Goal: Transaction & Acquisition: Purchase product/service

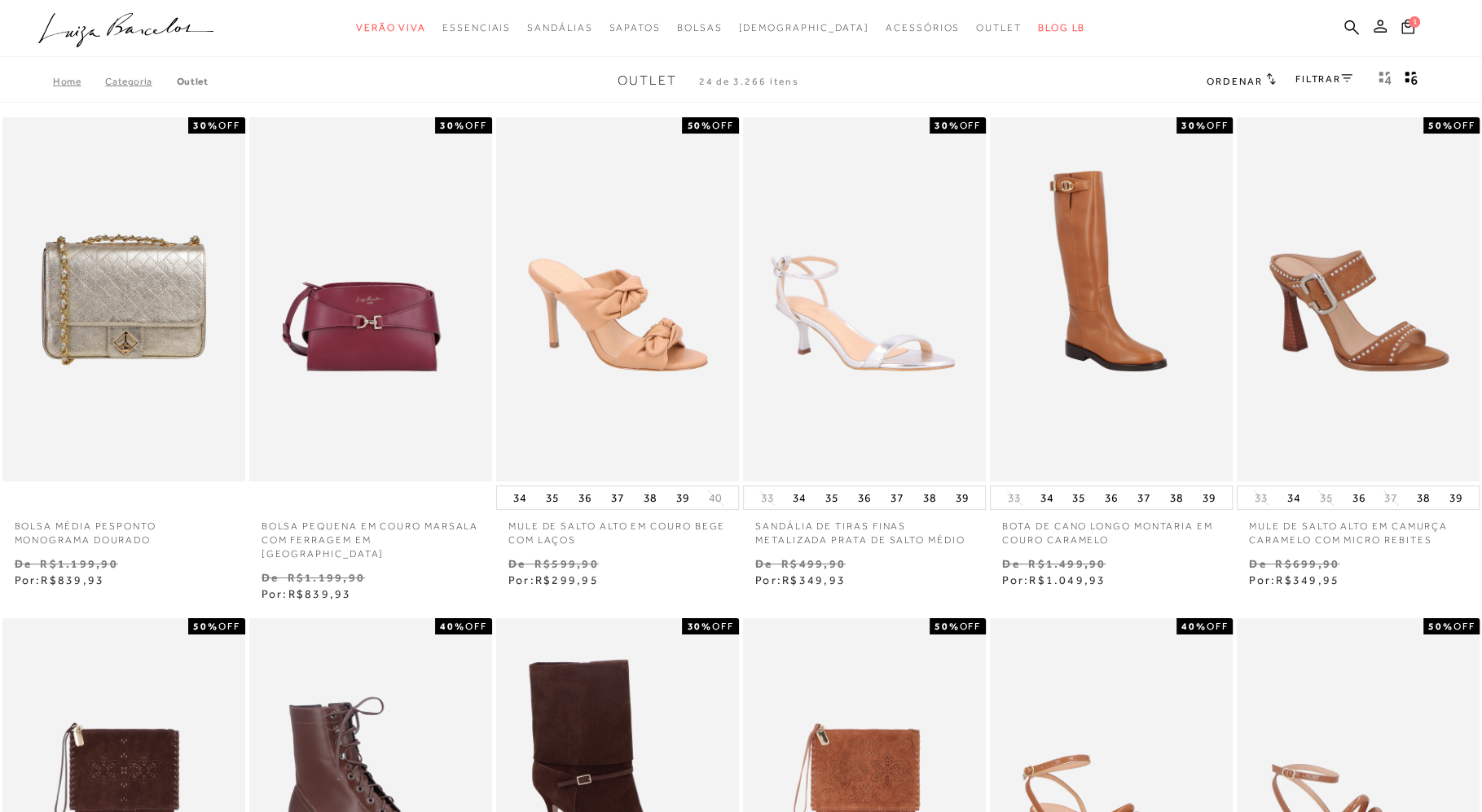
click at [1253, 84] on span "Ordenar" at bounding box center [1234, 82] width 55 height 11
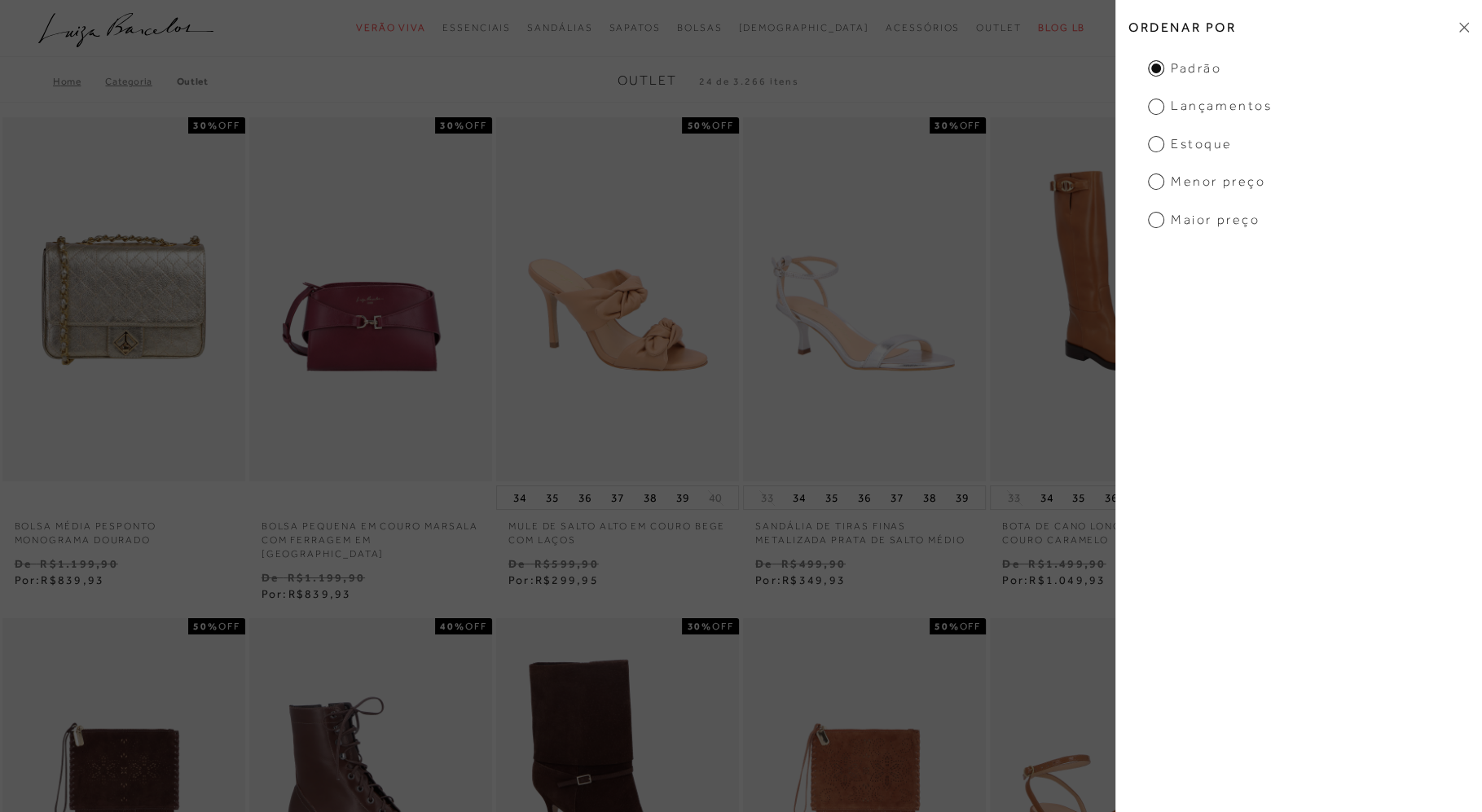
click at [1156, 183] on span "Menor preço" at bounding box center [1206, 182] width 117 height 18
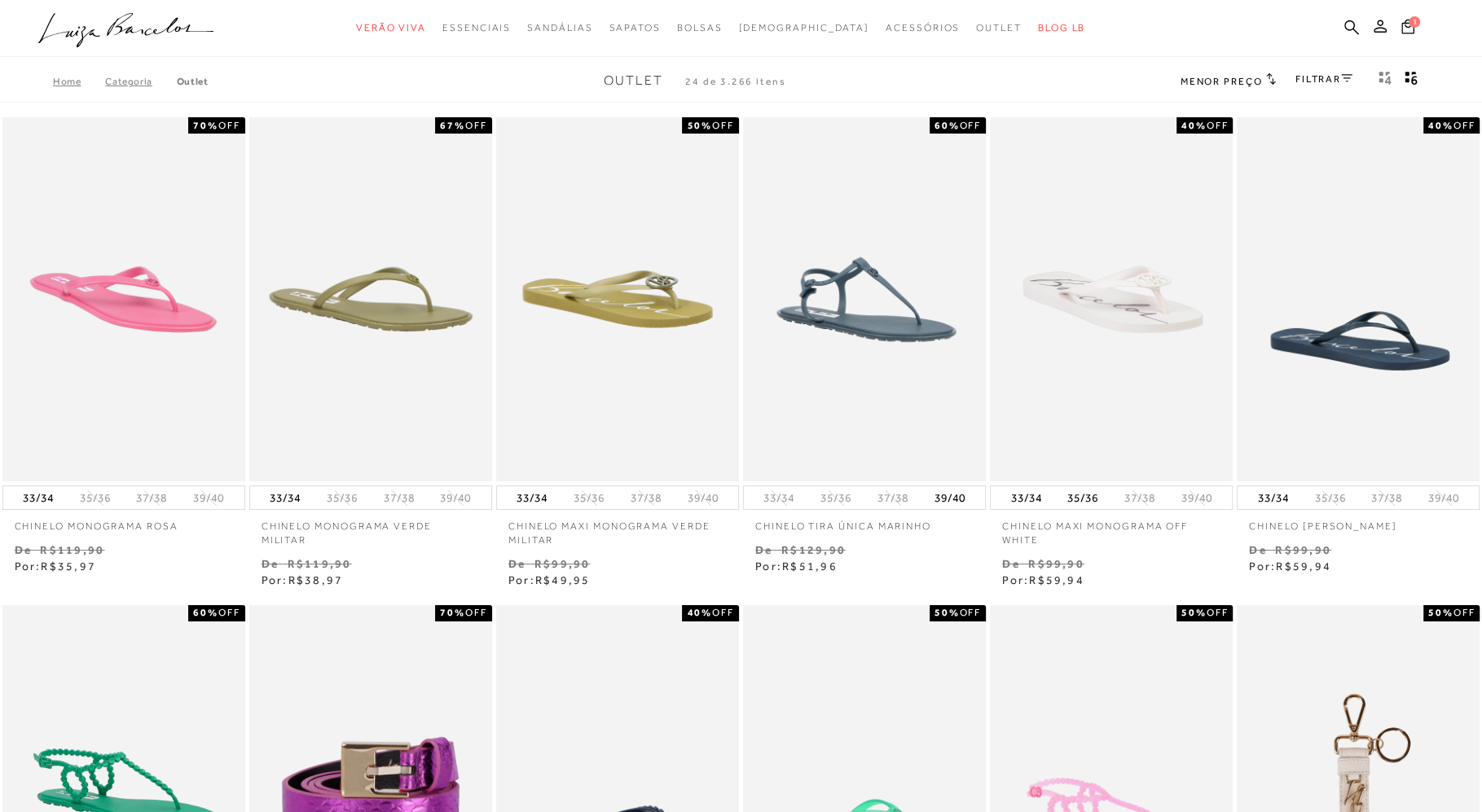
click at [1342, 68] on div "Home Categoria Outlet Outlet 24 de 3.266 itens Menor preço Ordenar por Padrão L…" at bounding box center [741, 82] width 1482 height 42
click at [1338, 77] on link "FILTRAR" at bounding box center [1324, 79] width 57 height 11
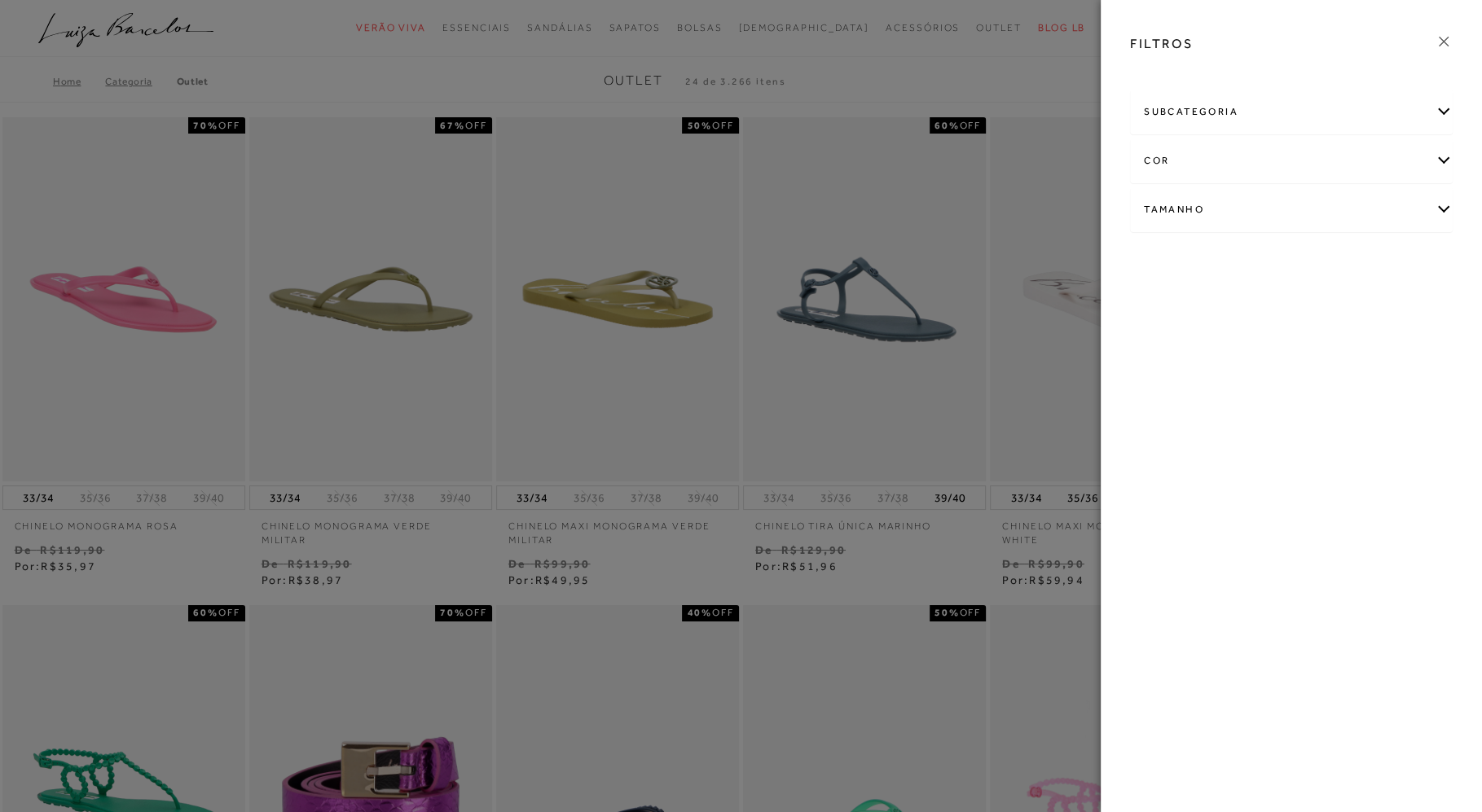
click at [1176, 206] on div "Tamanho" at bounding box center [1290, 210] width 321 height 43
click at [1223, 342] on span "36" at bounding box center [1217, 347] width 24 height 12
click at [1218, 342] on input "36" at bounding box center [1210, 351] width 16 height 16
checkbox input "true"
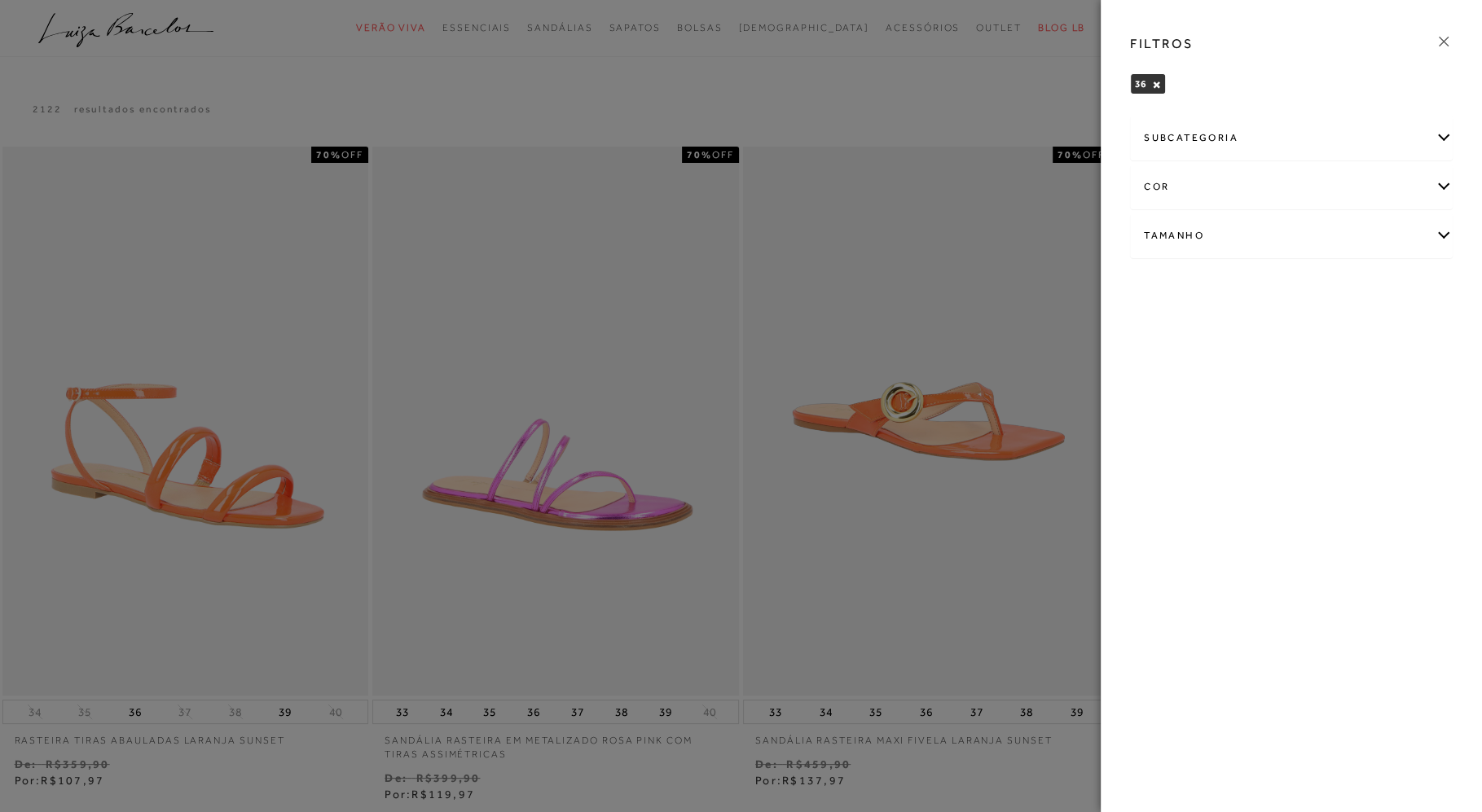
click at [1440, 41] on icon at bounding box center [1444, 42] width 18 height 18
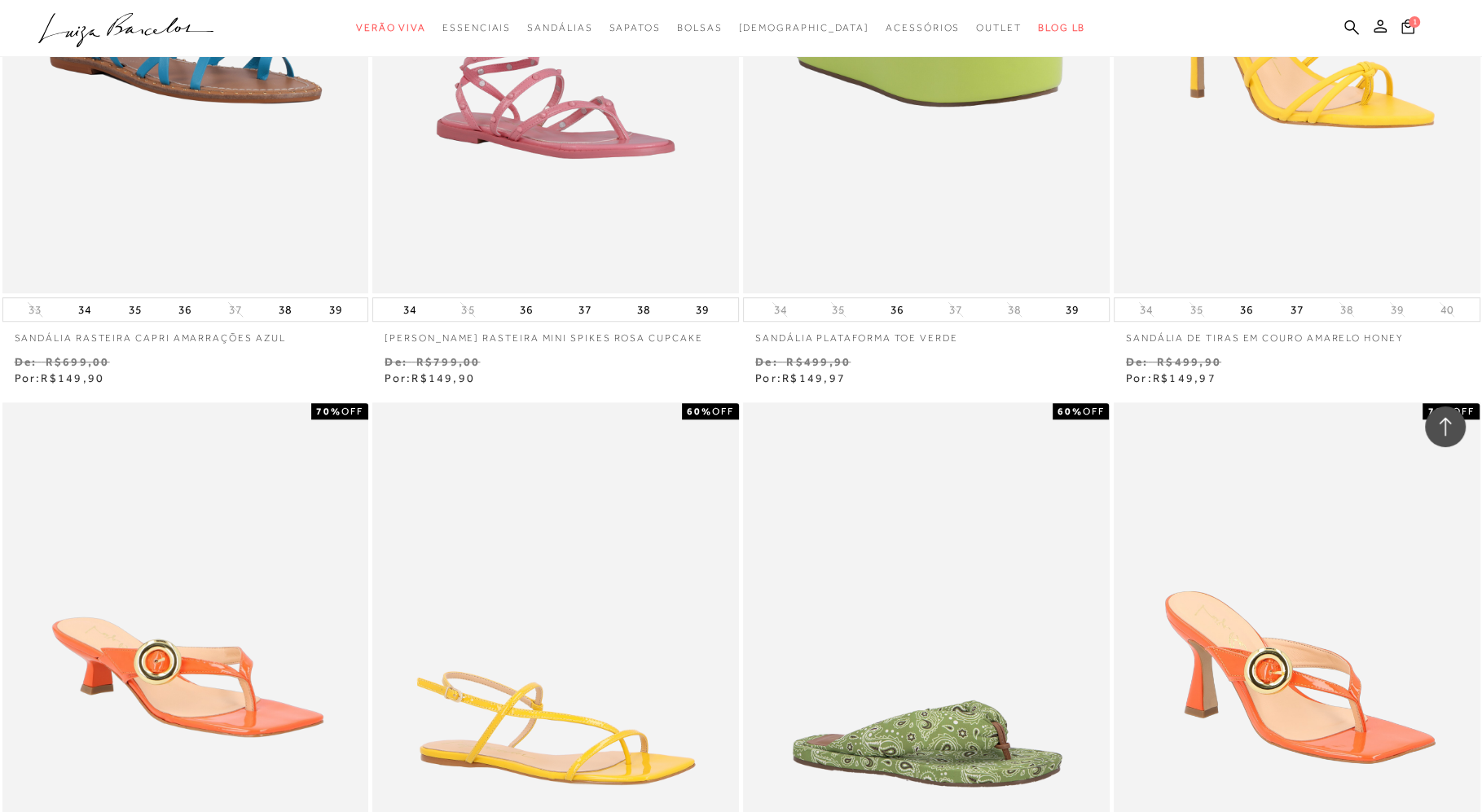
scroll to position [1536, 0]
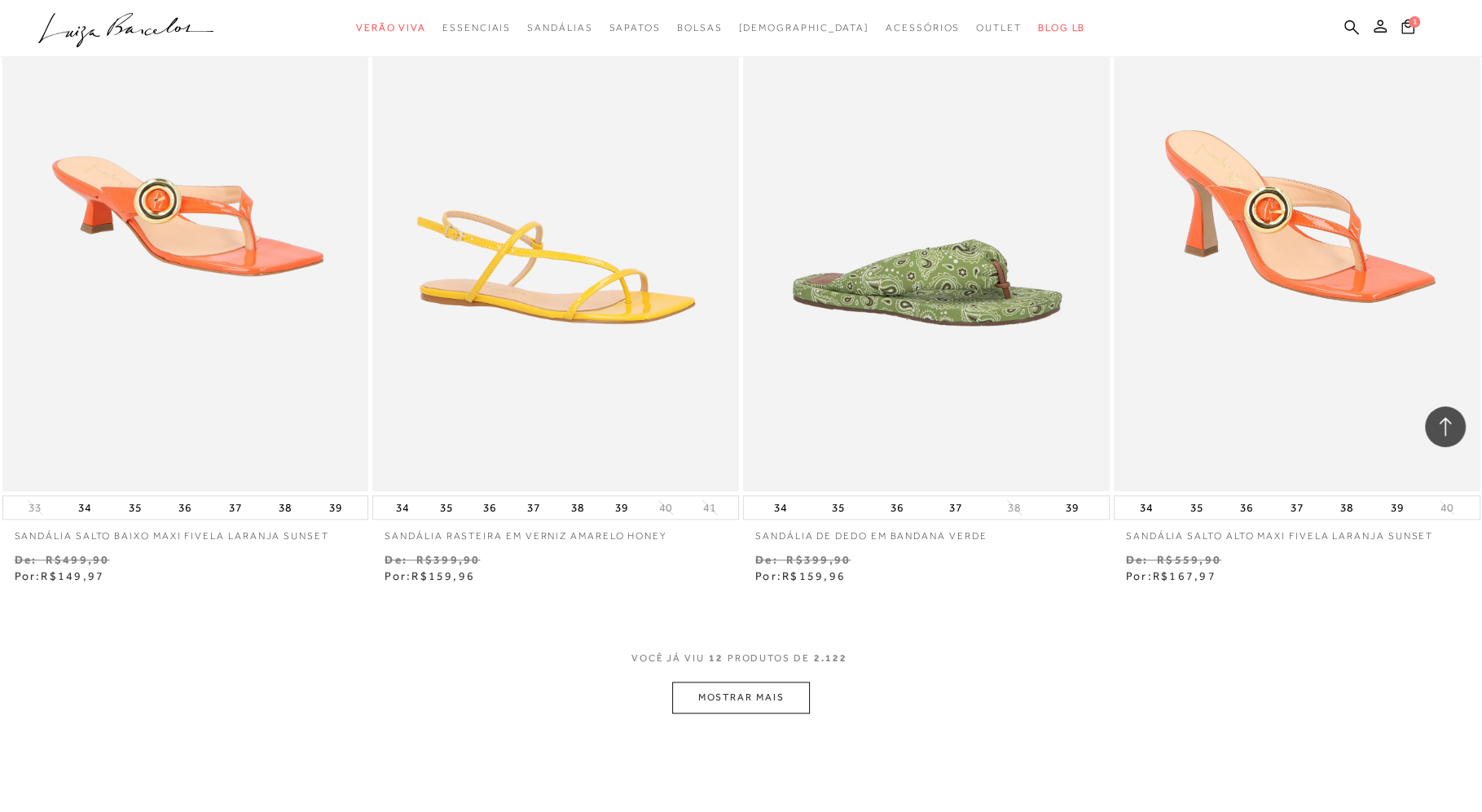
click at [754, 711] on button "MOSTRAR MAIS" at bounding box center [741, 697] width 137 height 32
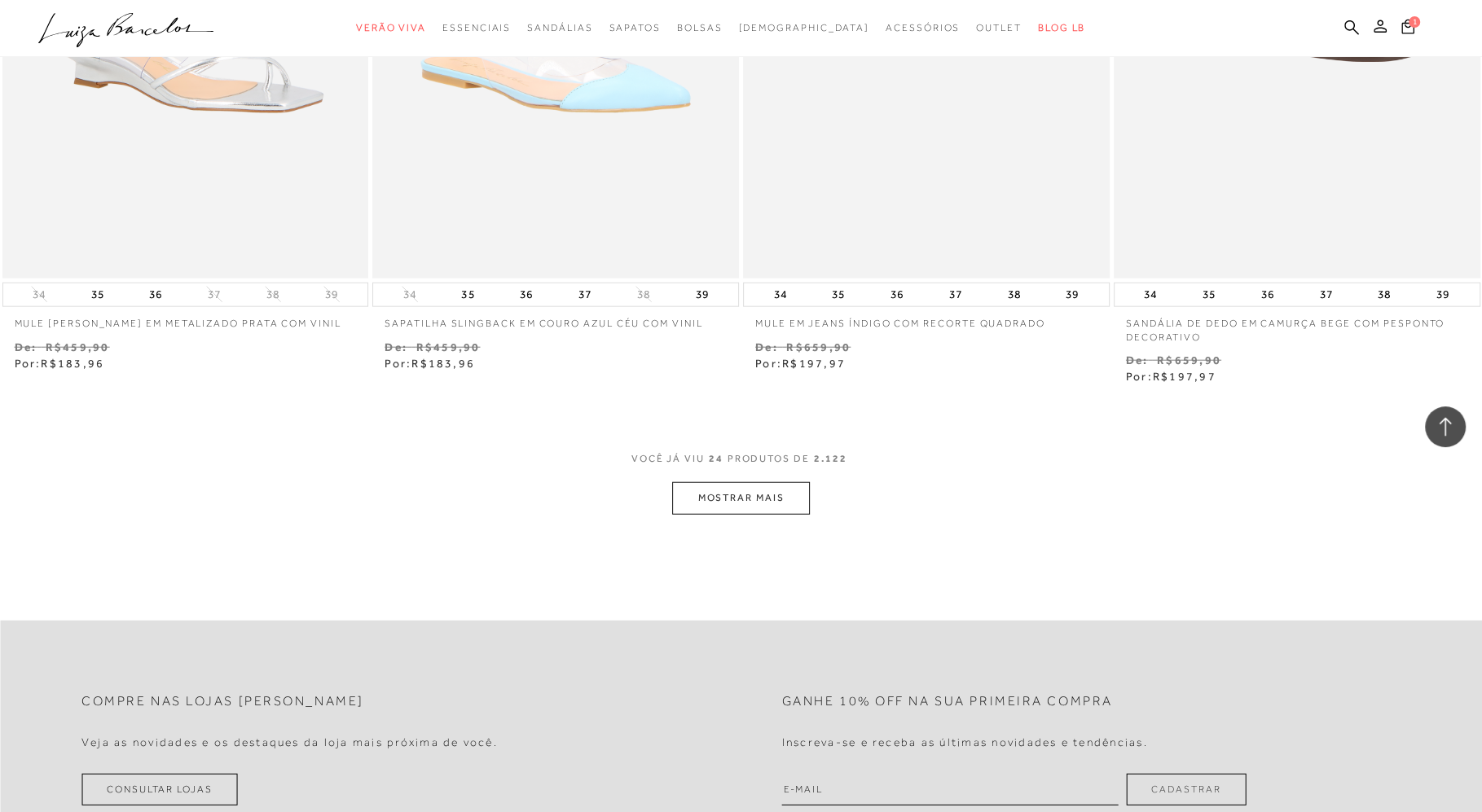
scroll to position [3751, 0]
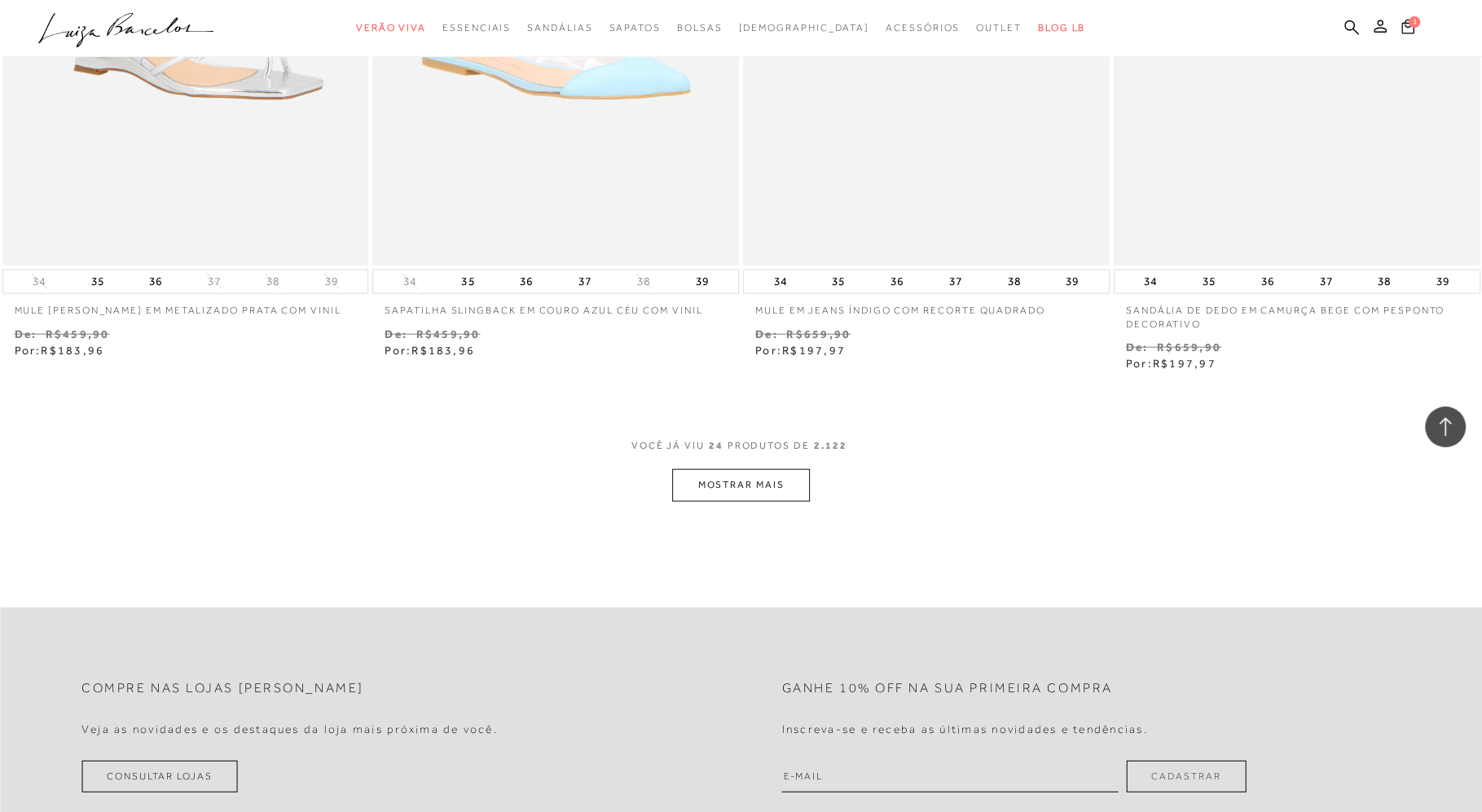
click at [744, 485] on button "MOSTRAR MAIS" at bounding box center [741, 484] width 137 height 32
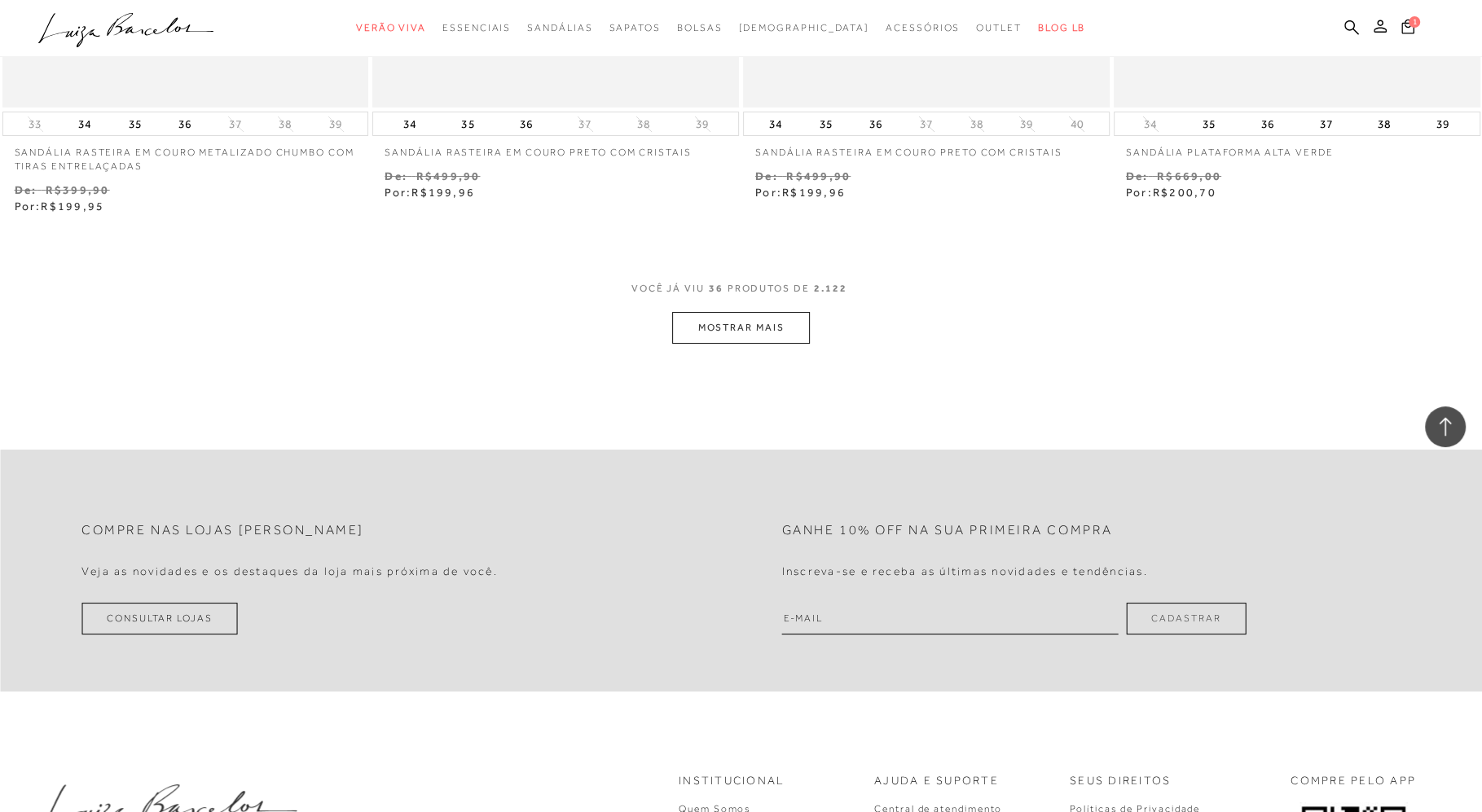
scroll to position [5932, 0]
click at [746, 316] on button "MOSTRAR MAIS" at bounding box center [741, 322] width 137 height 32
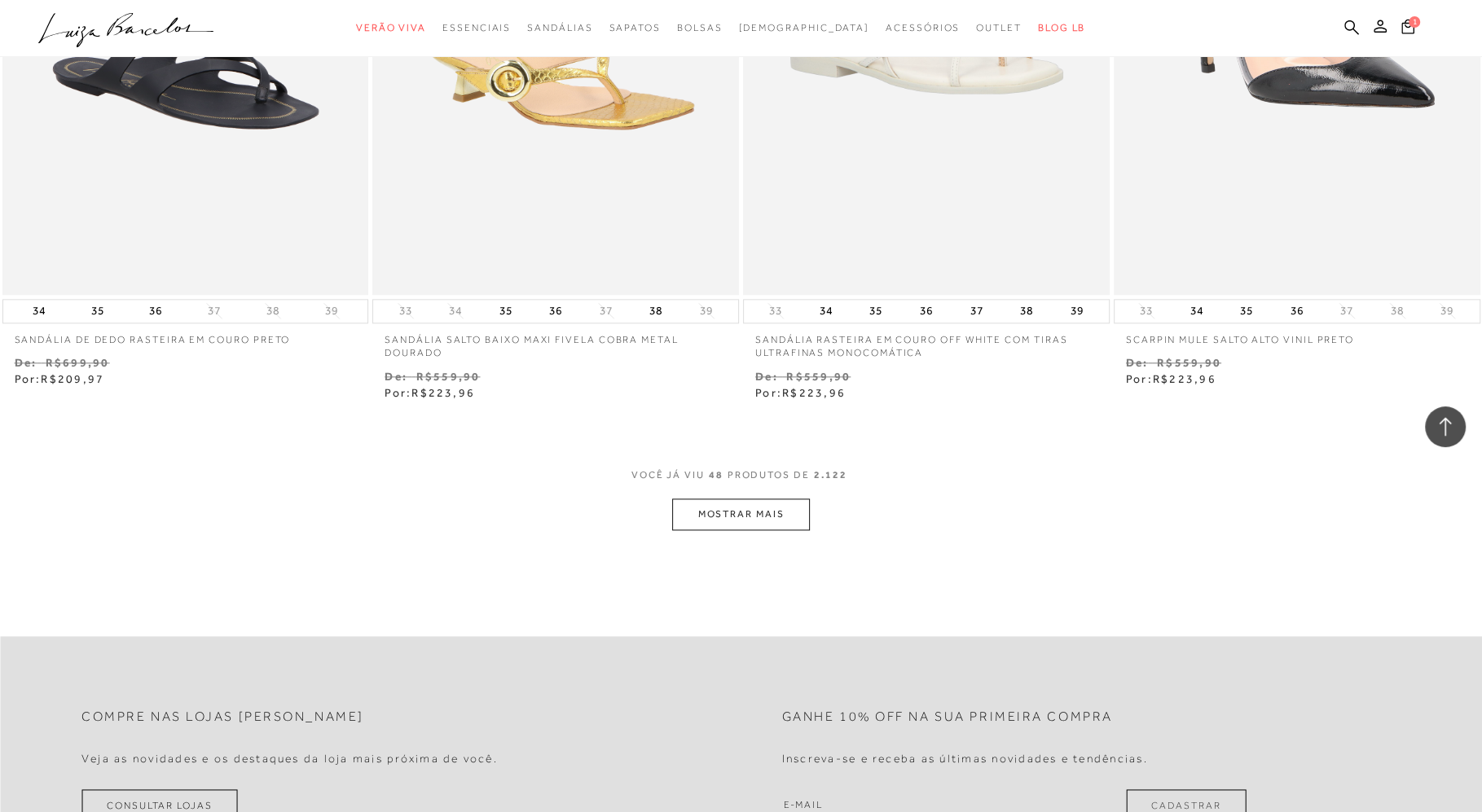
scroll to position [7676, 0]
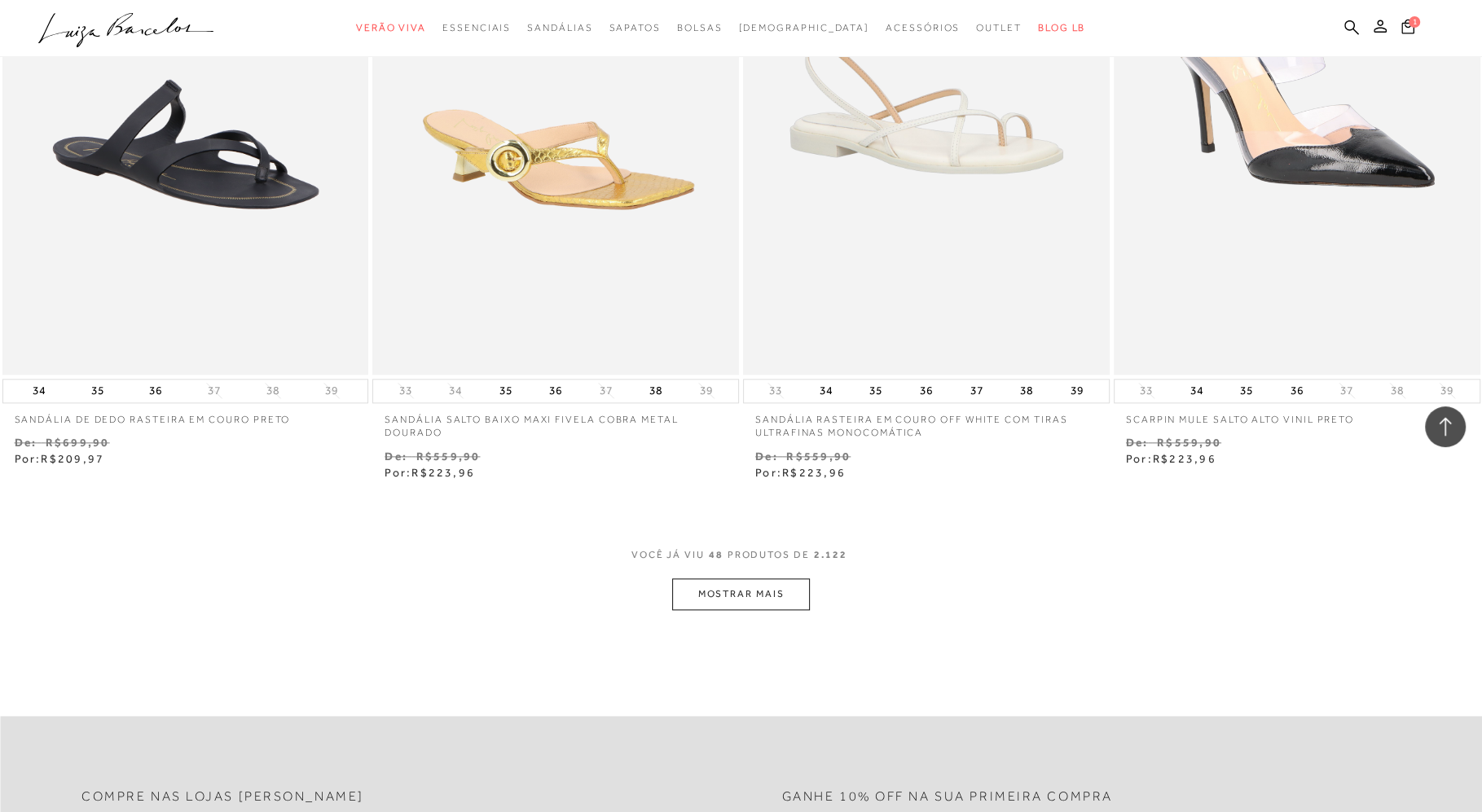
click at [746, 602] on button "MOSTRAR MAIS" at bounding box center [741, 594] width 137 height 32
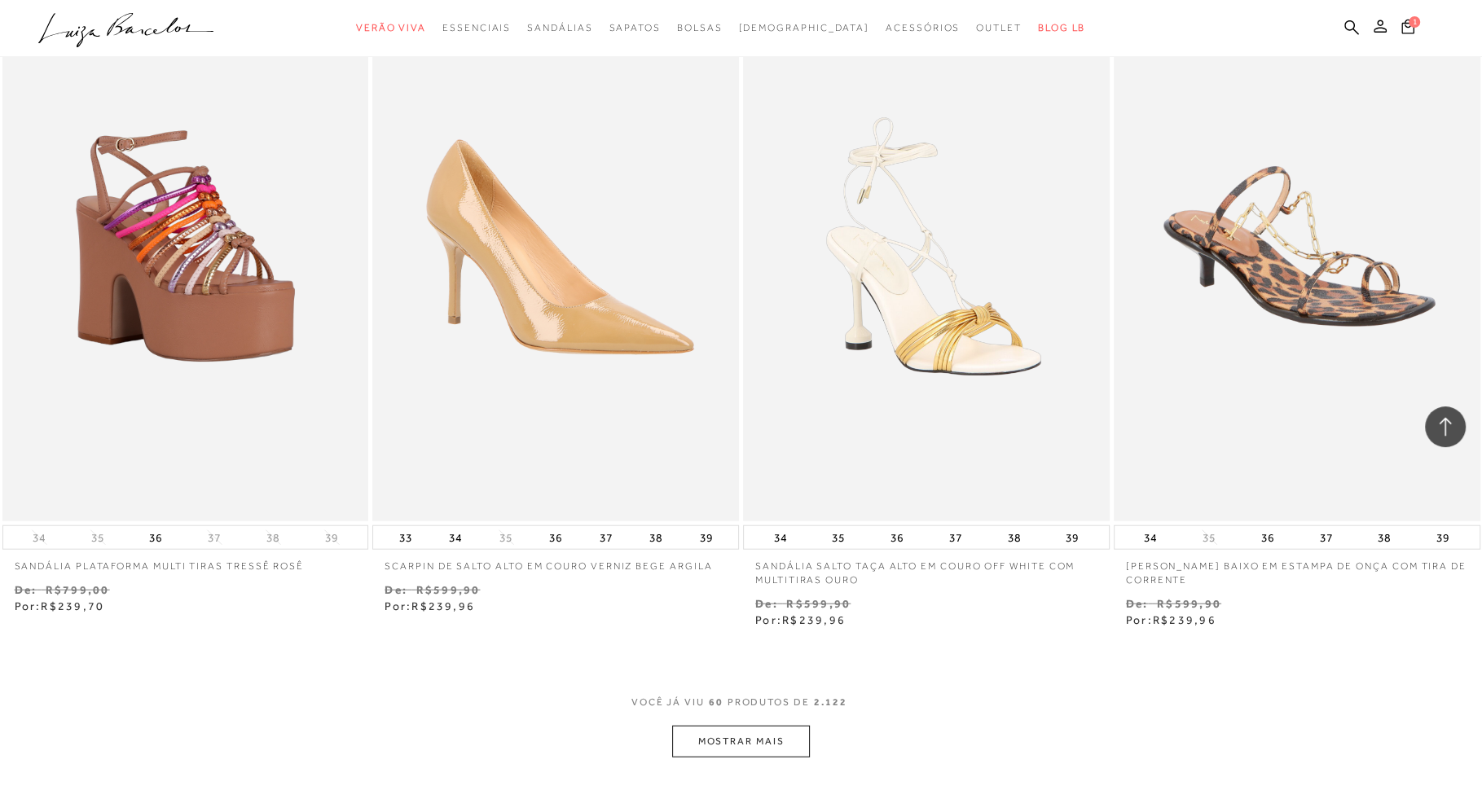
scroll to position [9887, 0]
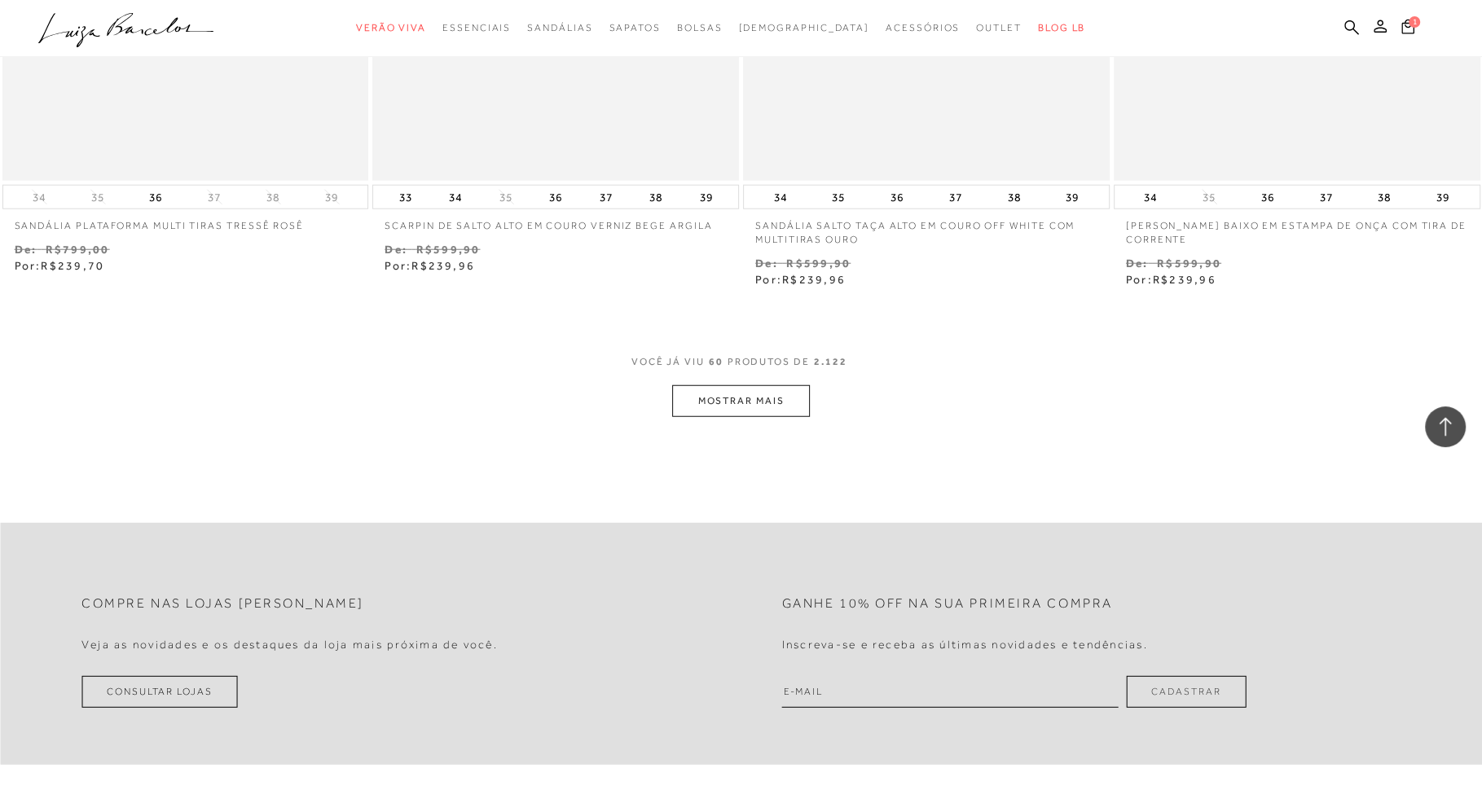
click at [774, 406] on button "MOSTRAR MAIS" at bounding box center [741, 400] width 137 height 32
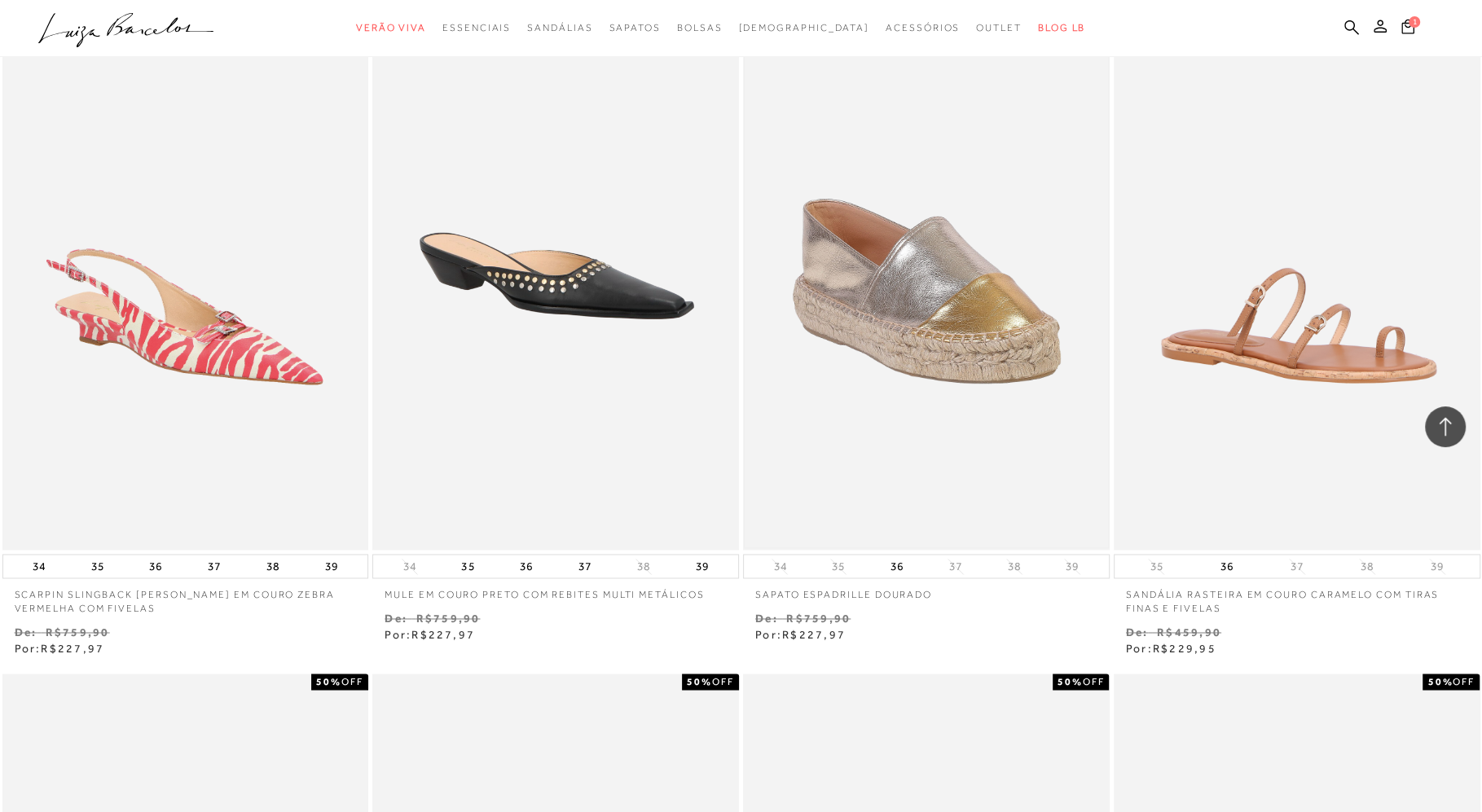
click at [953, 376] on img at bounding box center [926, 276] width 363 height 545
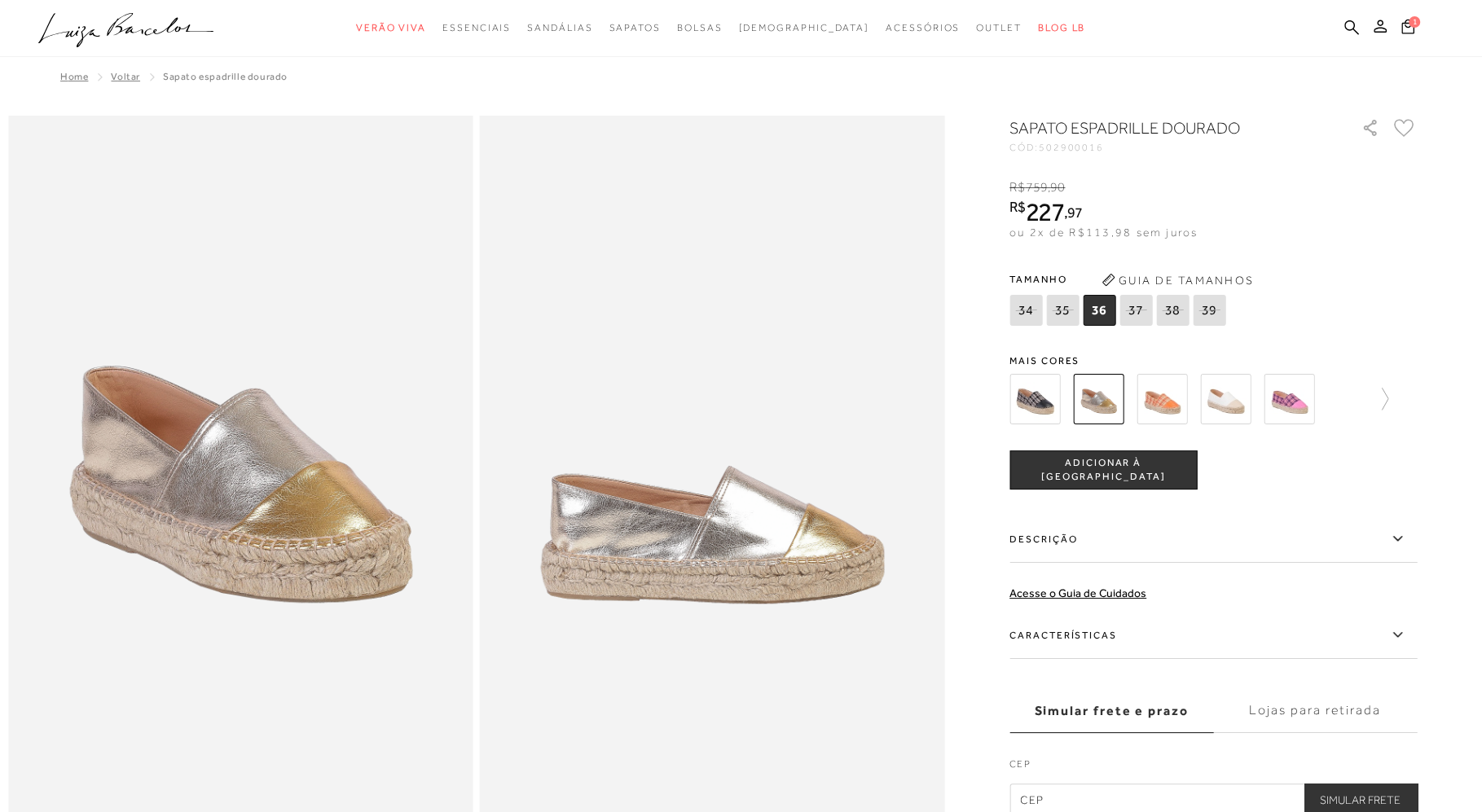
scroll to position [691, 0]
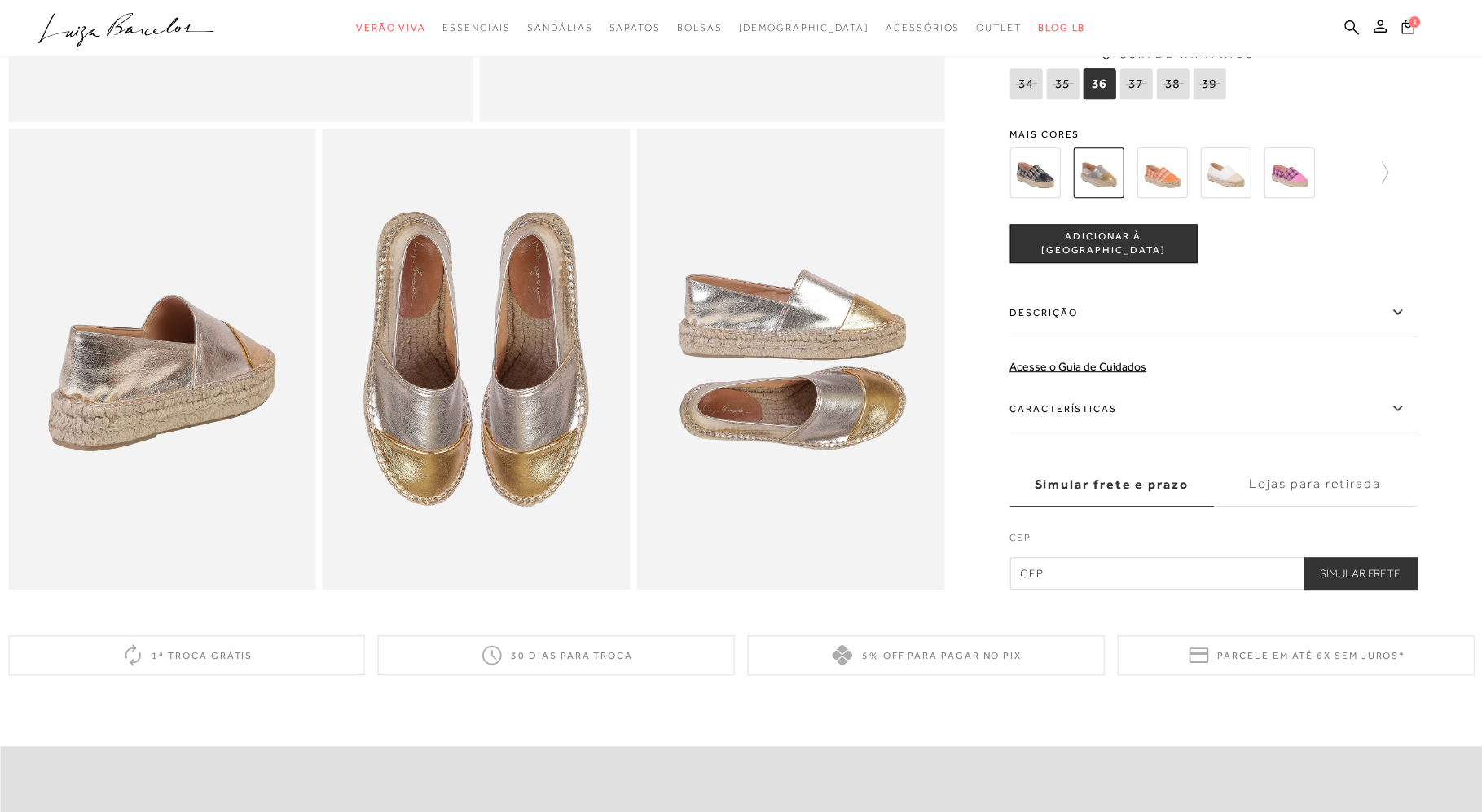
click at [1146, 258] on span "ADICIONAR À [GEOGRAPHIC_DATA]" at bounding box center [1103, 244] width 186 height 29
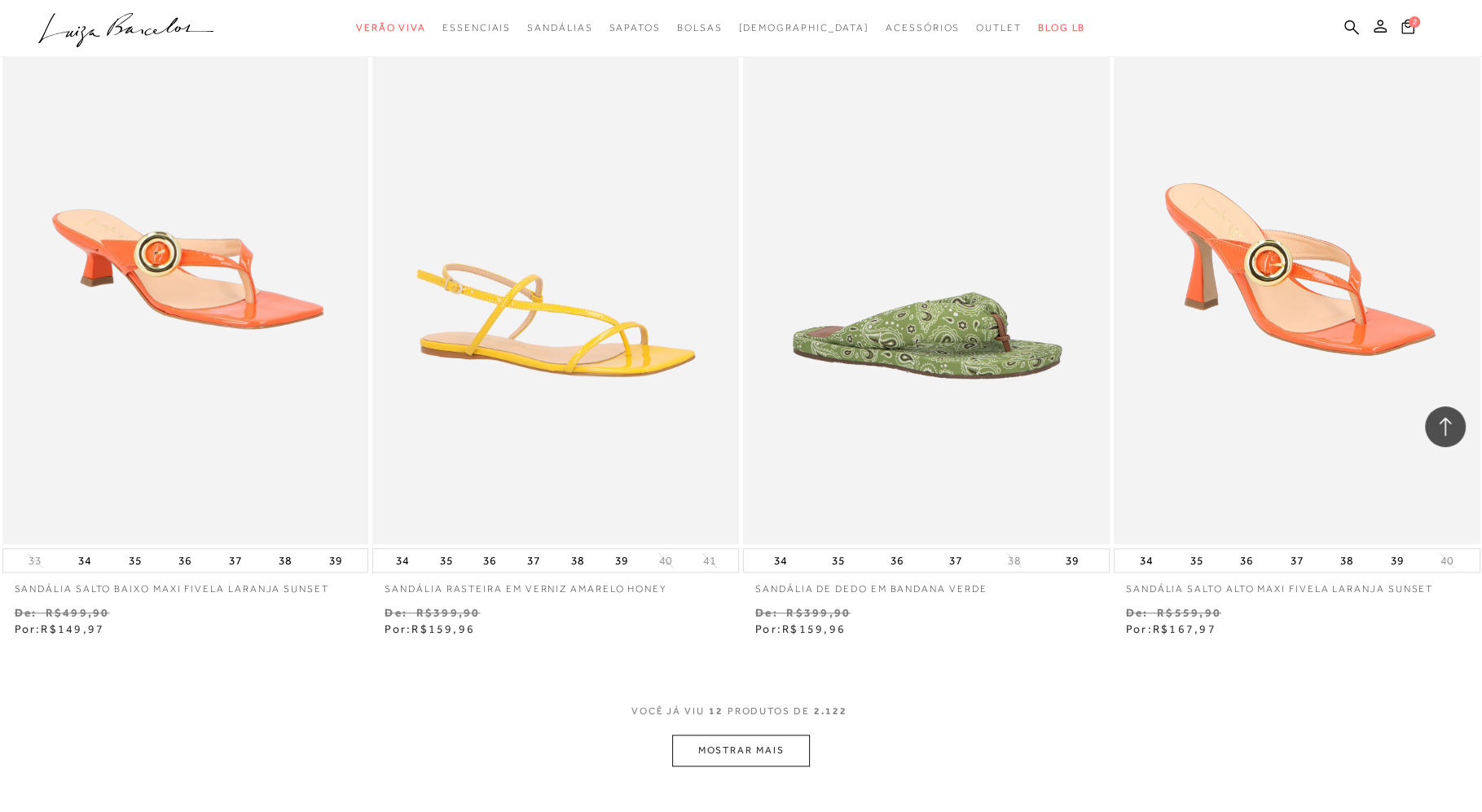
scroll to position [1922, 0]
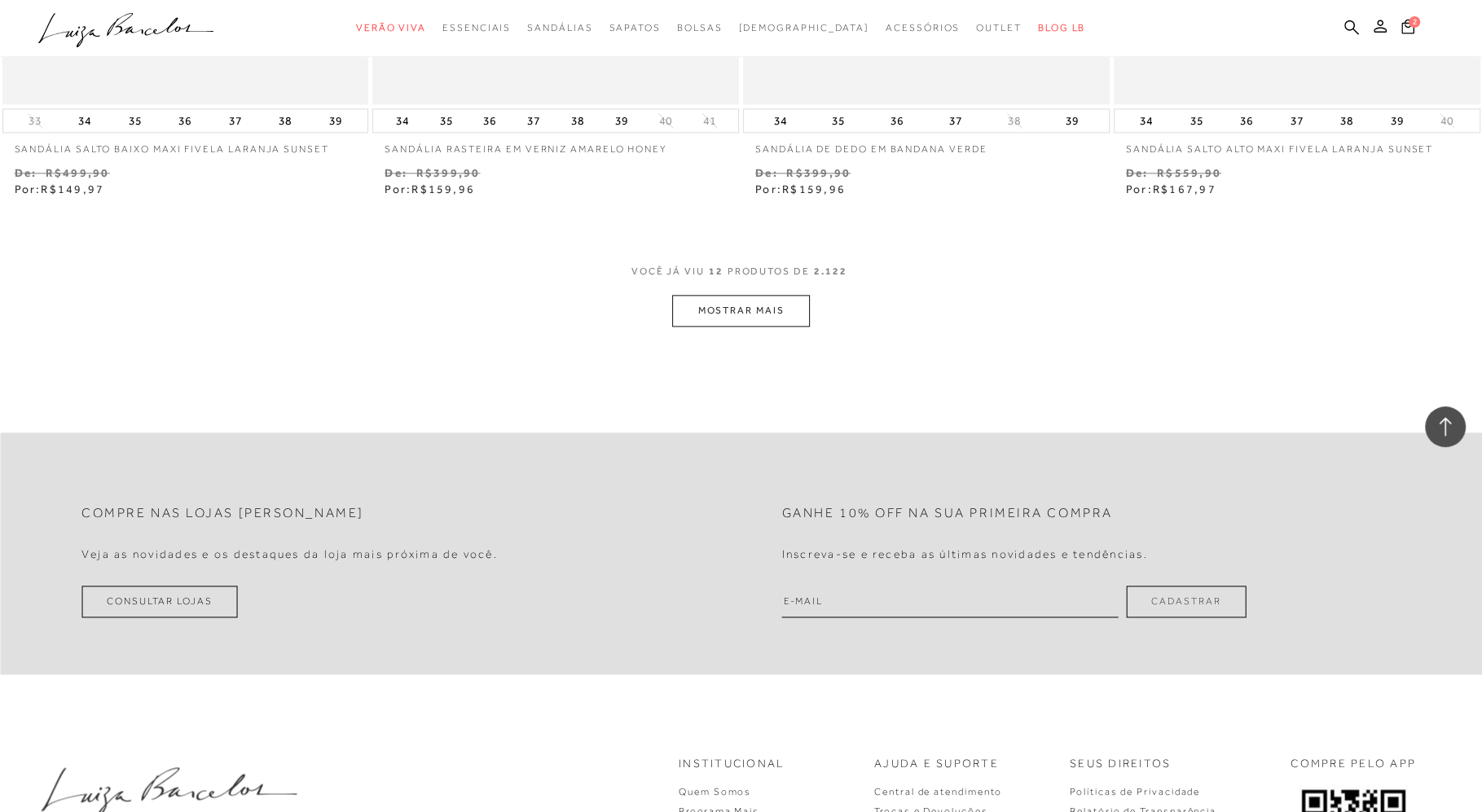
click at [714, 314] on button "MOSTRAR MAIS" at bounding box center [741, 311] width 137 height 32
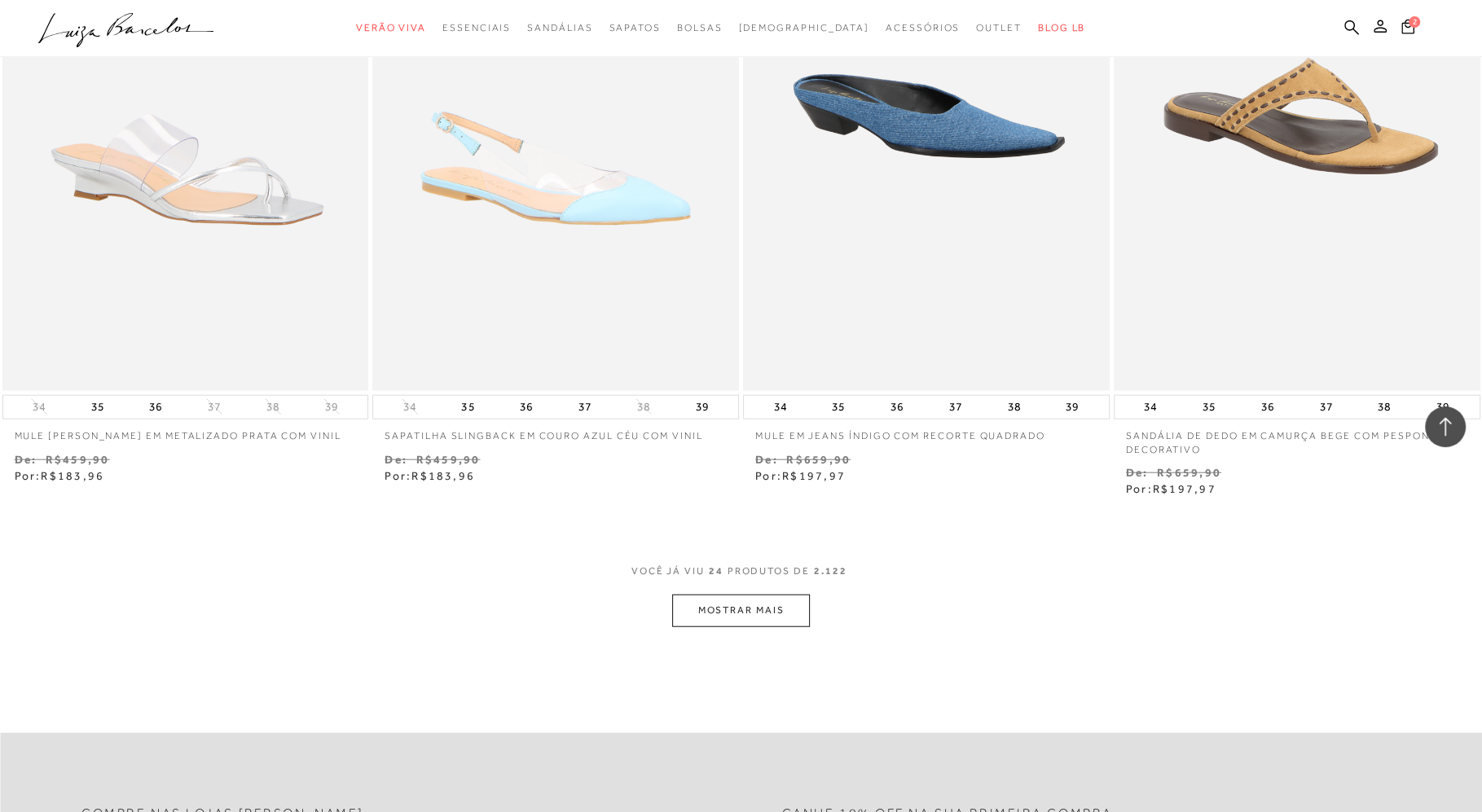
scroll to position [3625, 0]
click at [750, 614] on button "MOSTRAR MAIS" at bounding box center [741, 611] width 137 height 32
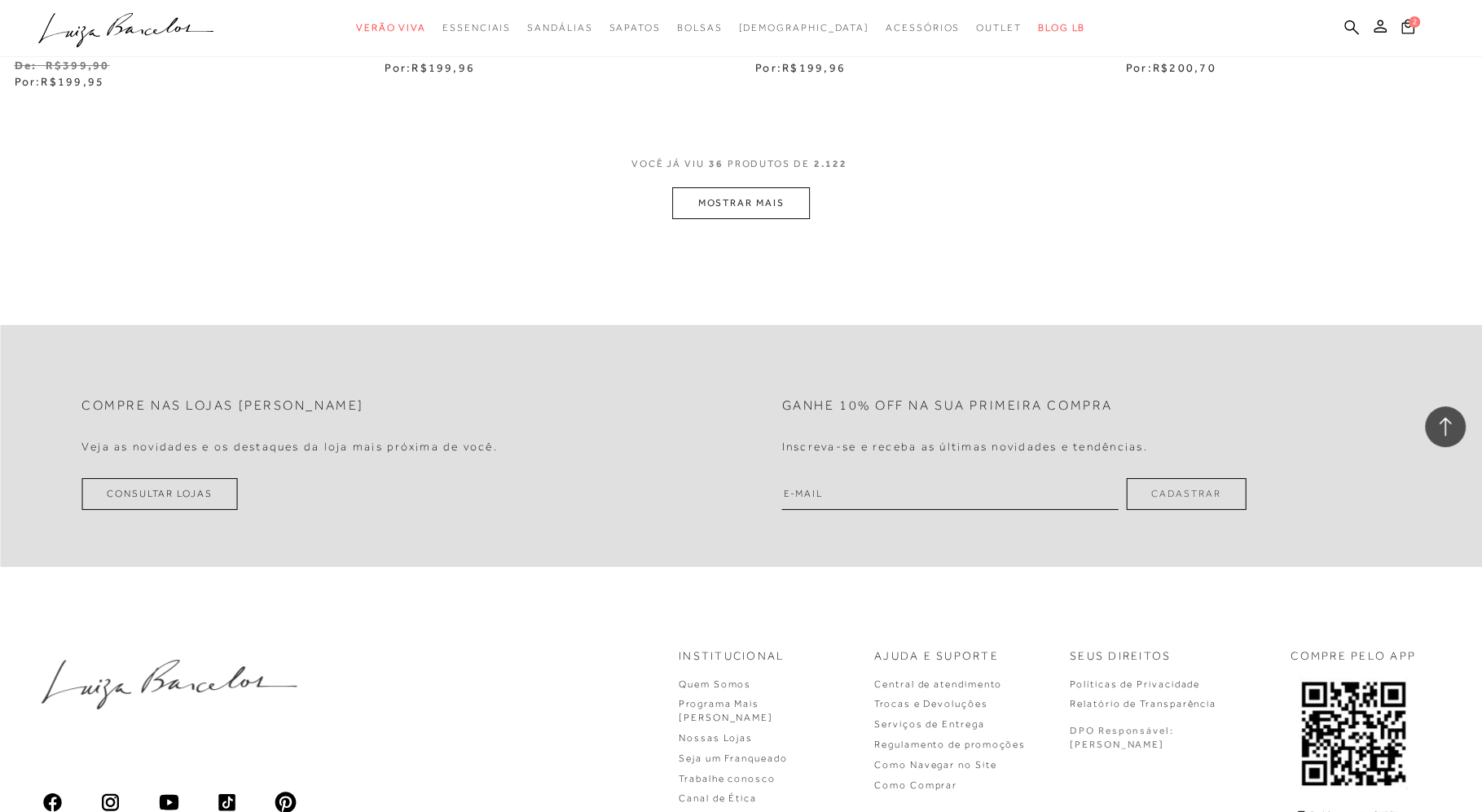
scroll to position [6125, 0]
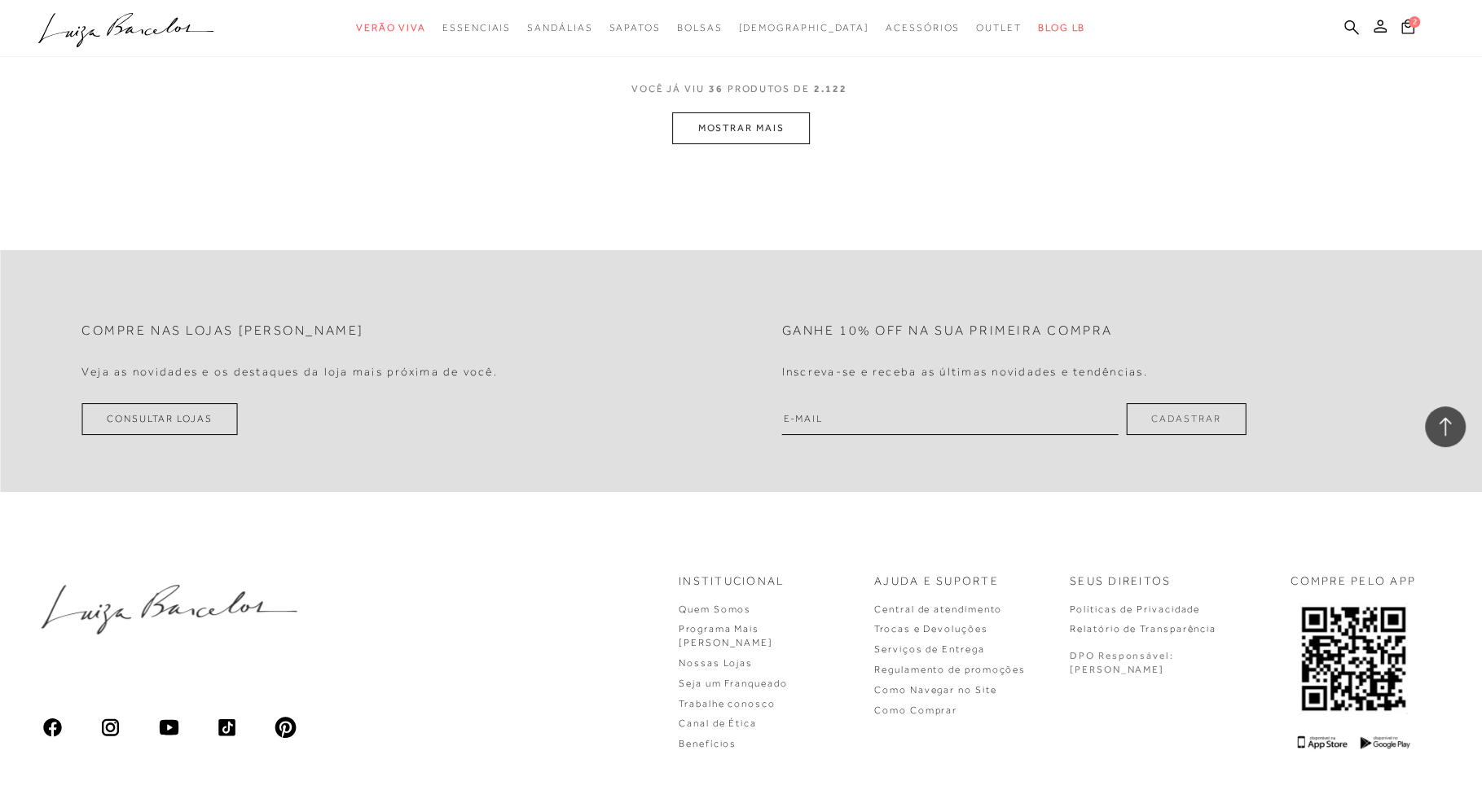
click at [719, 128] on button "MOSTRAR MAIS" at bounding box center [741, 128] width 137 height 32
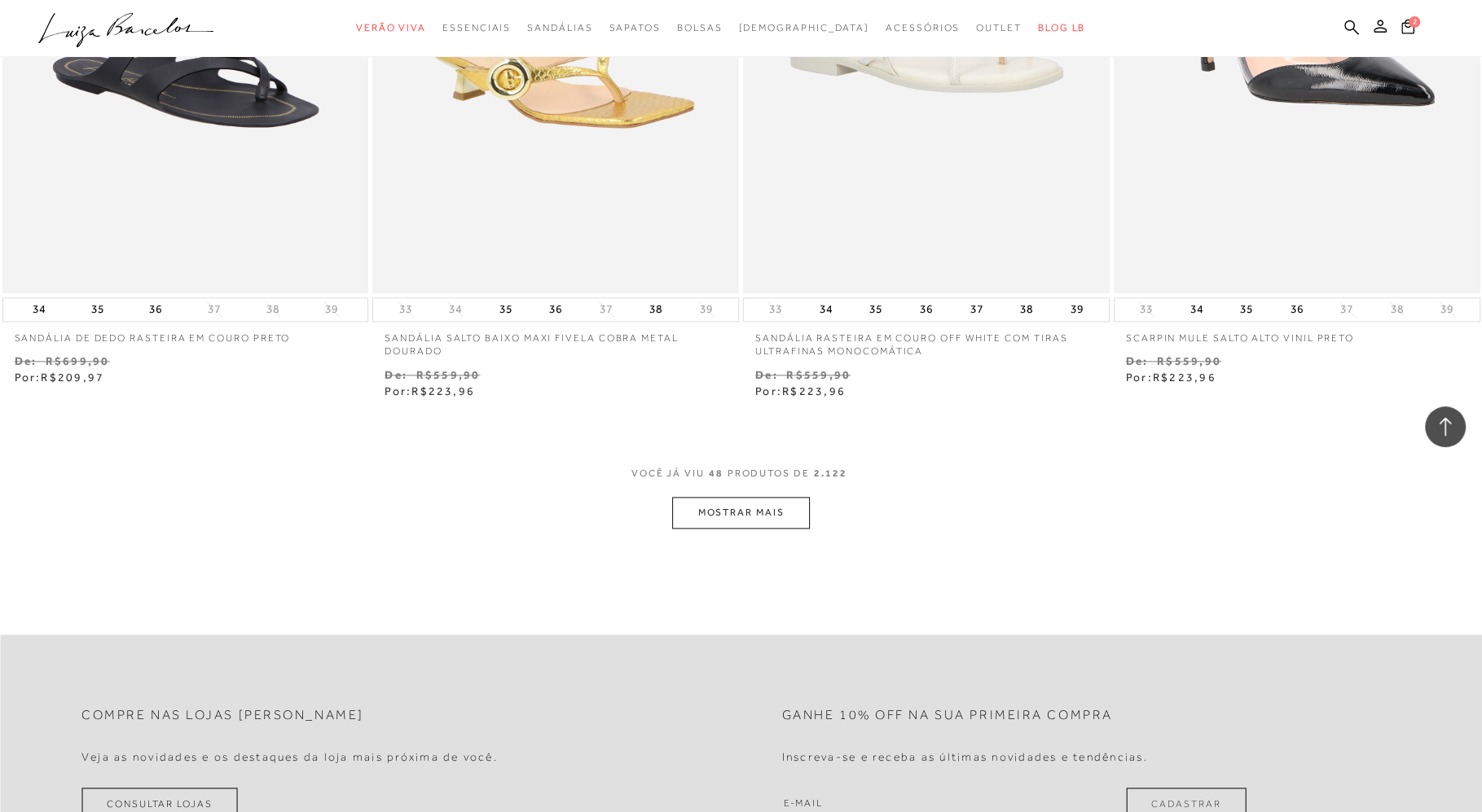
scroll to position [8032, 0]
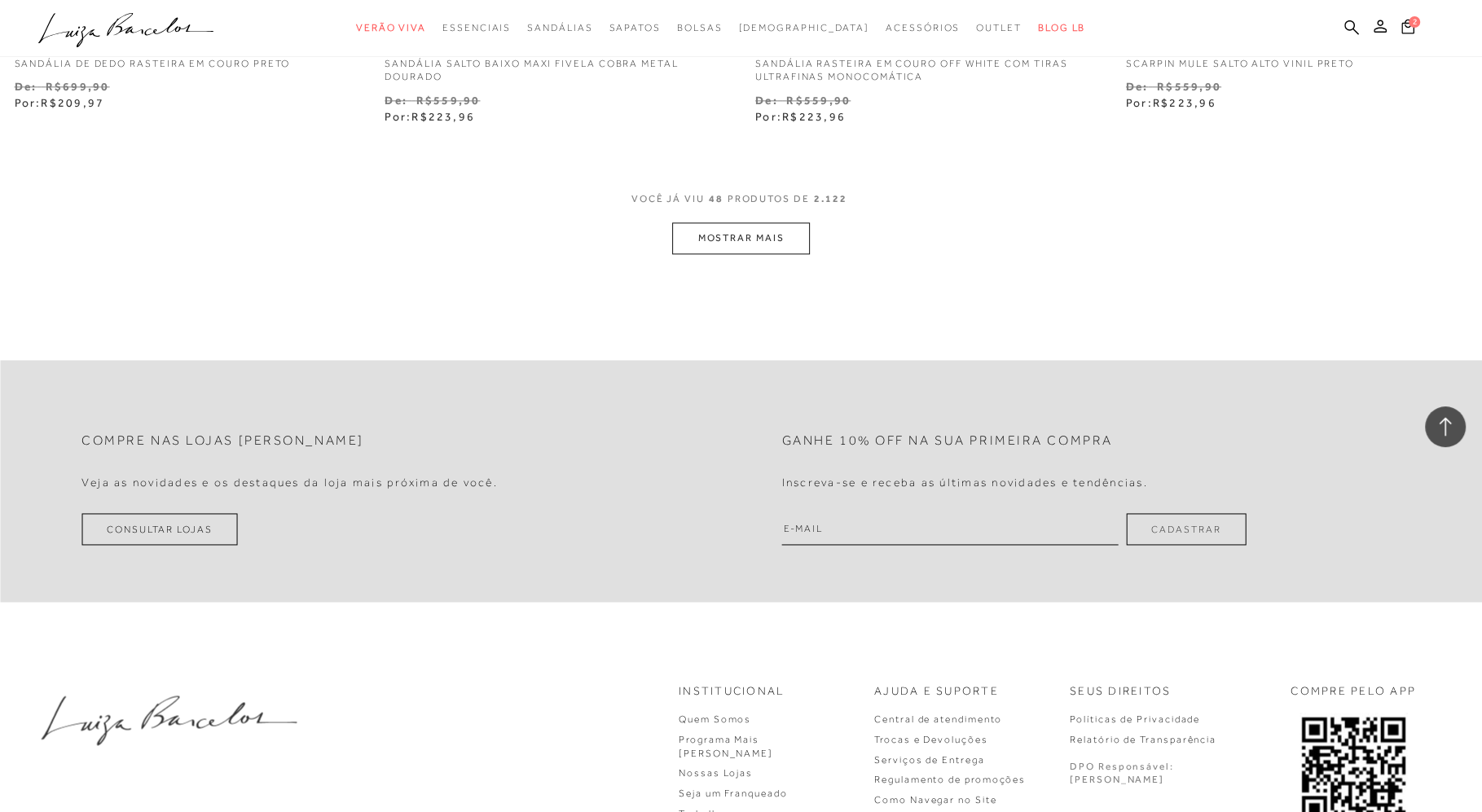
click at [732, 232] on button "MOSTRAR MAIS" at bounding box center [741, 238] width 137 height 32
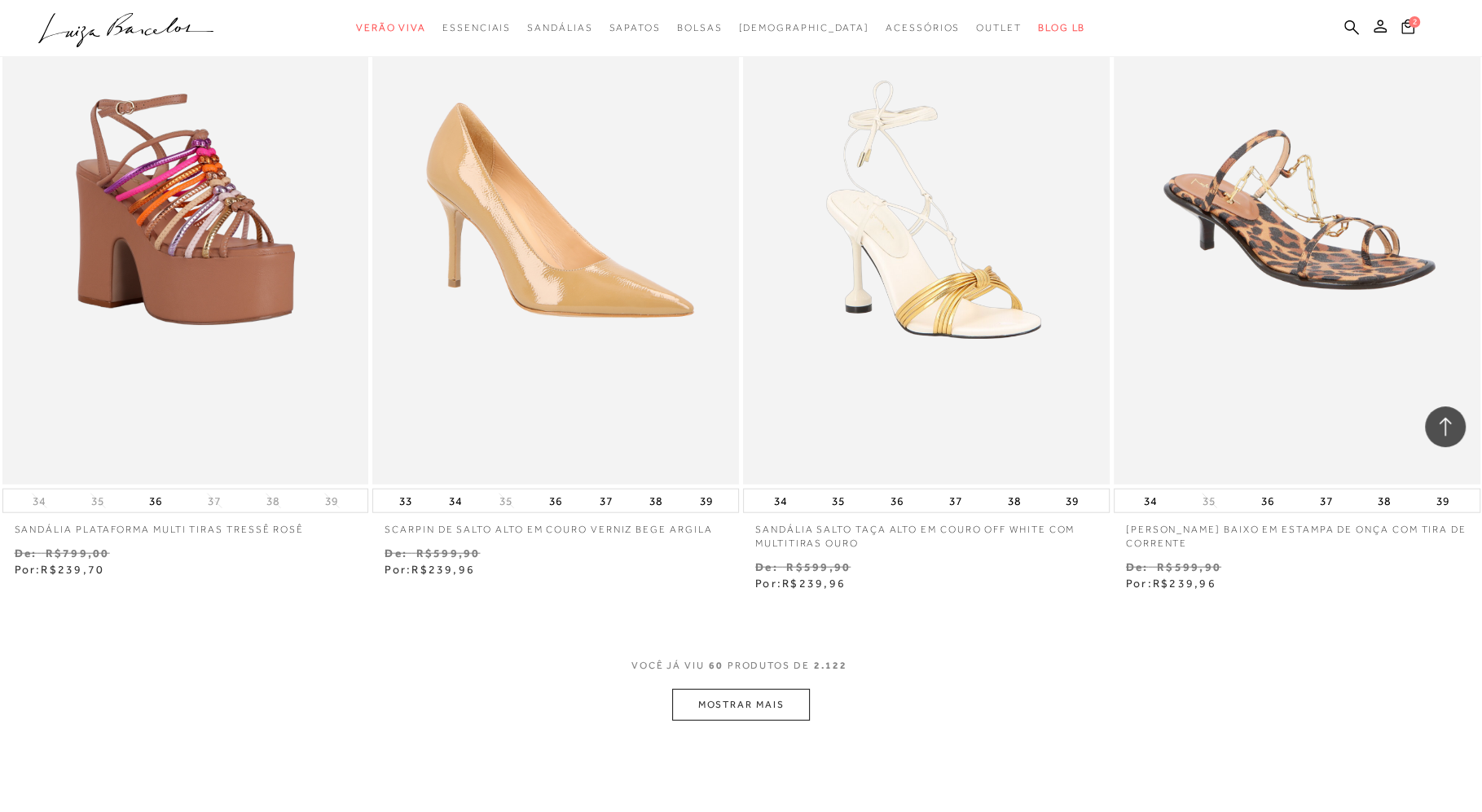
scroll to position [9691, 0]
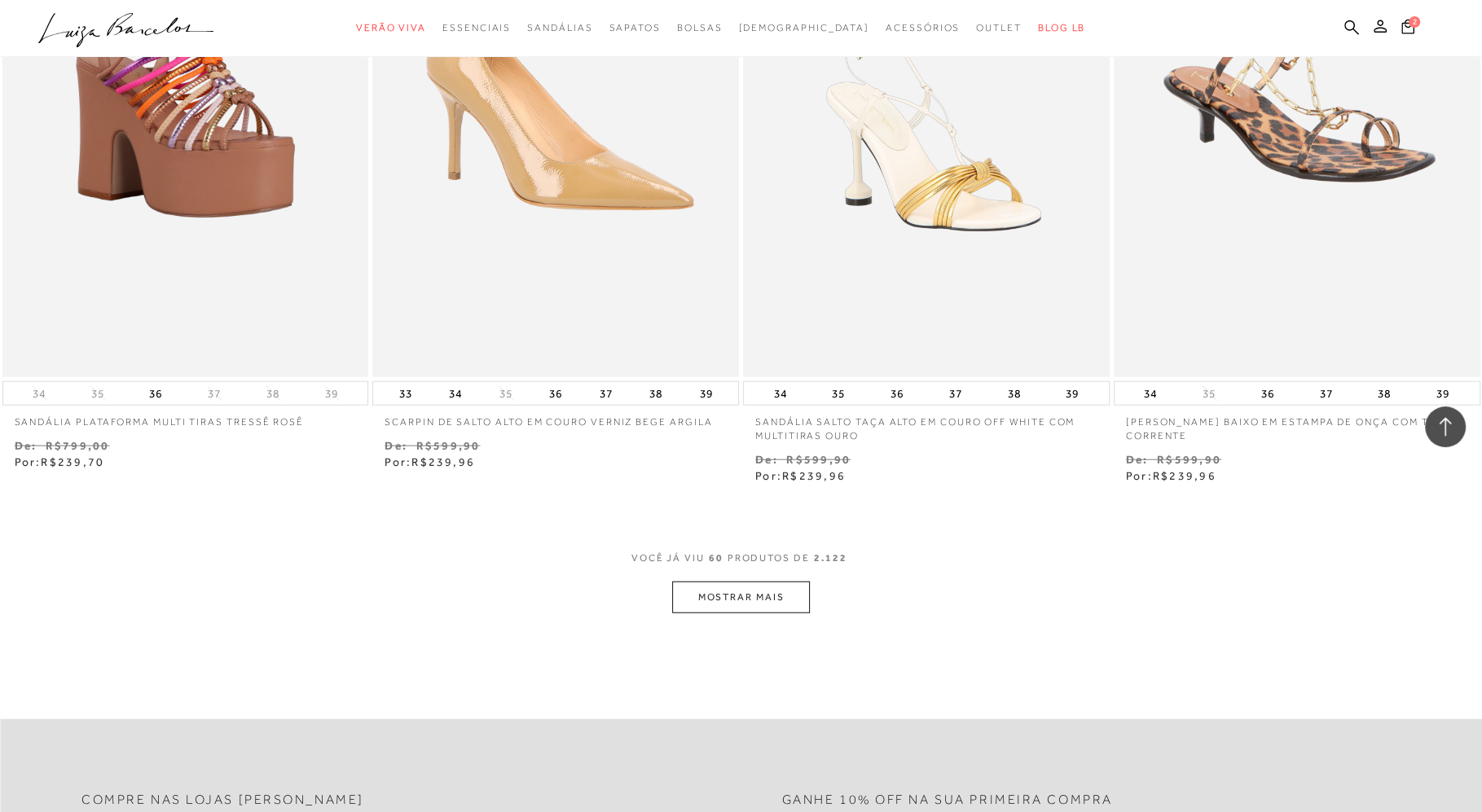
click at [750, 603] on button "MOSTRAR MAIS" at bounding box center [741, 597] width 137 height 32
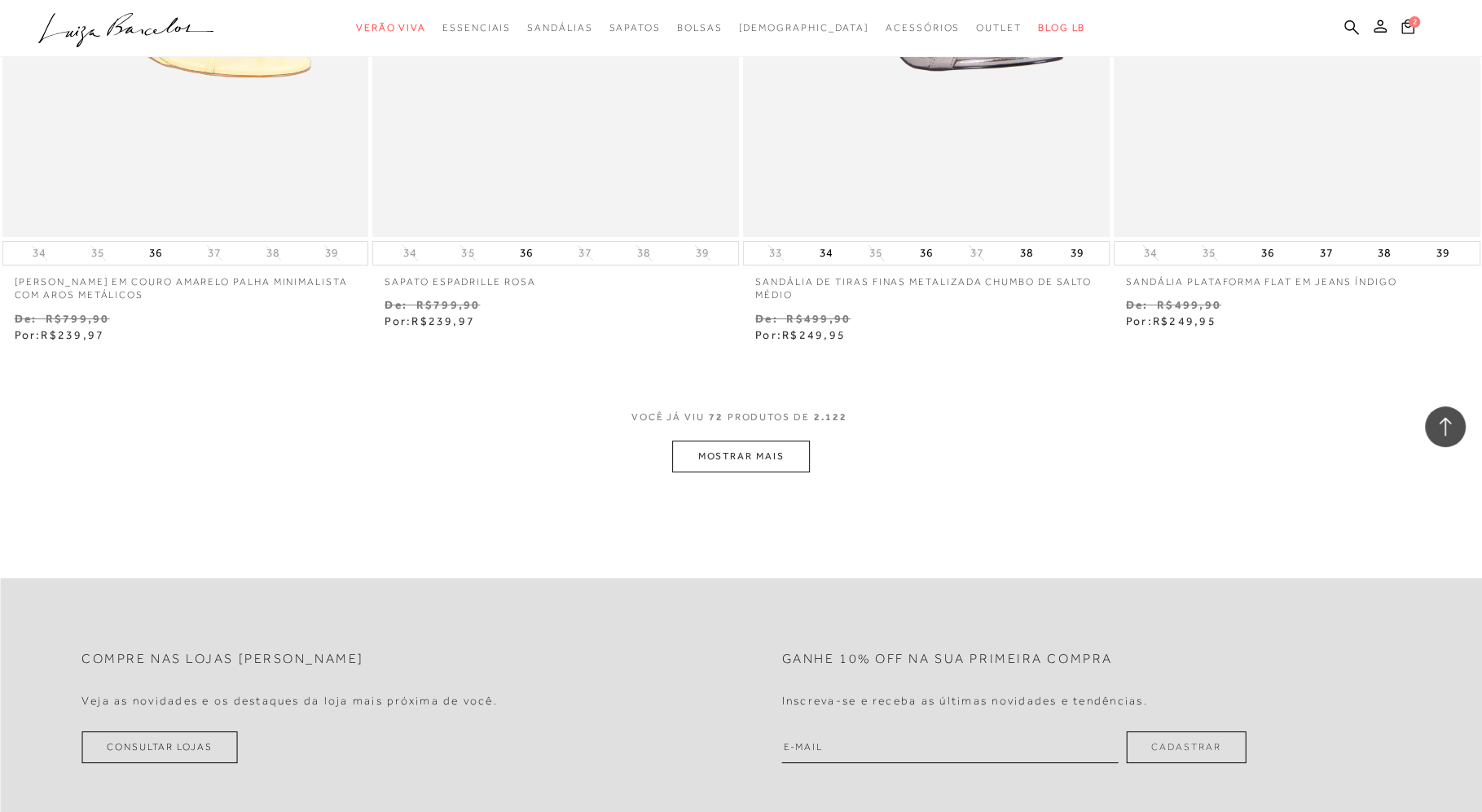
scroll to position [11849, 0]
click at [784, 460] on button "MOSTRAR MAIS" at bounding box center [741, 455] width 137 height 32
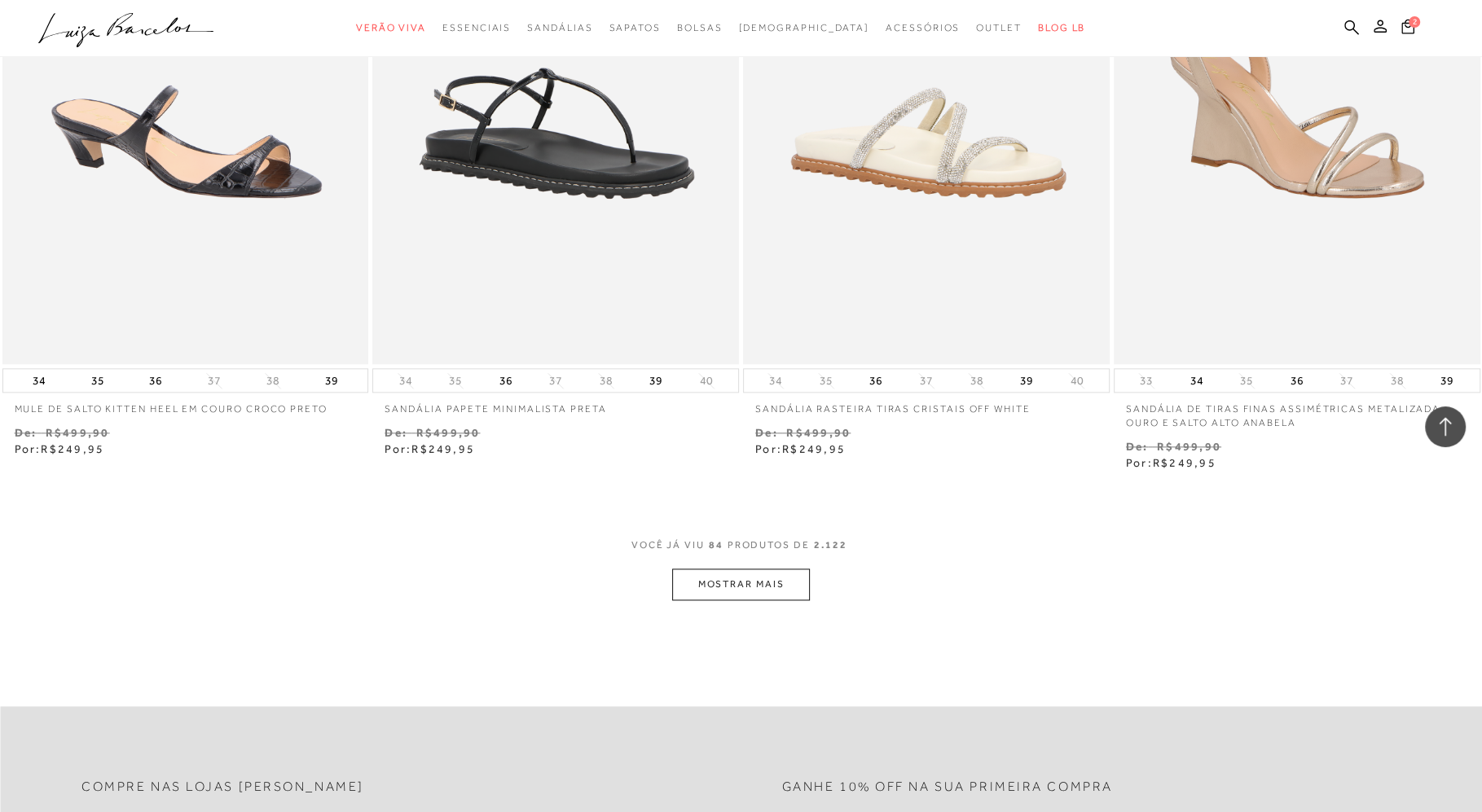
scroll to position [13721, 0]
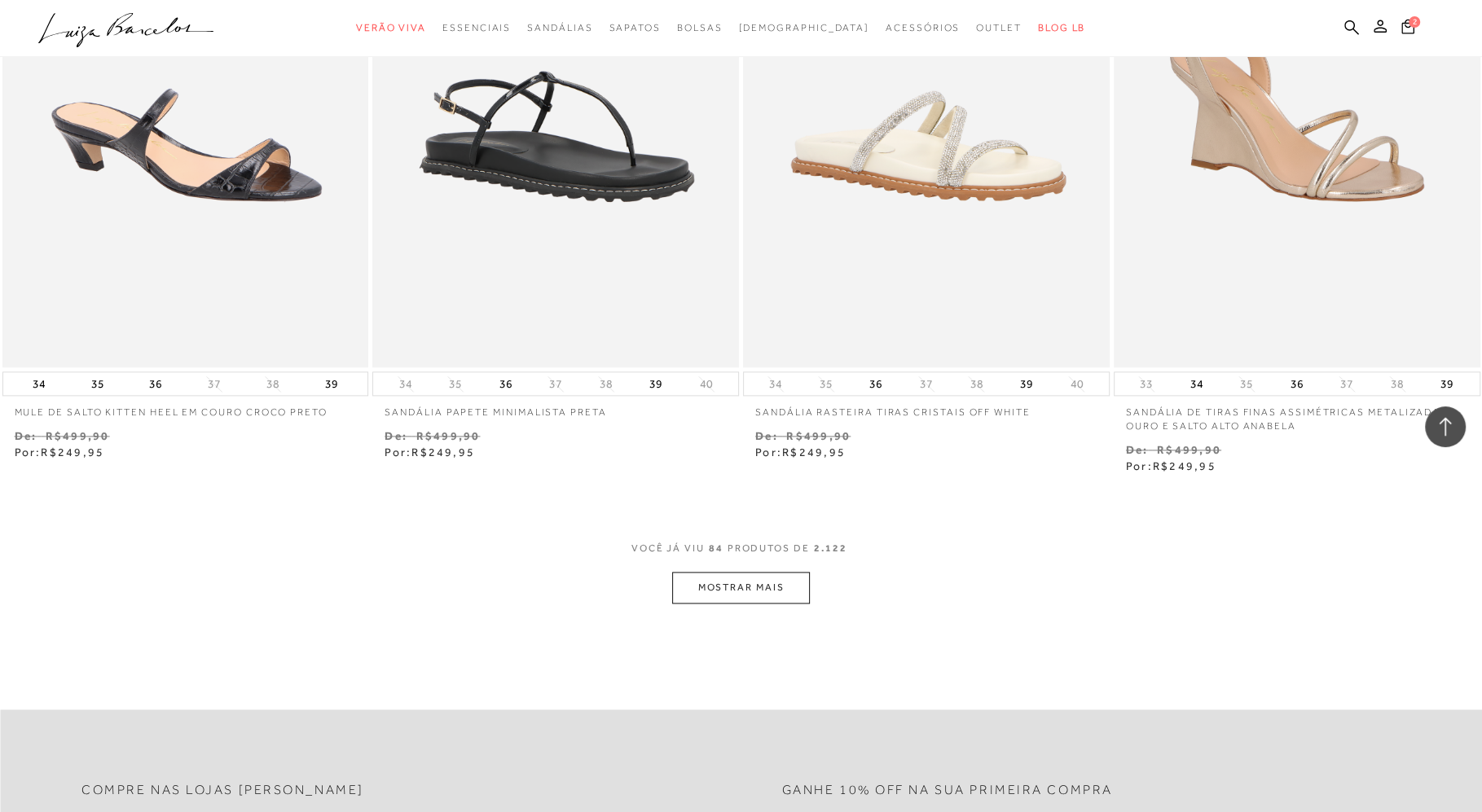
click at [701, 586] on button "MOSTRAR MAIS" at bounding box center [741, 587] width 137 height 32
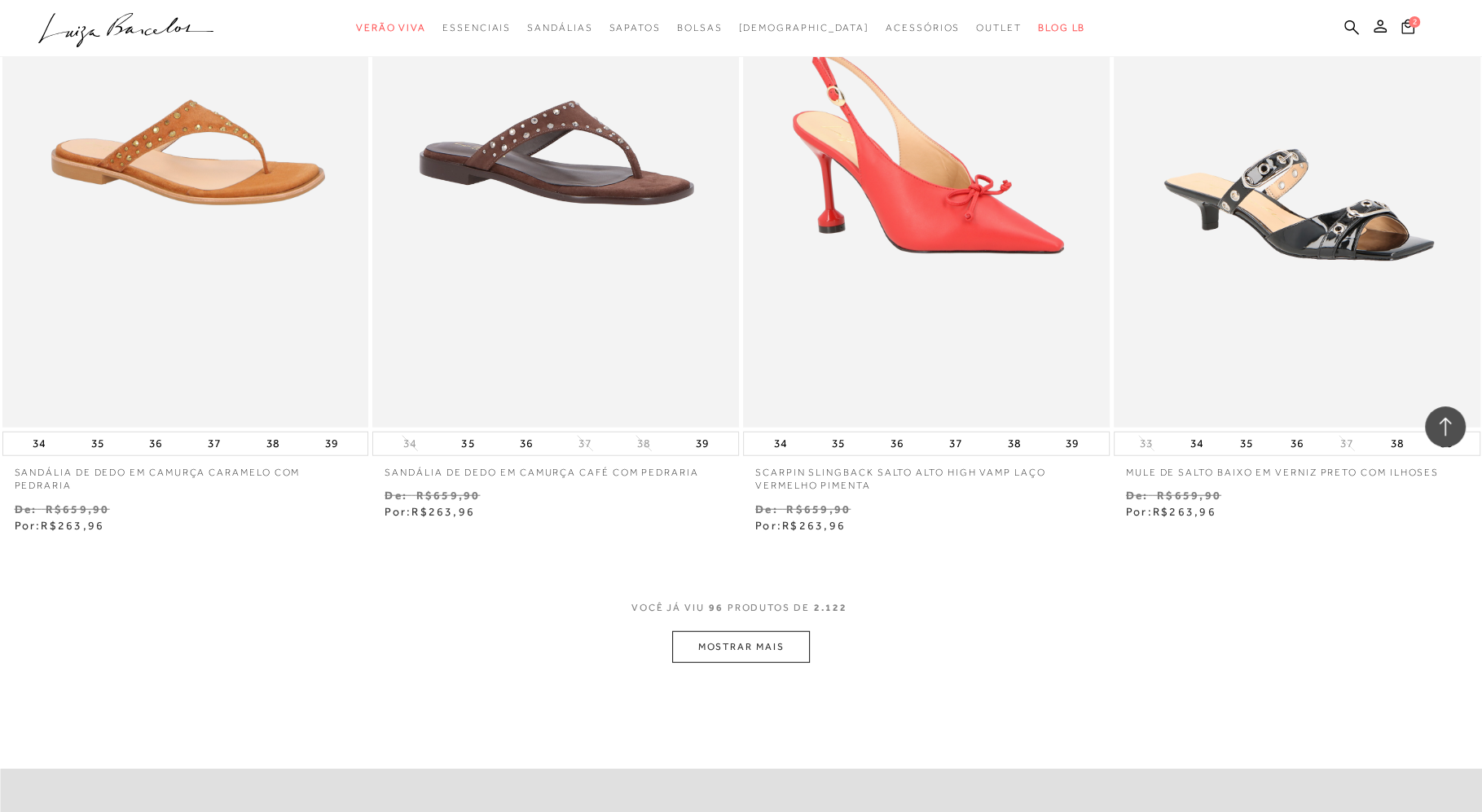
scroll to position [15679, 0]
click at [728, 642] on button "MOSTRAR MAIS" at bounding box center [741, 646] width 137 height 32
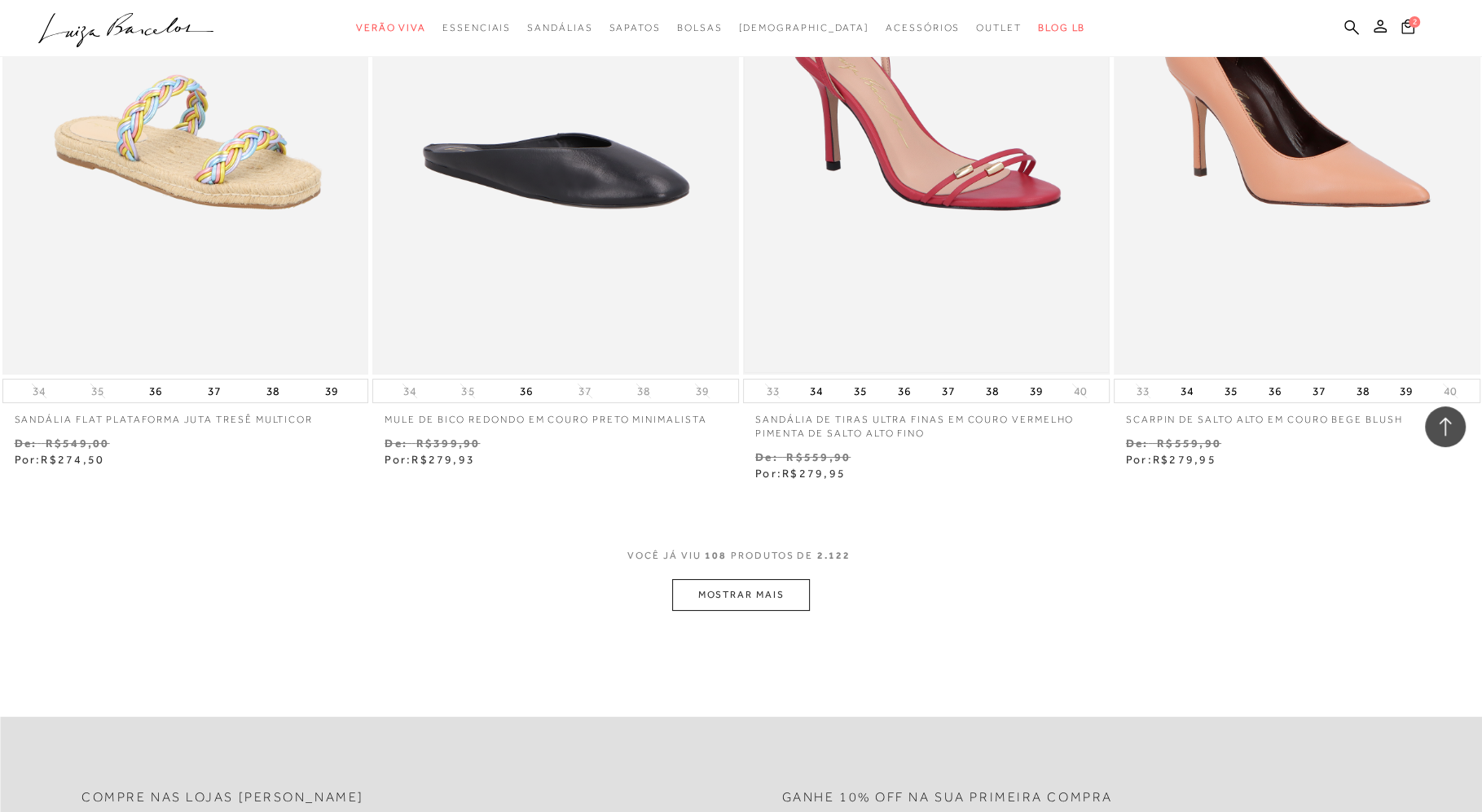
scroll to position [17640, 0]
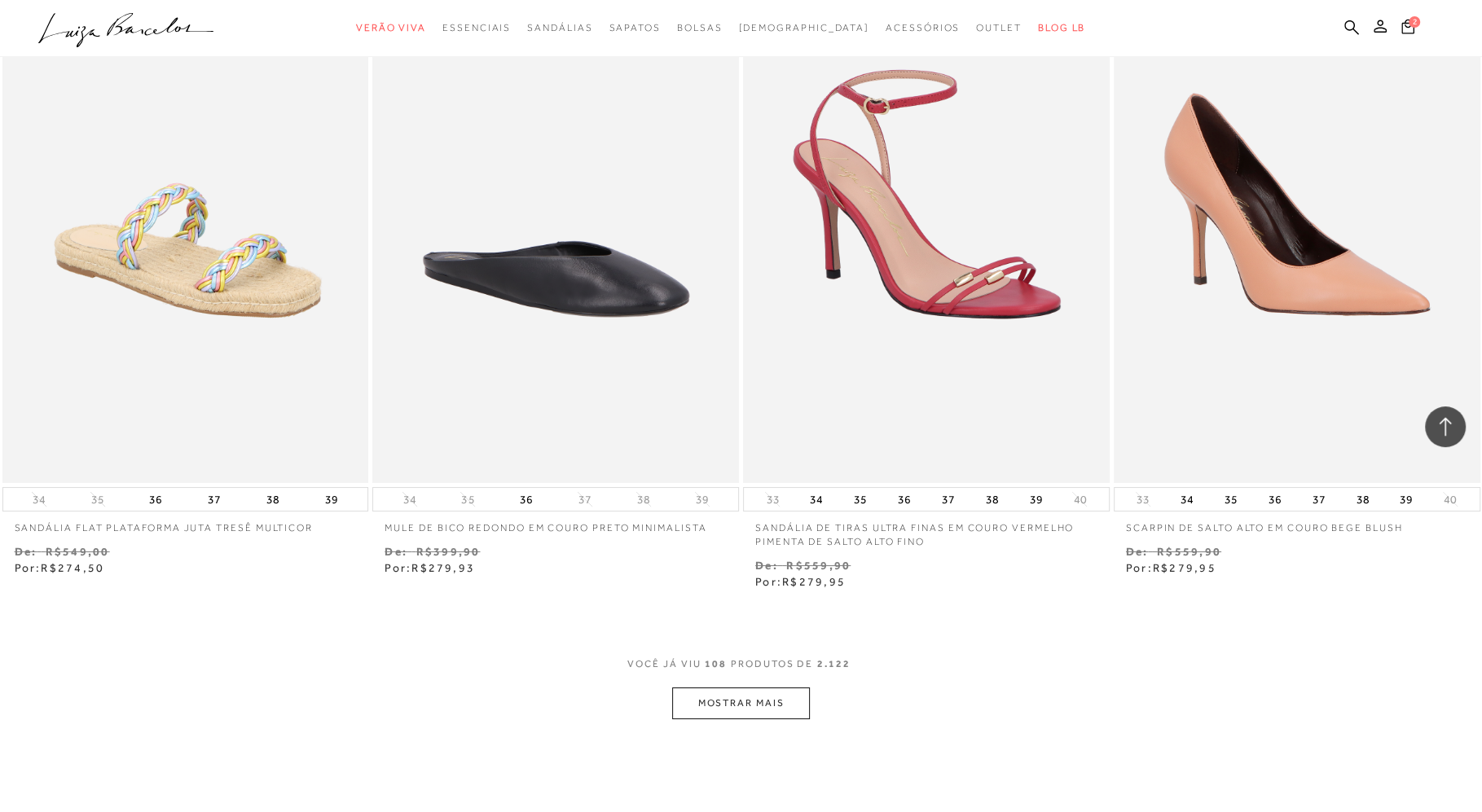
click at [763, 703] on button "MOSTRAR MAIS" at bounding box center [741, 703] width 137 height 32
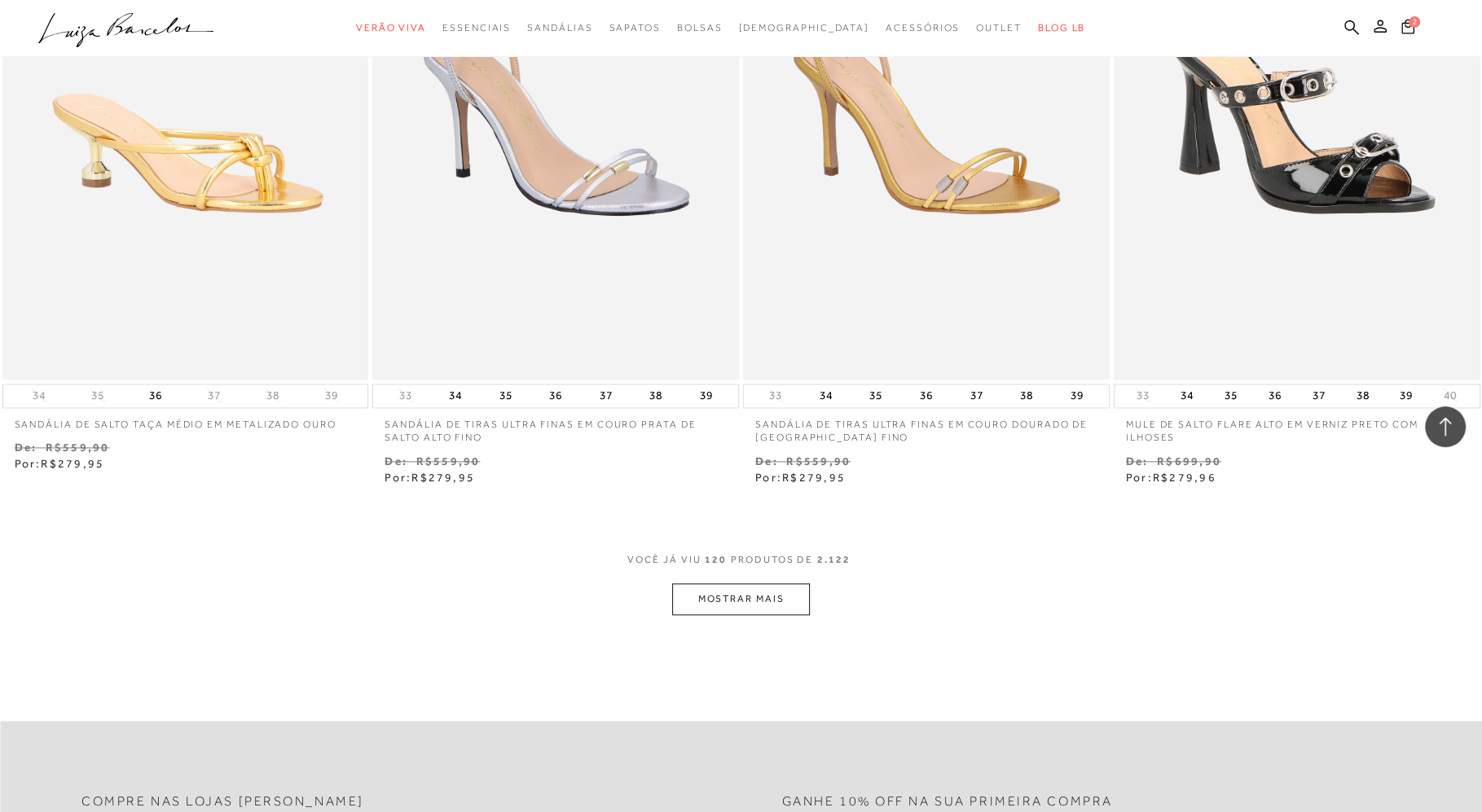
scroll to position [19763, 0]
click at [748, 594] on button "MOSTRAR MAIS" at bounding box center [741, 597] width 137 height 32
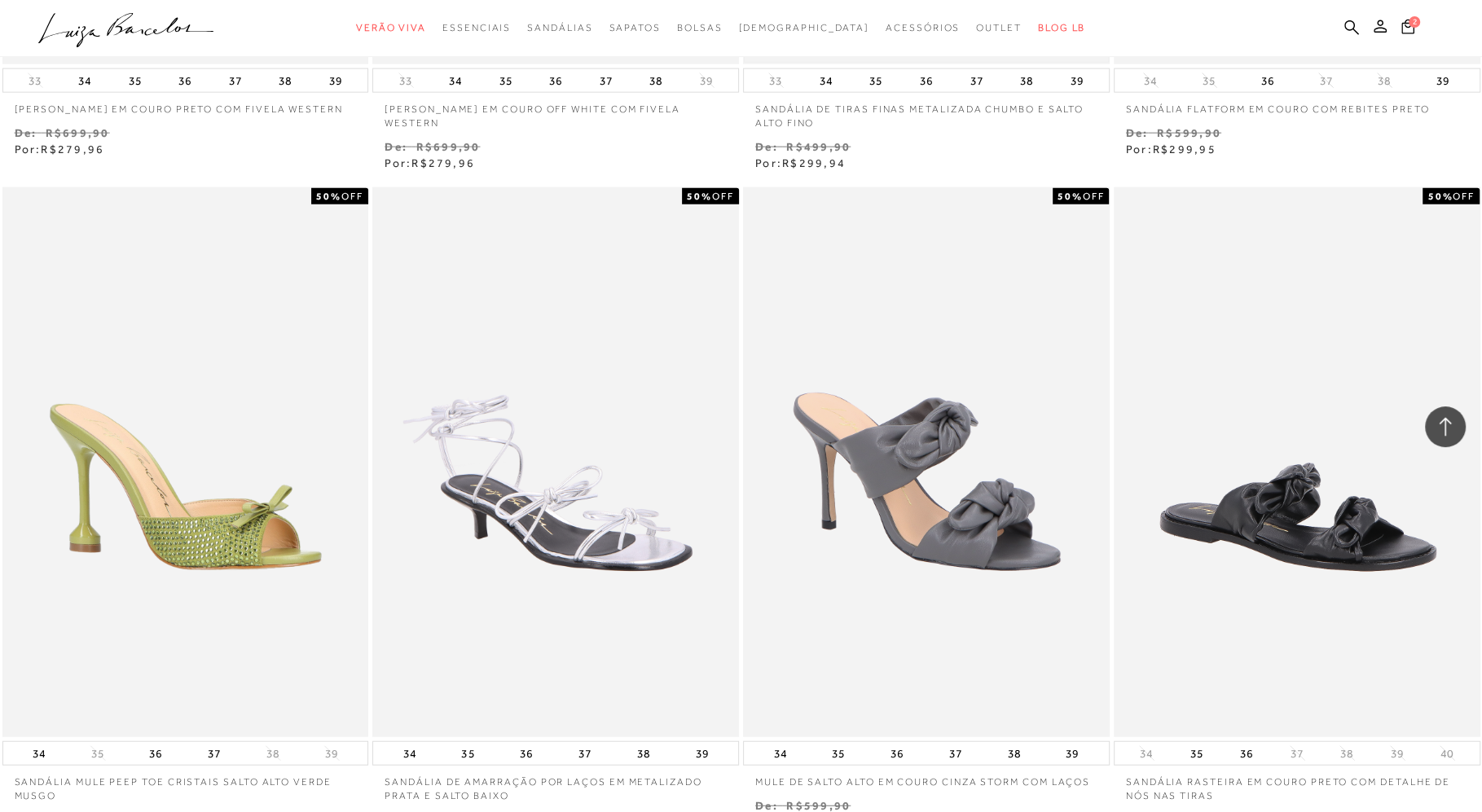
scroll to position [21713, 0]
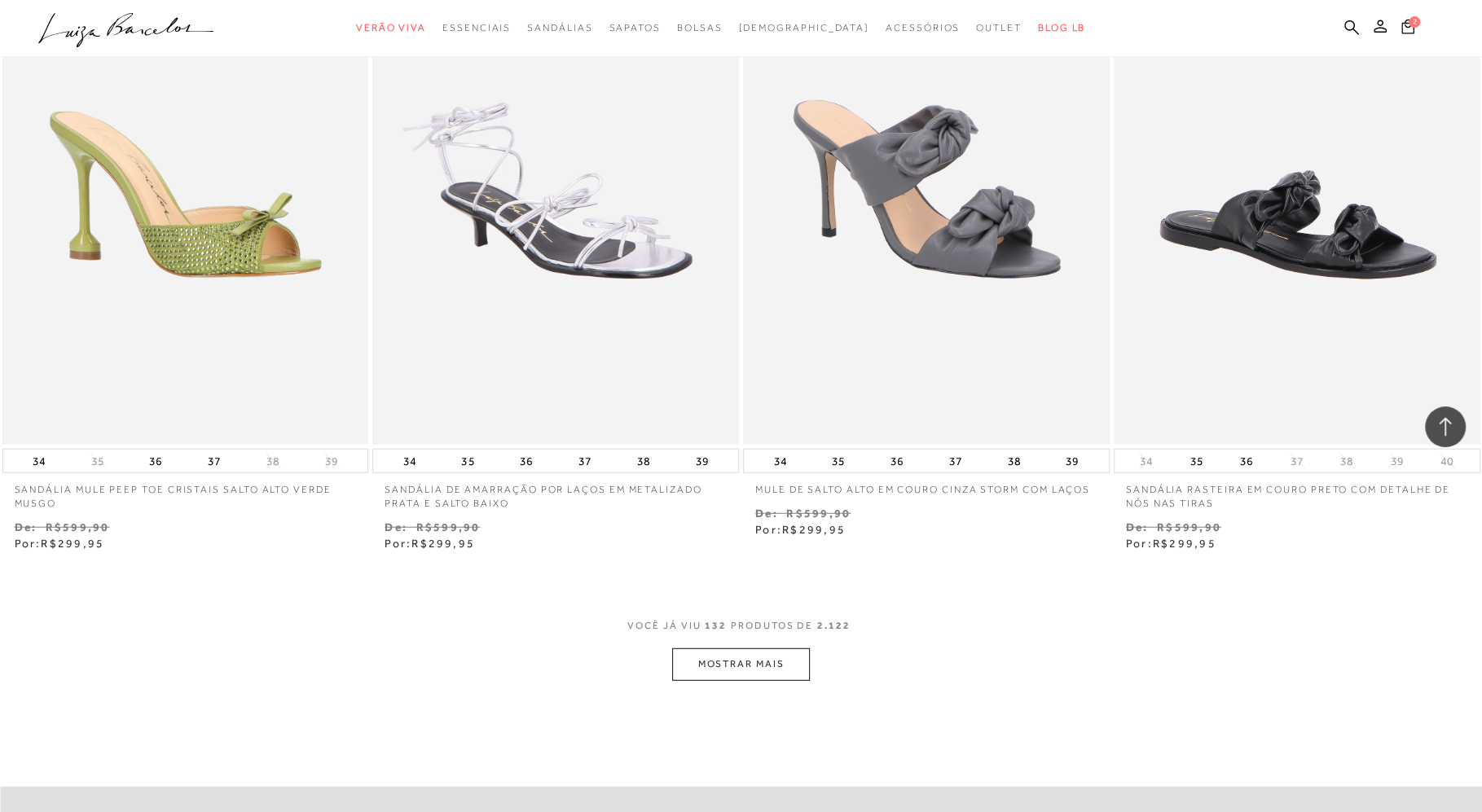
click at [743, 655] on button "MOSTRAR MAIS" at bounding box center [741, 664] width 137 height 32
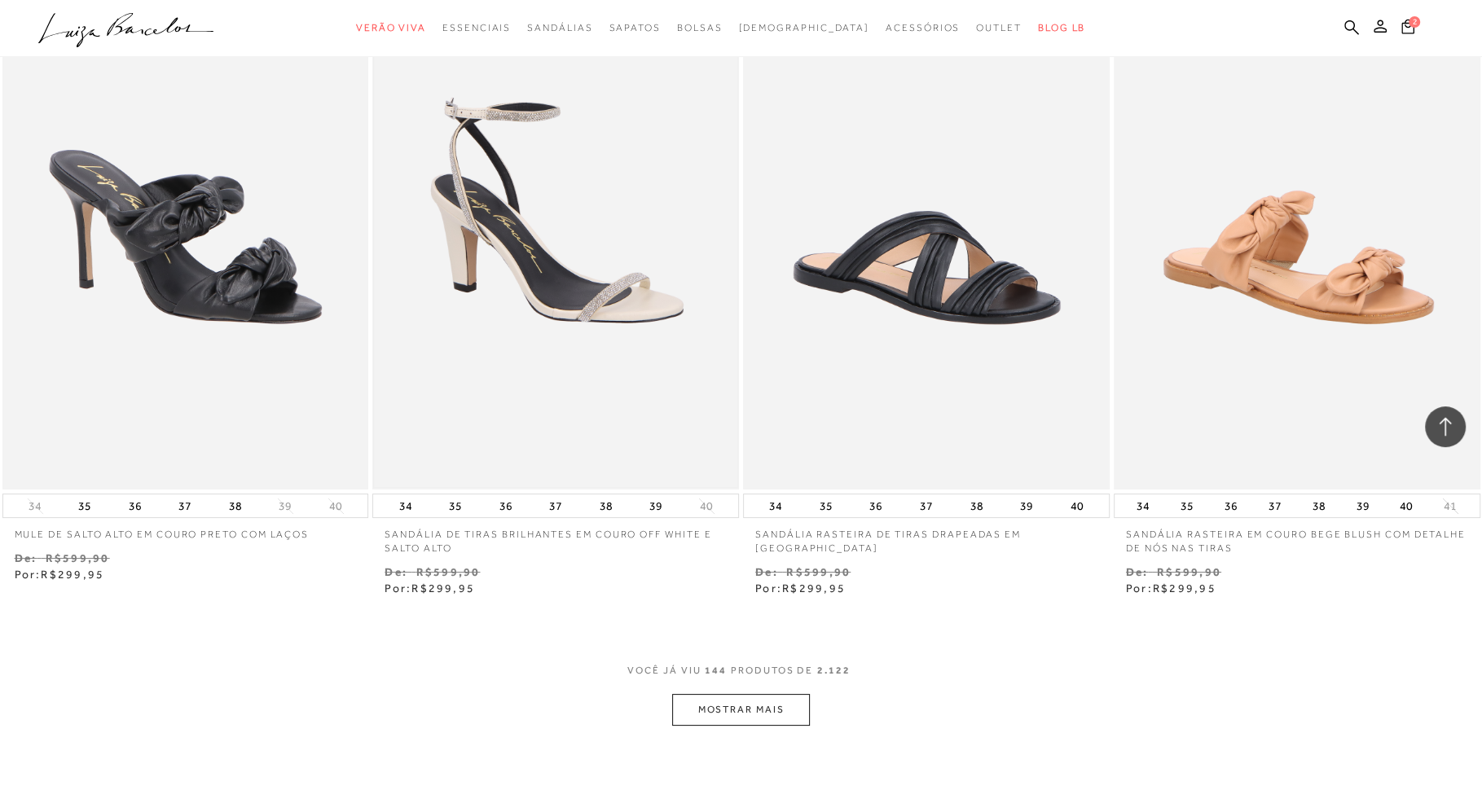
scroll to position [24063, 0]
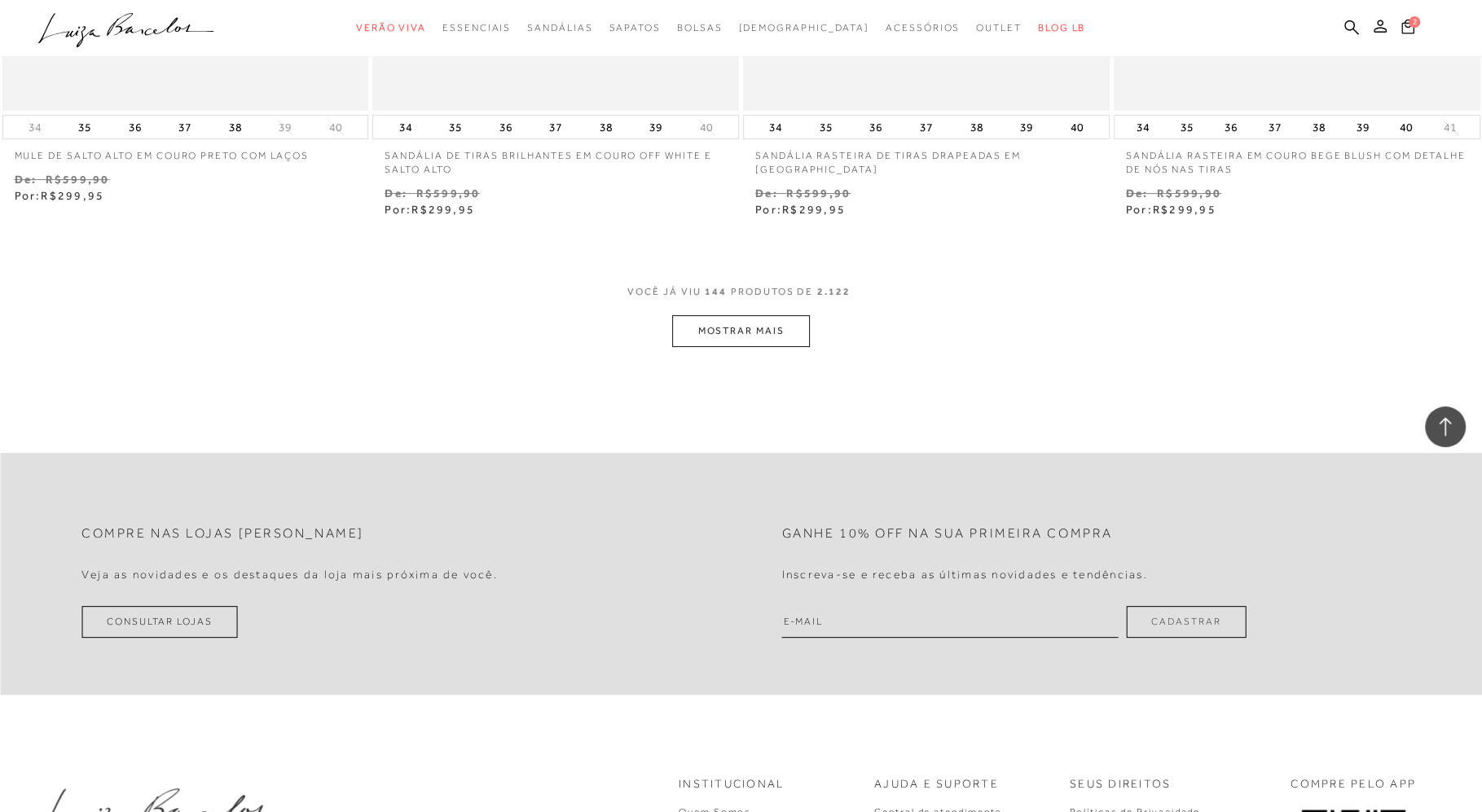
click at [739, 327] on button "MOSTRAR MAIS" at bounding box center [741, 330] width 137 height 32
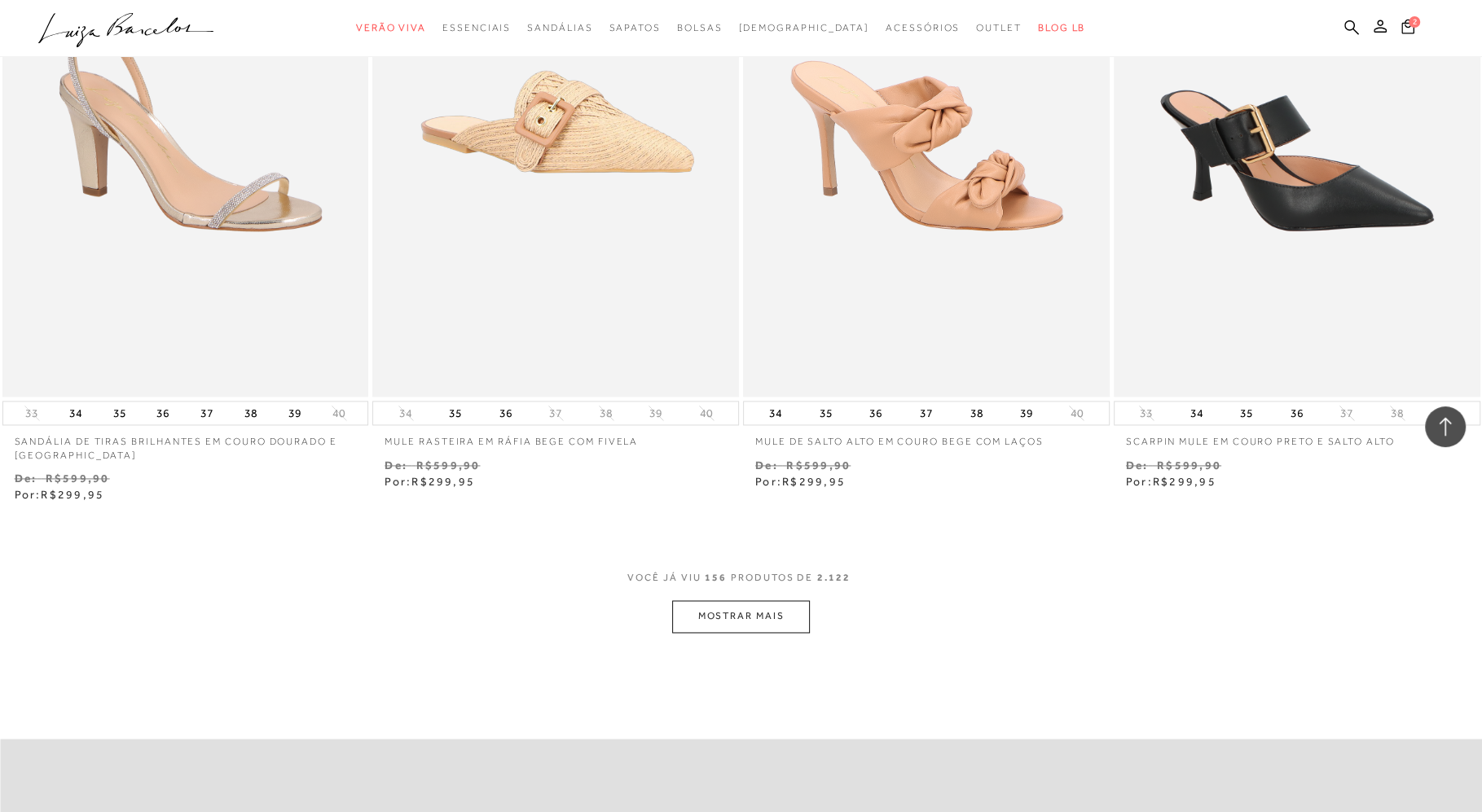
scroll to position [25773, 0]
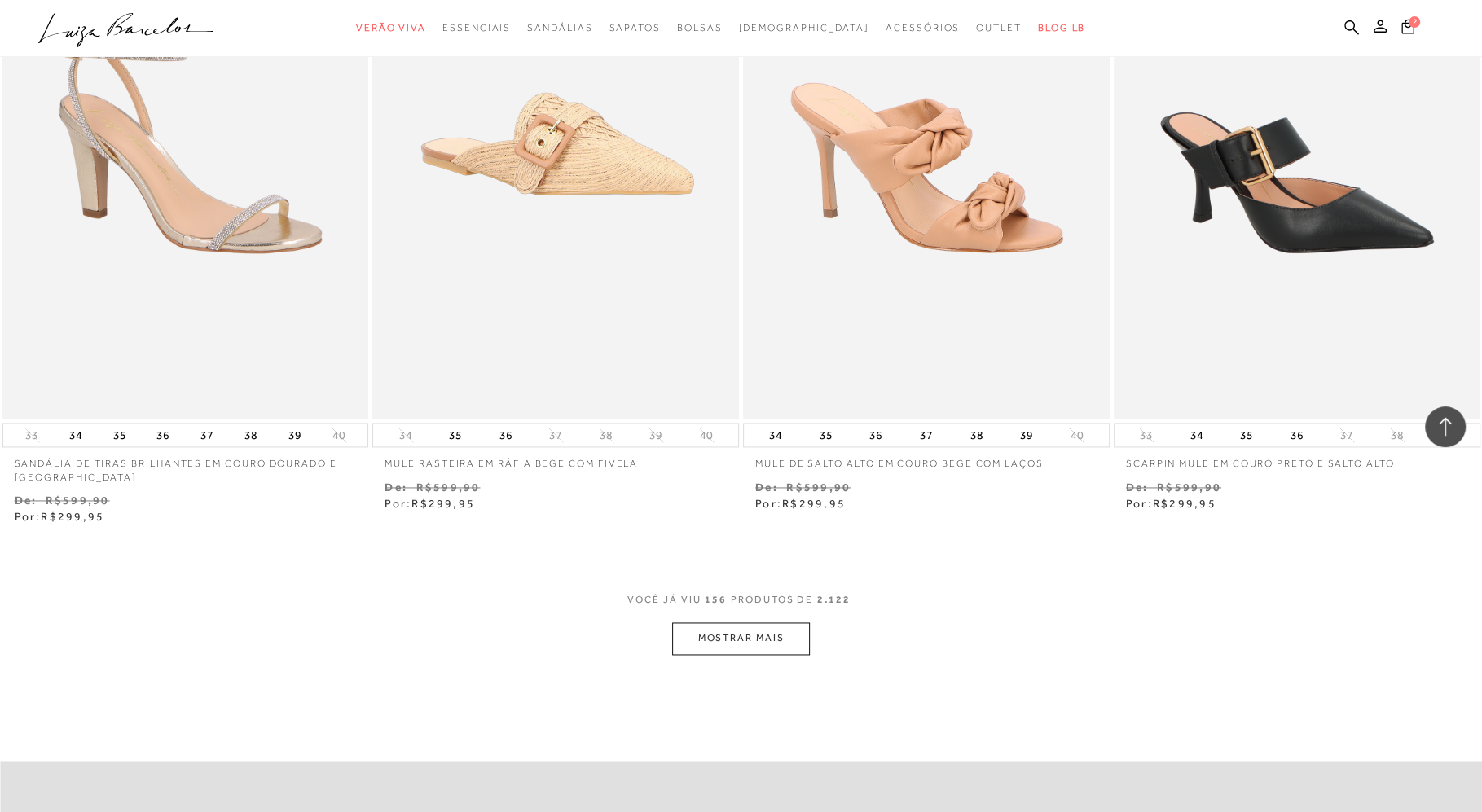
click at [733, 639] on button "MOSTRAR MAIS" at bounding box center [741, 638] width 137 height 32
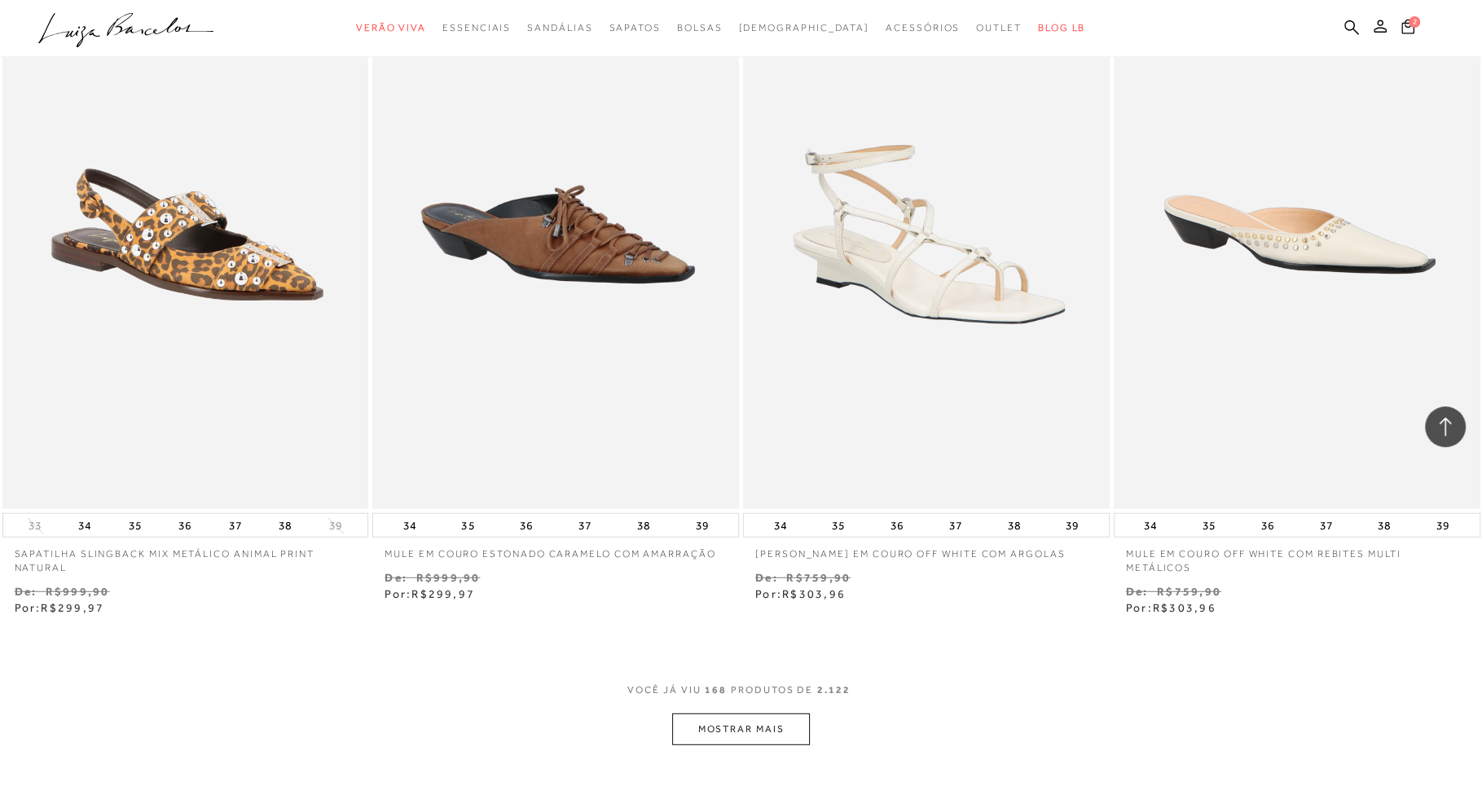
scroll to position [27975, 0]
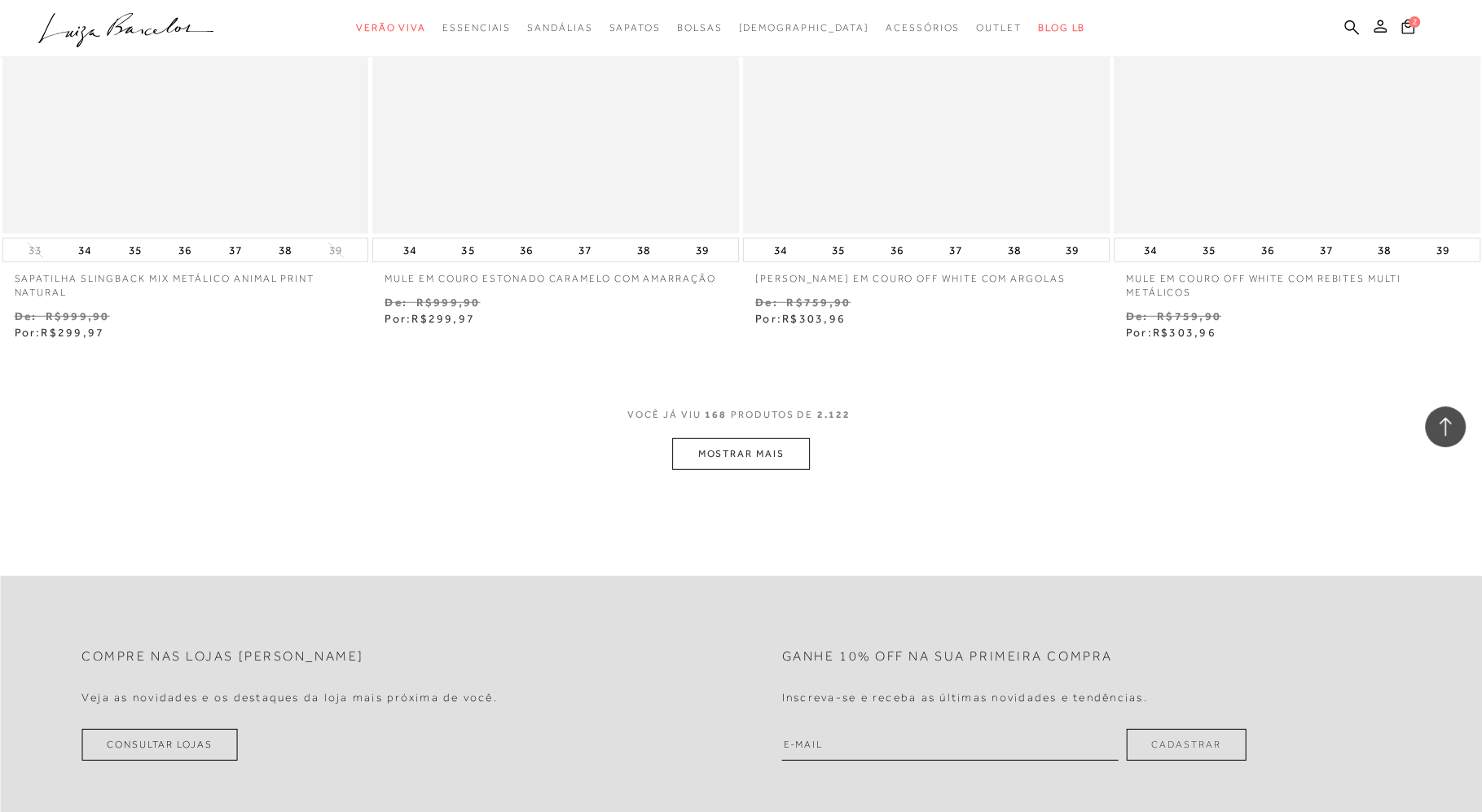
click at [738, 448] on button "MOSTRAR MAIS" at bounding box center [741, 453] width 137 height 32
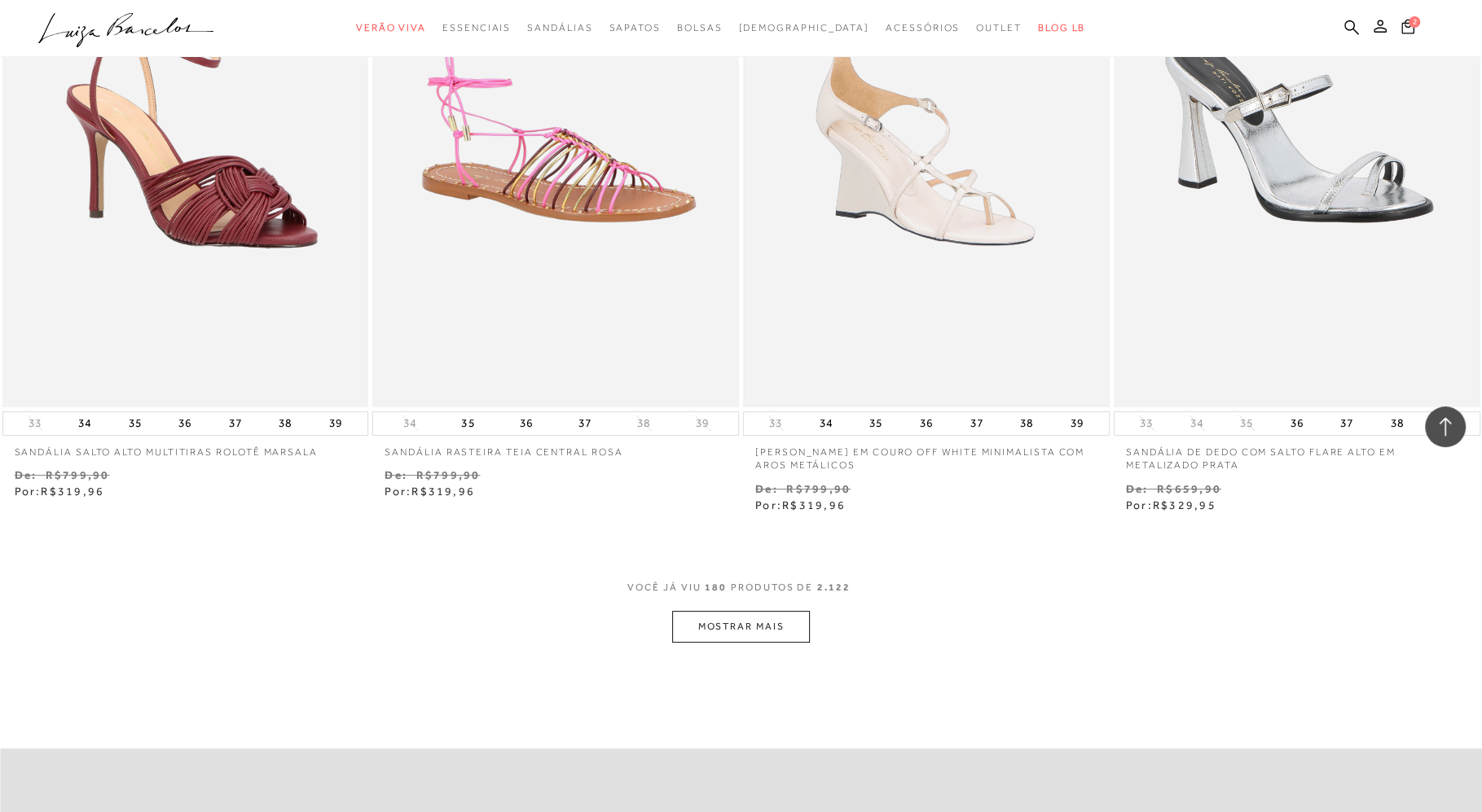
scroll to position [29799, 0]
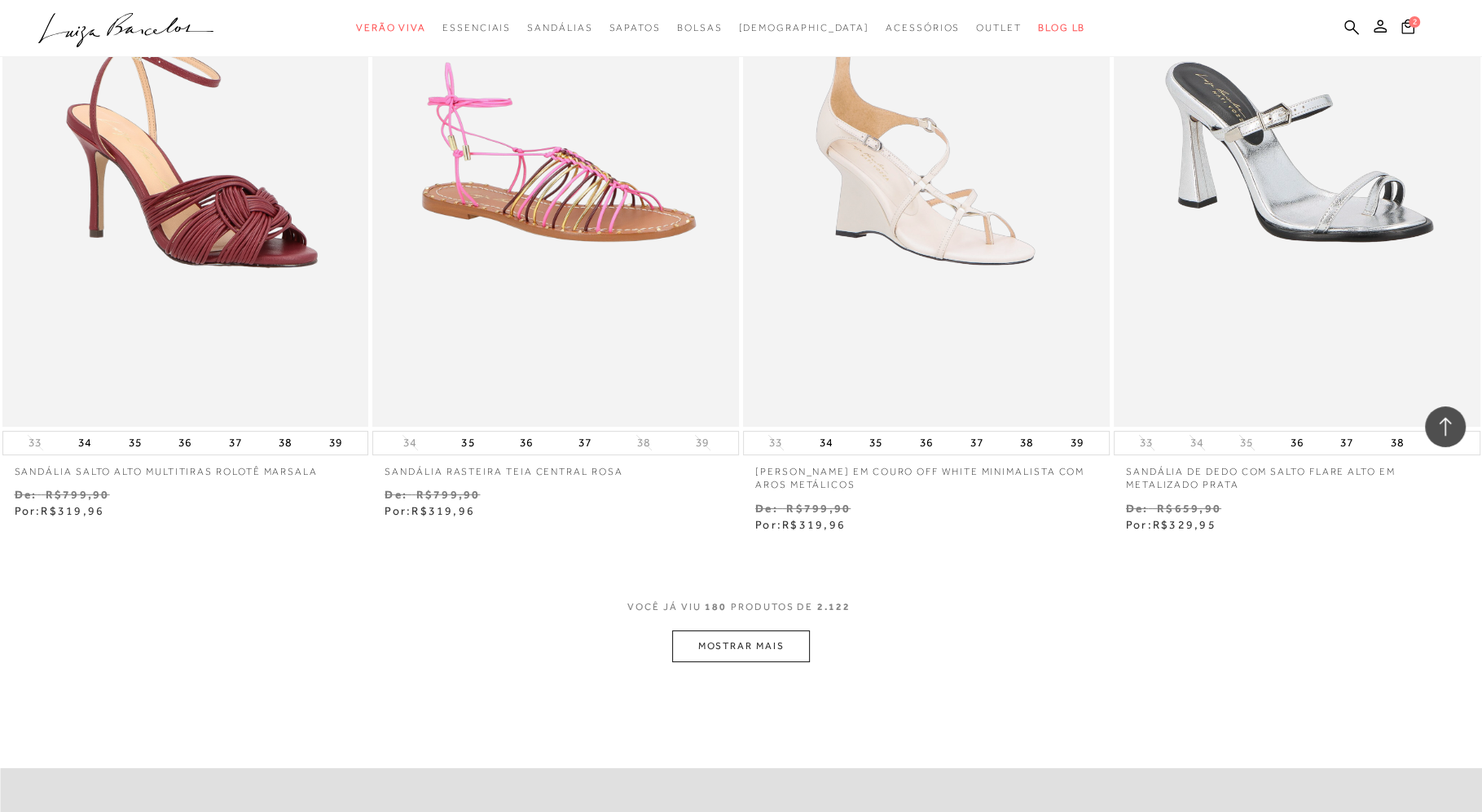
click at [758, 635] on button "MOSTRAR MAIS" at bounding box center [741, 646] width 137 height 32
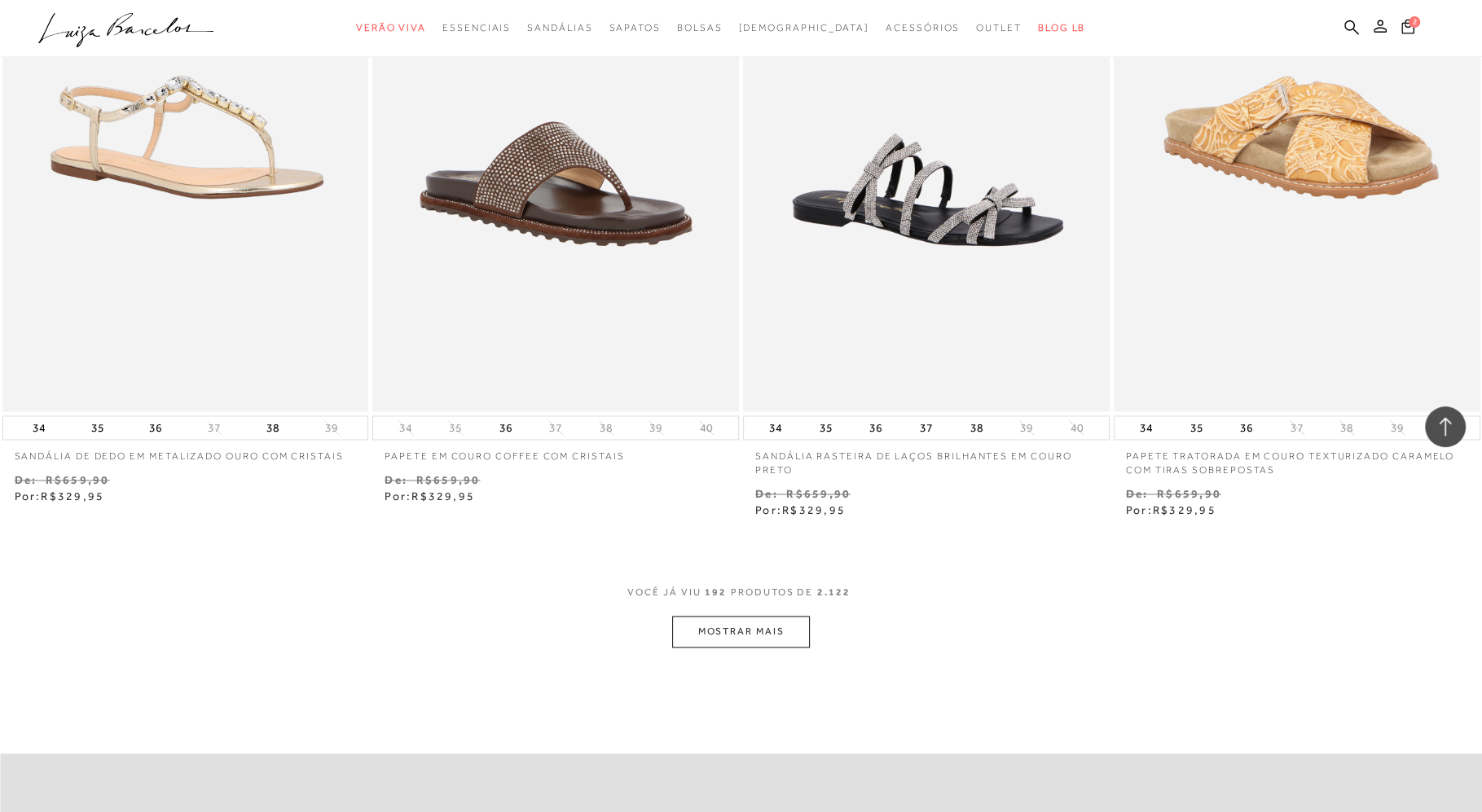
scroll to position [32195, 0]
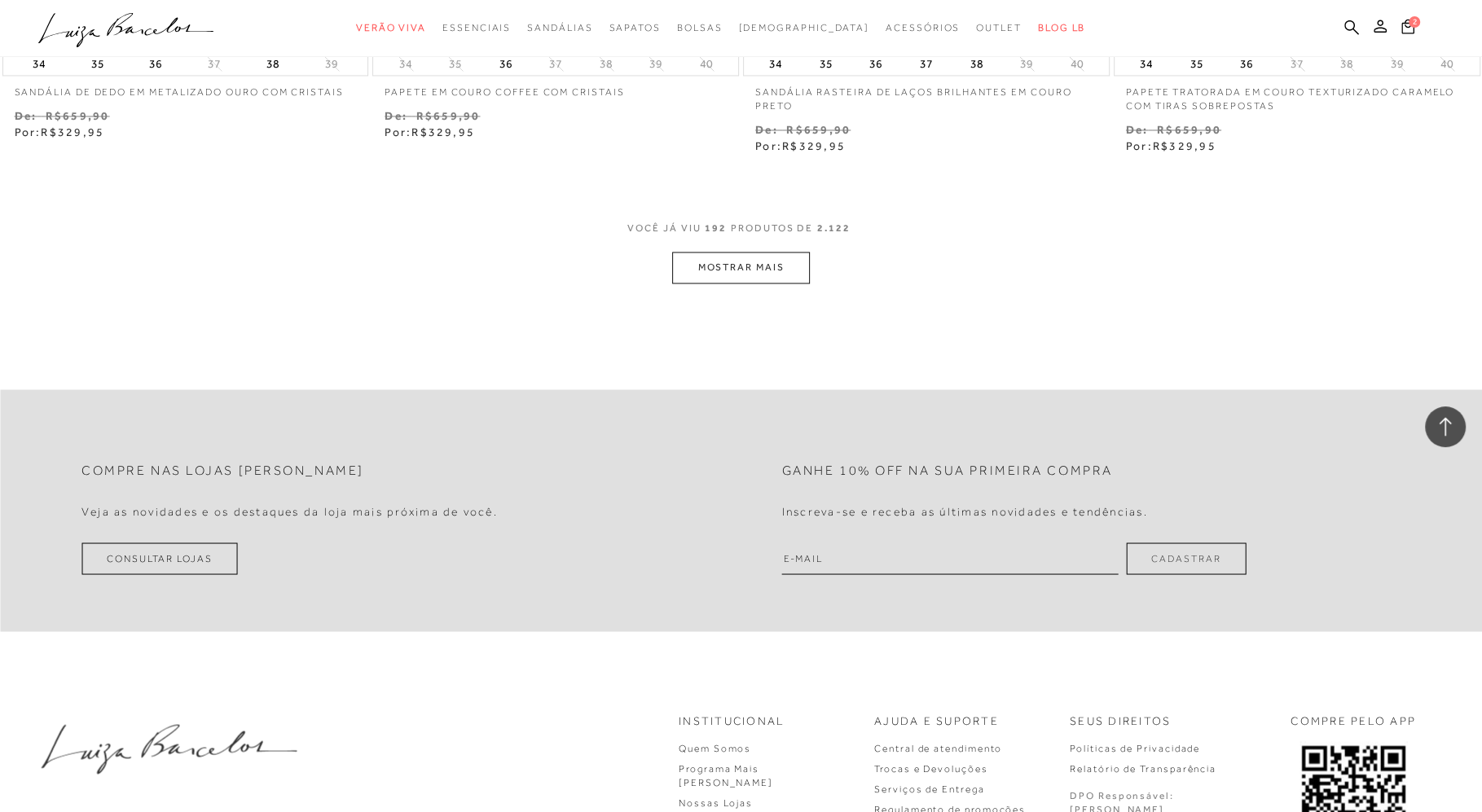
click at [744, 263] on button "MOSTRAR MAIS" at bounding box center [741, 267] width 137 height 32
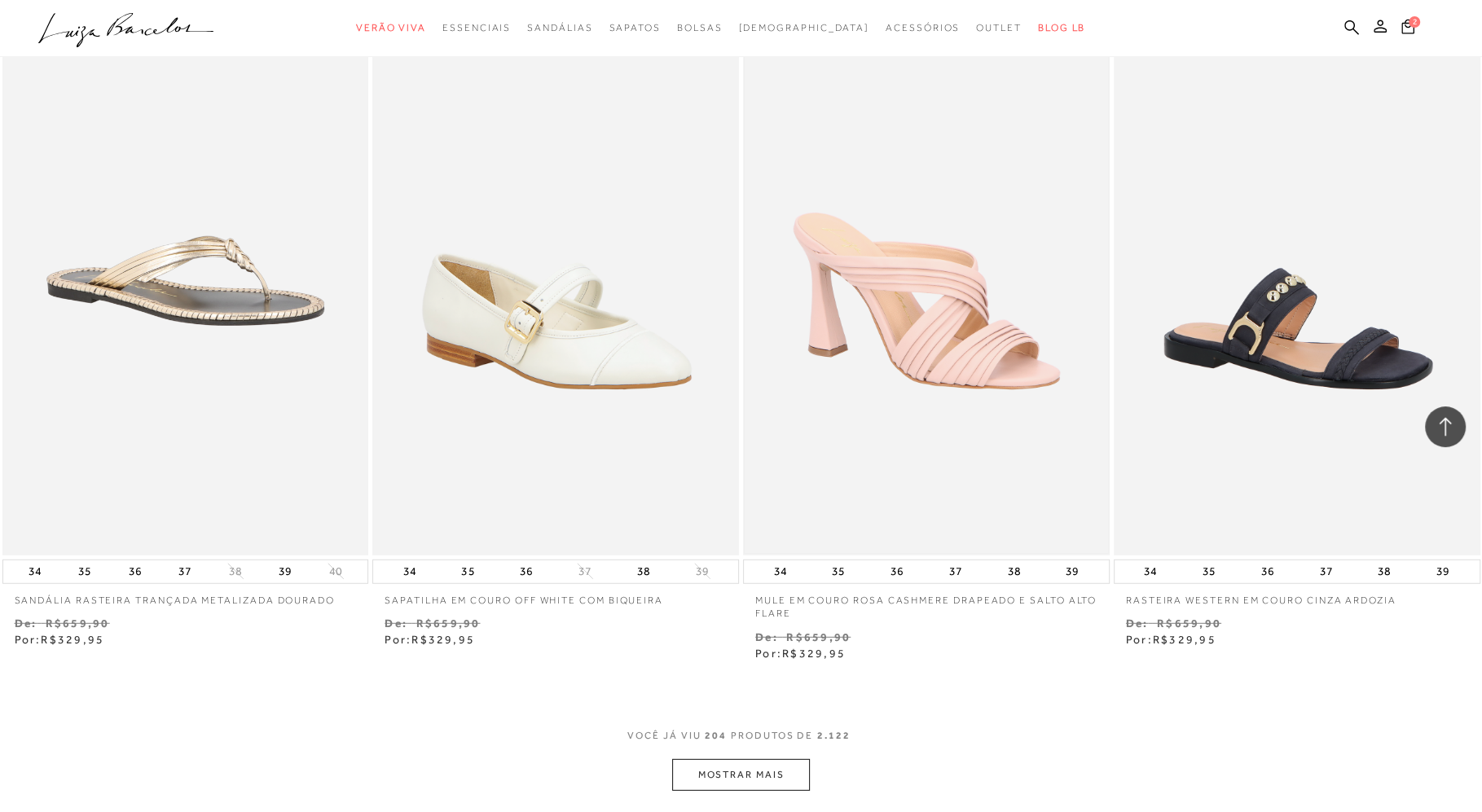
scroll to position [33878, 0]
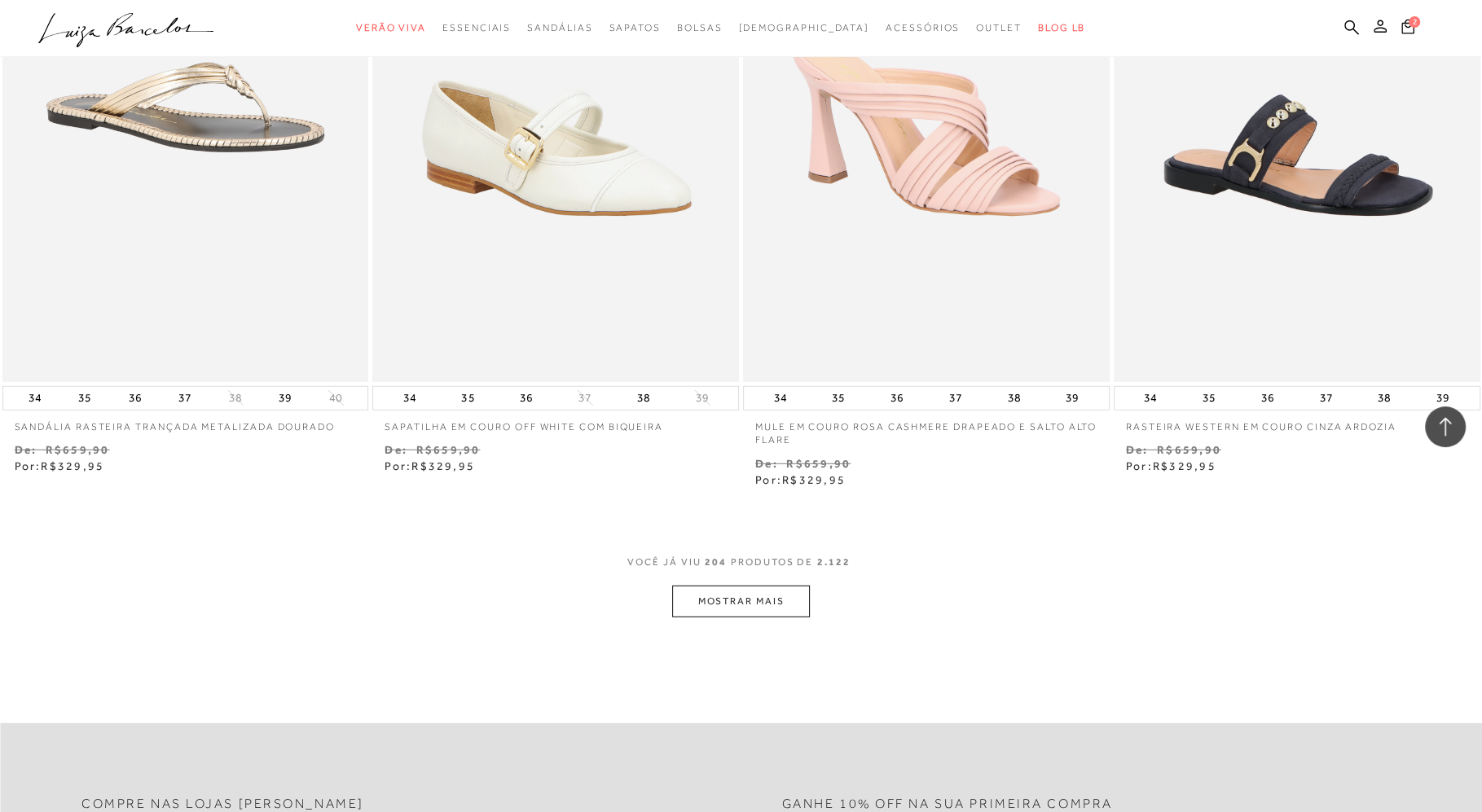
click at [750, 594] on button "MOSTRAR MAIS" at bounding box center [741, 601] width 137 height 32
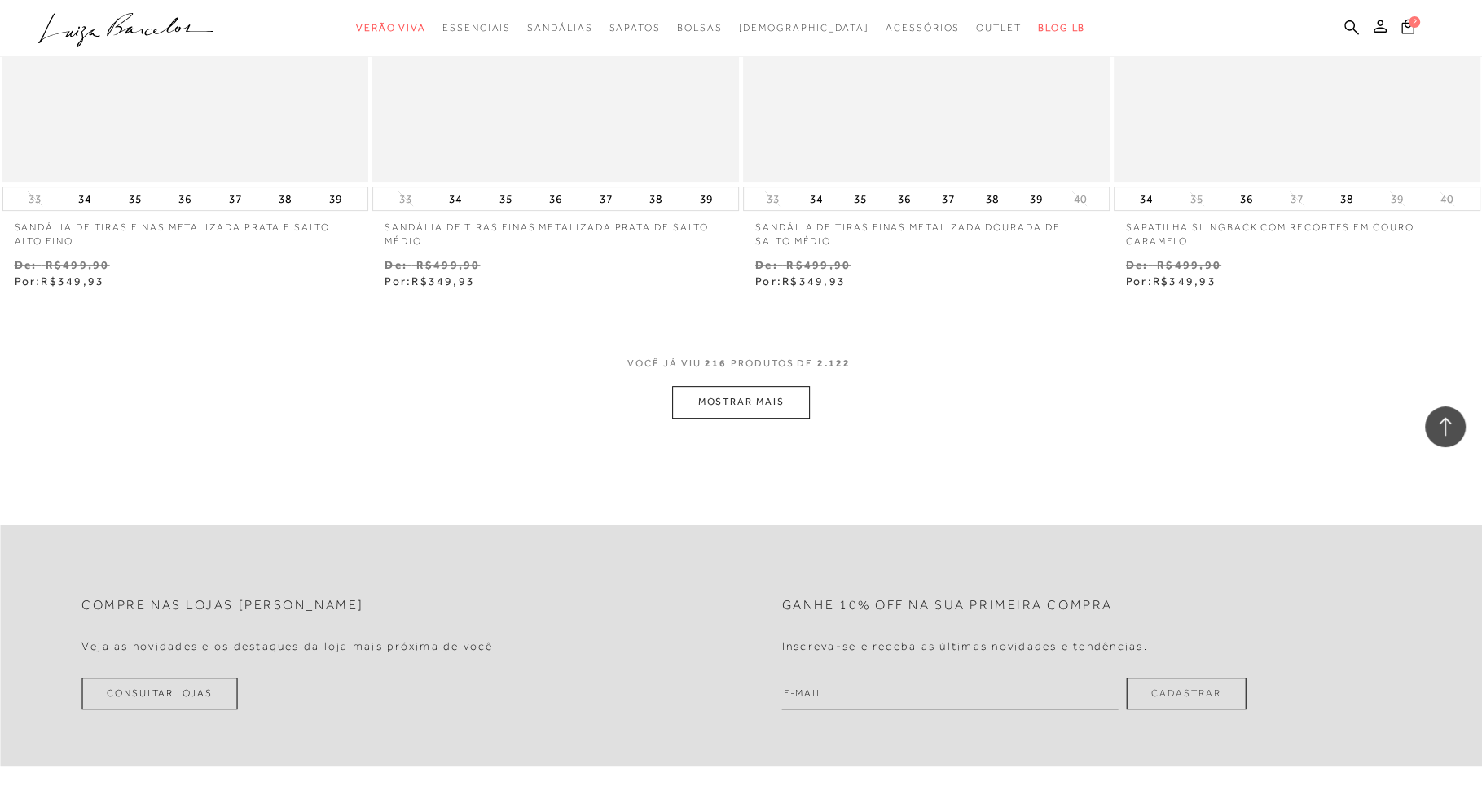
scroll to position [36095, 0]
click at [750, 401] on button "MOSTRAR MAIS" at bounding box center [741, 401] width 137 height 32
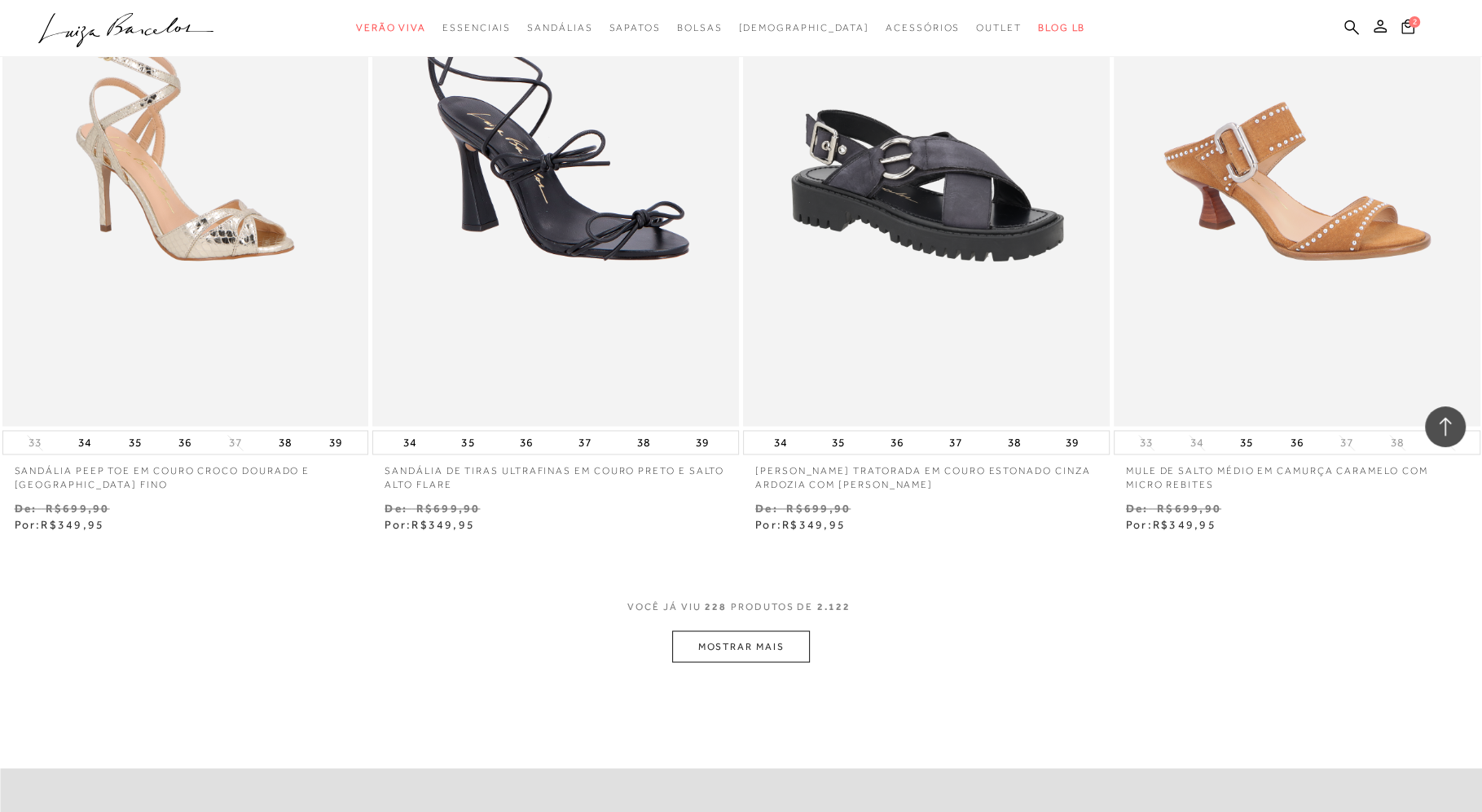
scroll to position [37941, 0]
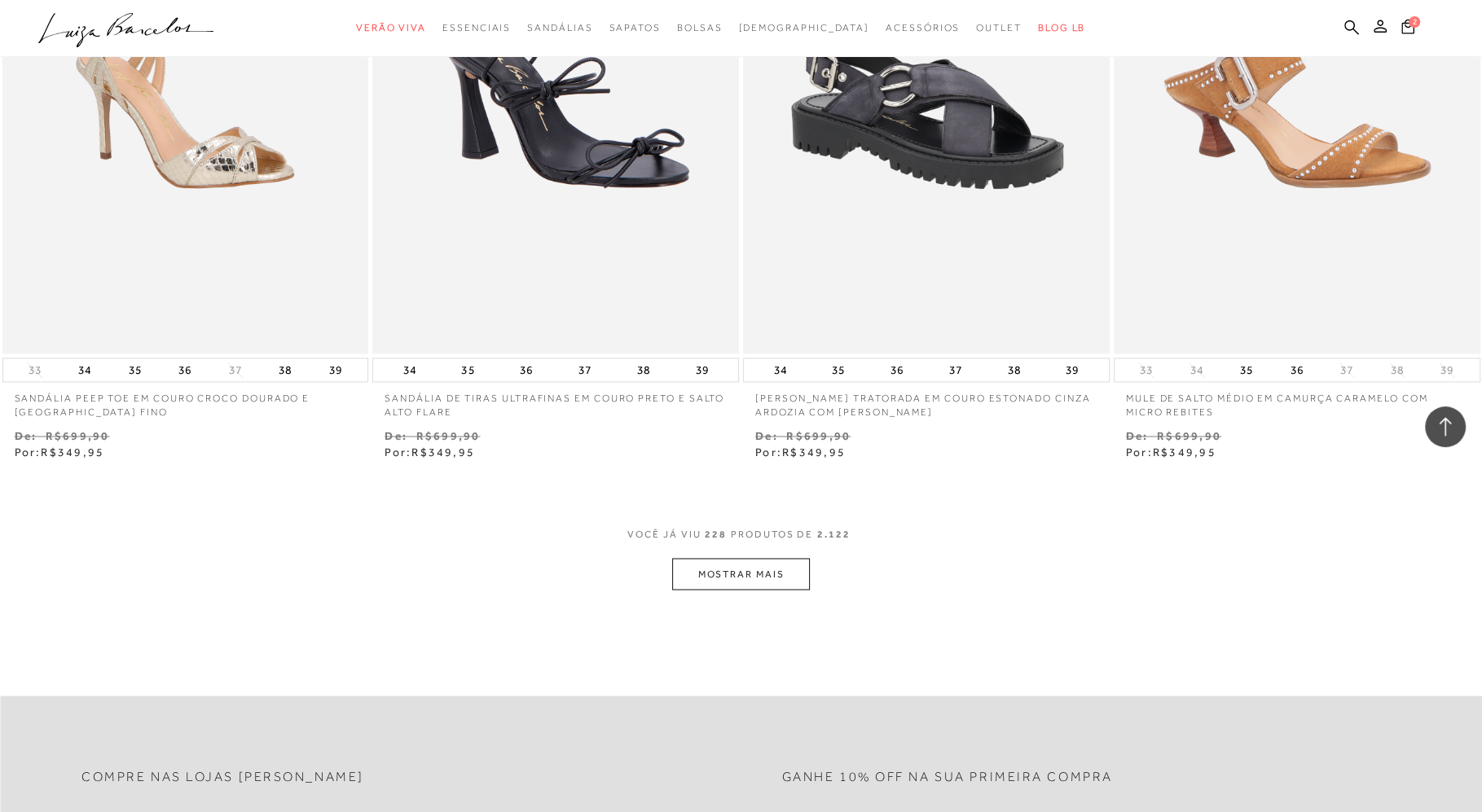
click at [732, 566] on button "MOSTRAR MAIS" at bounding box center [741, 573] width 137 height 32
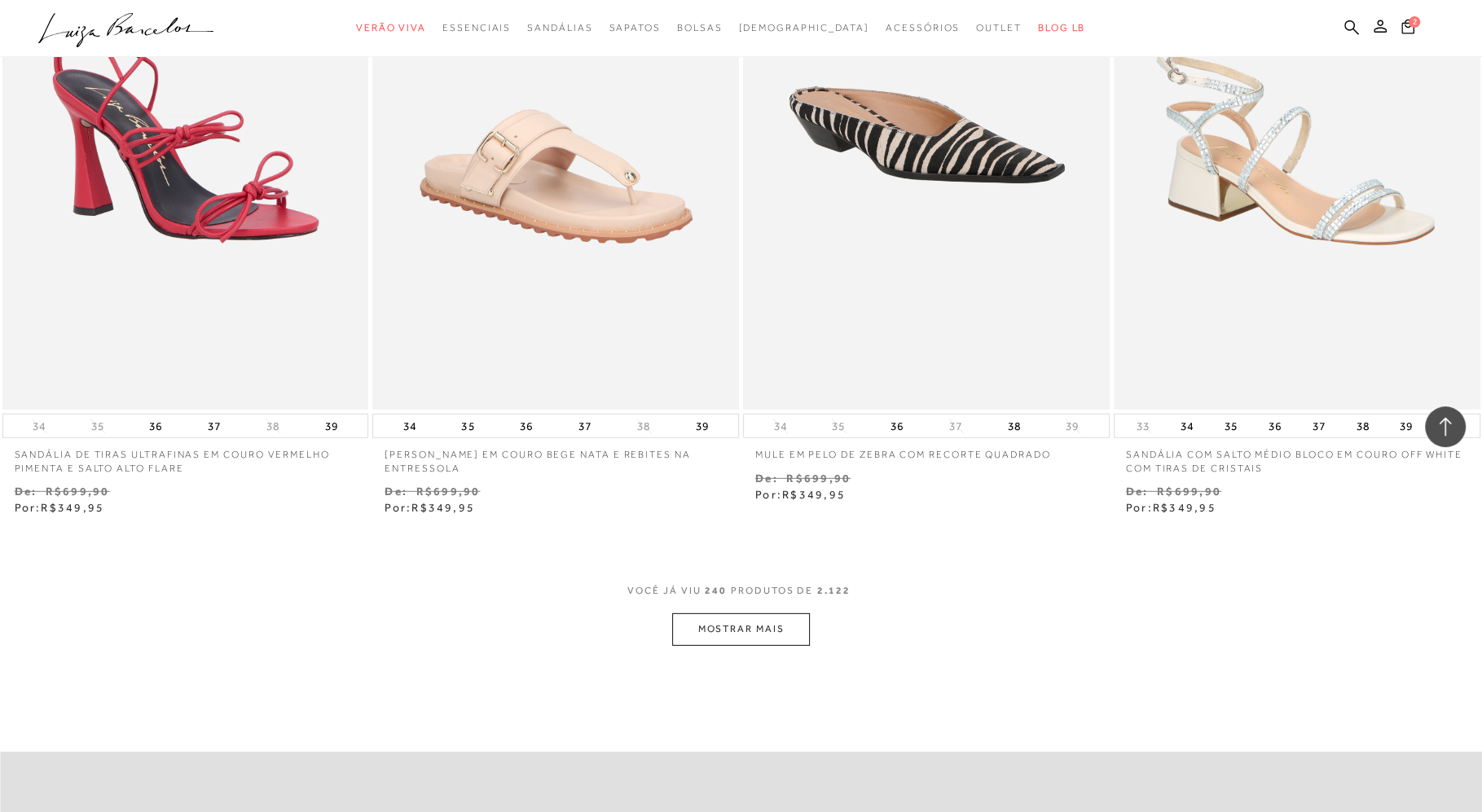
scroll to position [39922, 0]
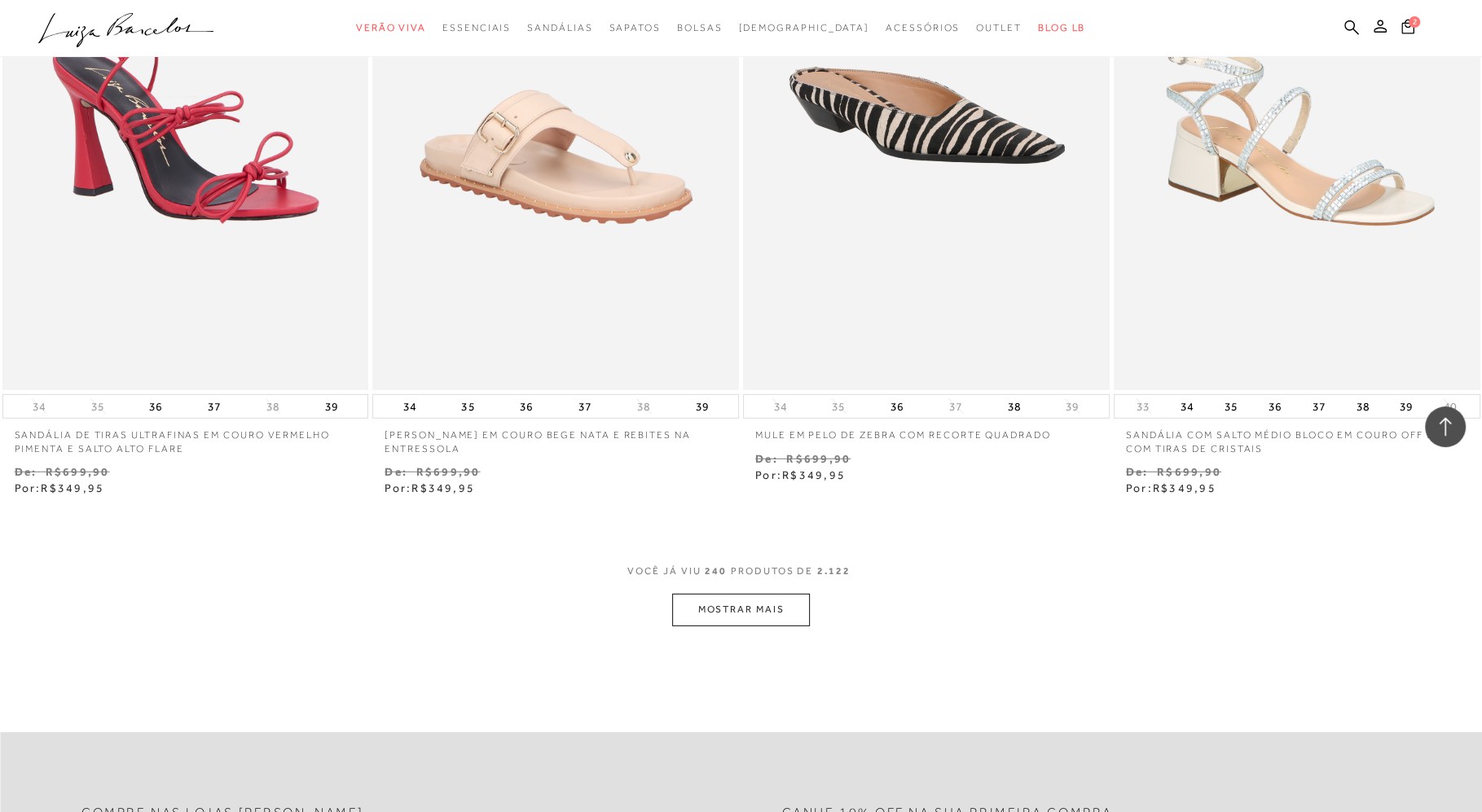
click at [737, 609] on button "MOSTRAR MAIS" at bounding box center [741, 609] width 137 height 32
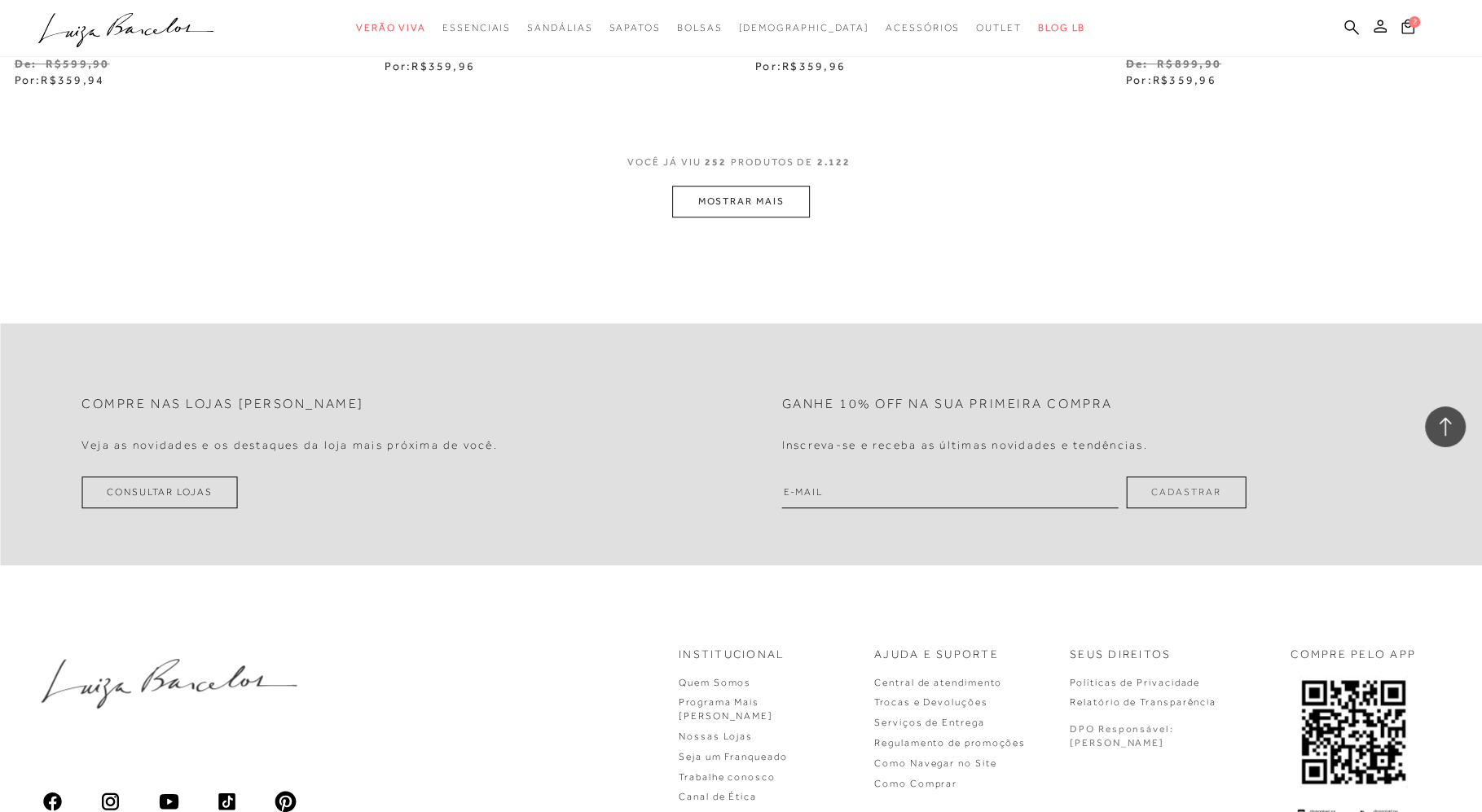
scroll to position [41938, 0]
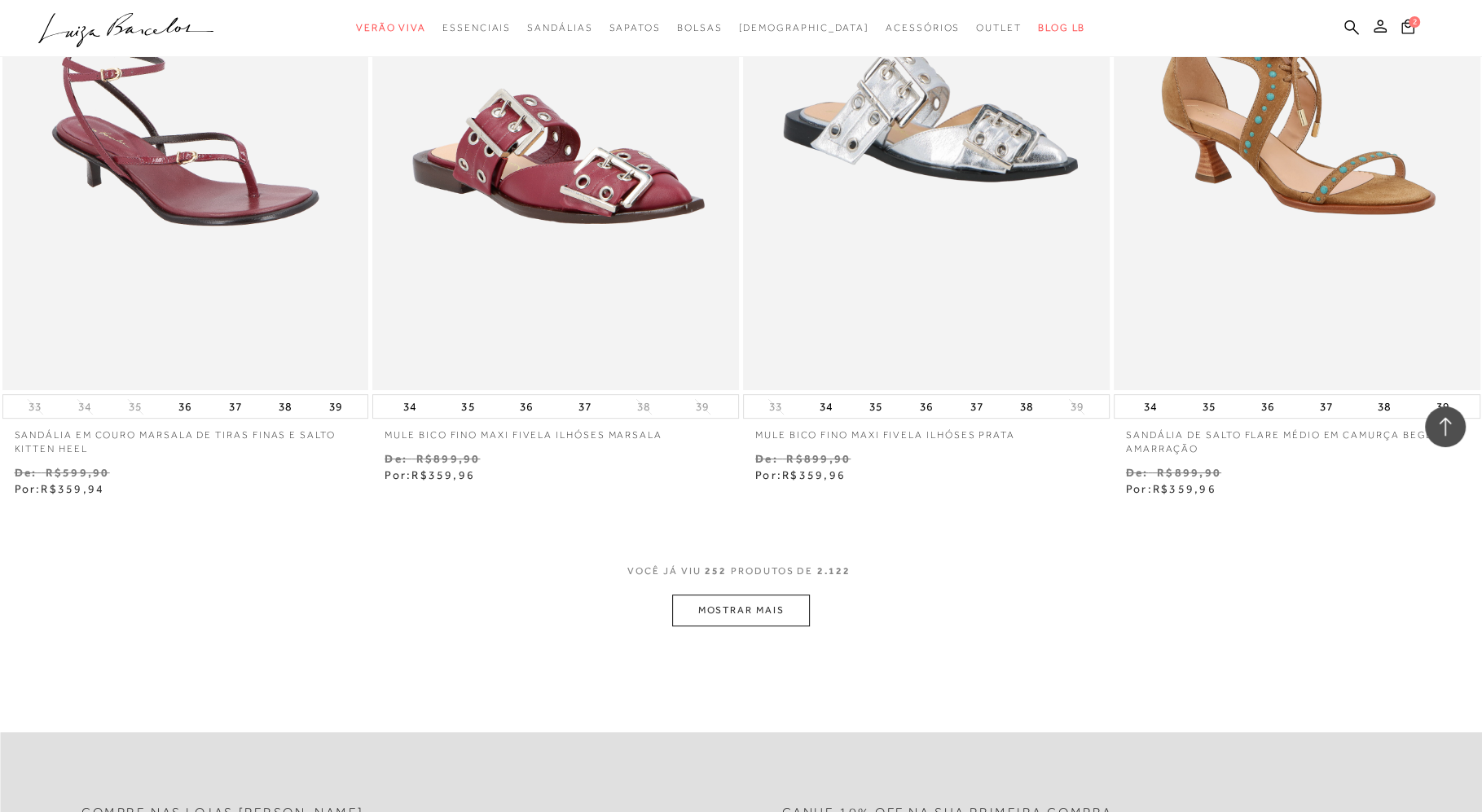
click at [731, 609] on button "MOSTRAR MAIS" at bounding box center [741, 610] width 137 height 32
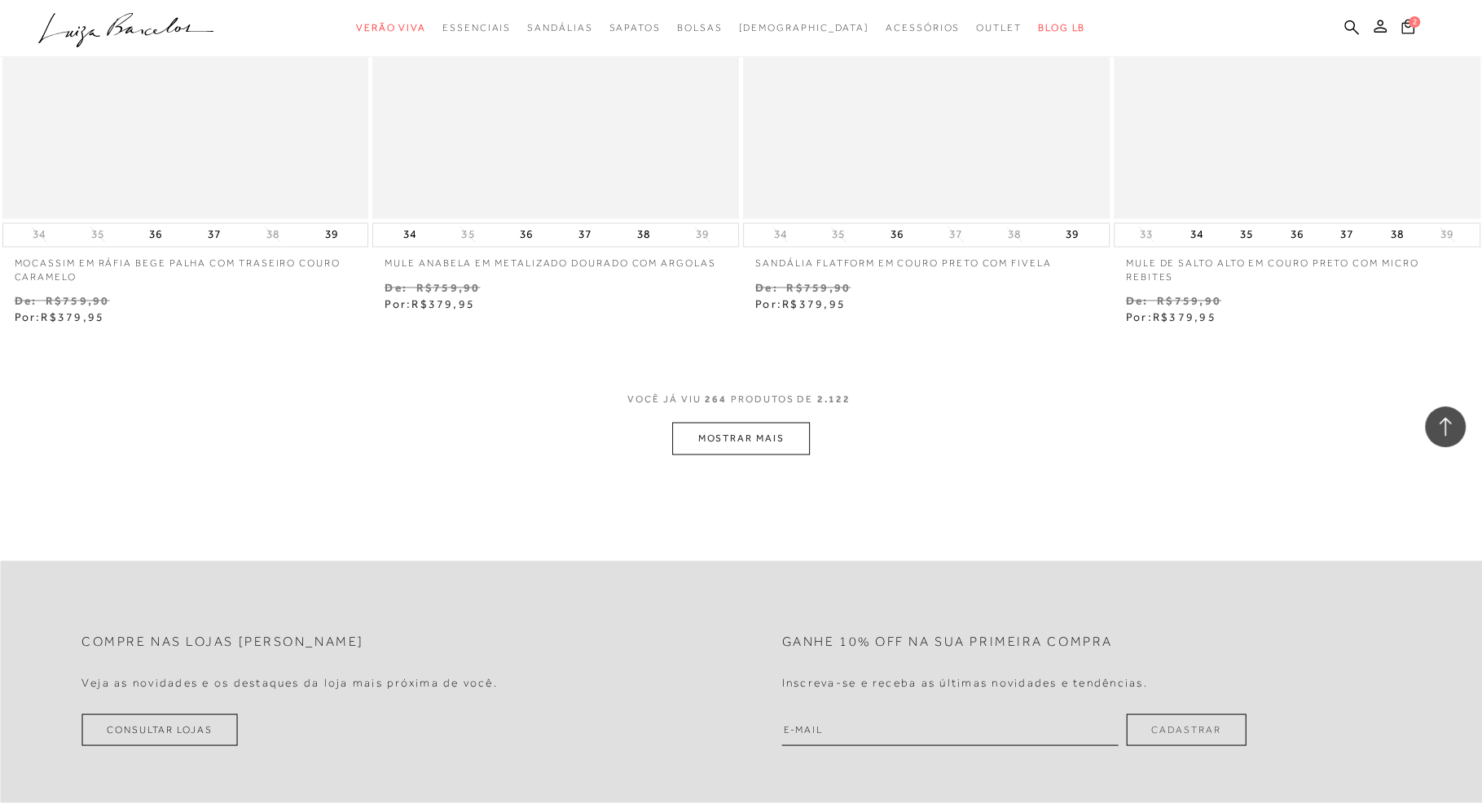
scroll to position [44132, 0]
click at [747, 432] on button "MOSTRAR MAIS" at bounding box center [741, 433] width 137 height 32
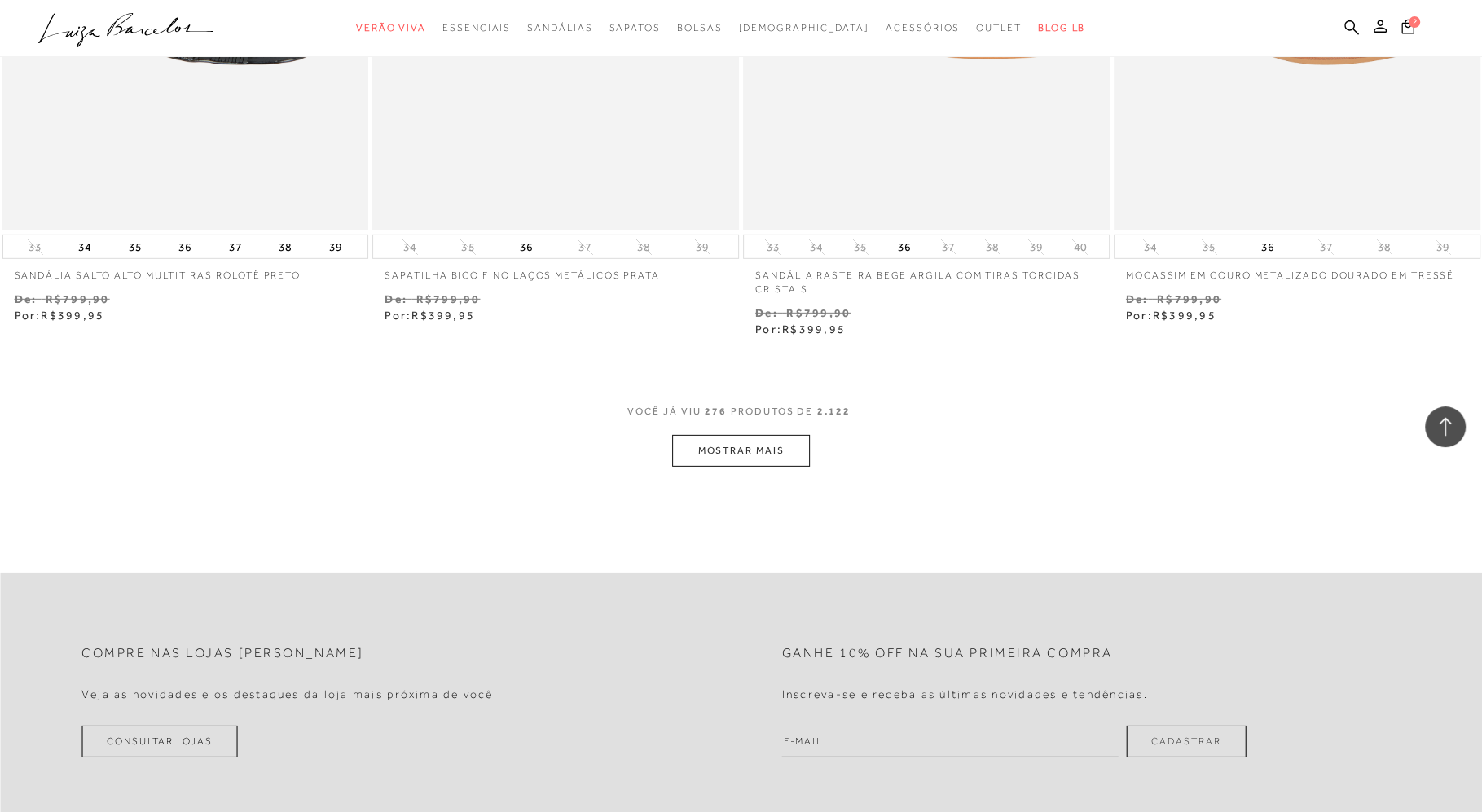
scroll to position [46118, 0]
click at [744, 435] on button "MOSTRAR MAIS" at bounding box center [741, 451] width 137 height 32
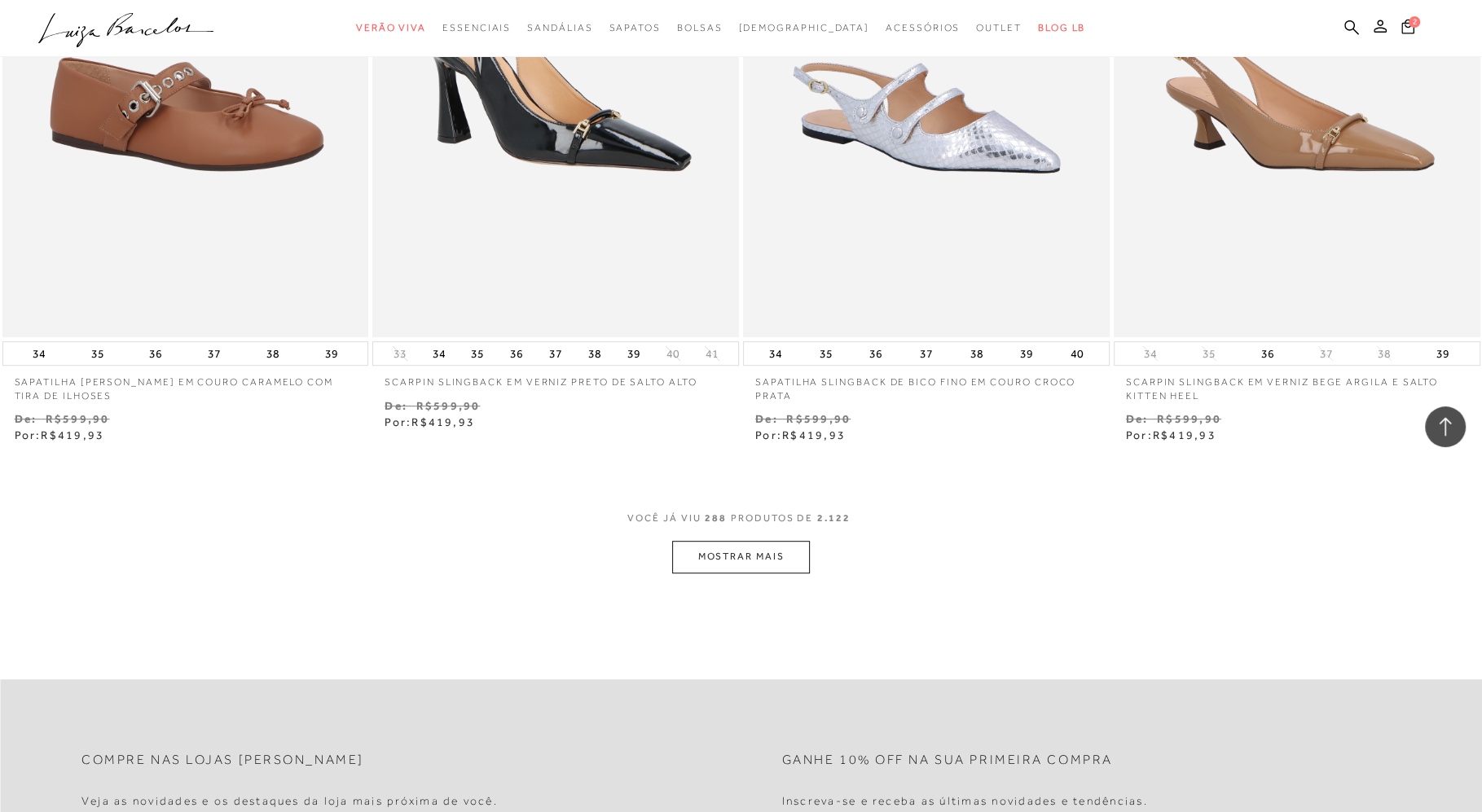
scroll to position [48234, 0]
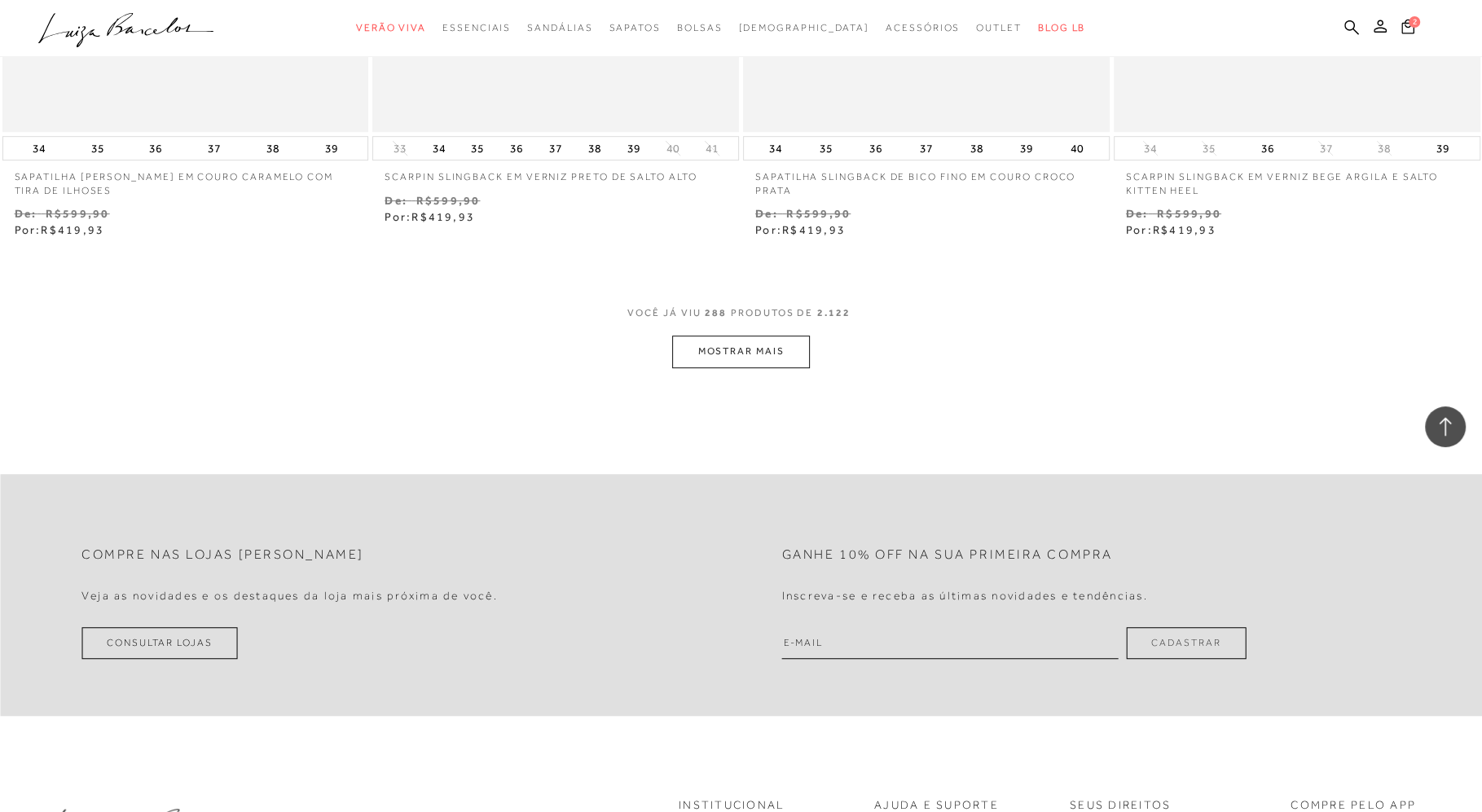
click at [740, 339] on button "MOSTRAR MAIS" at bounding box center [741, 351] width 137 height 32
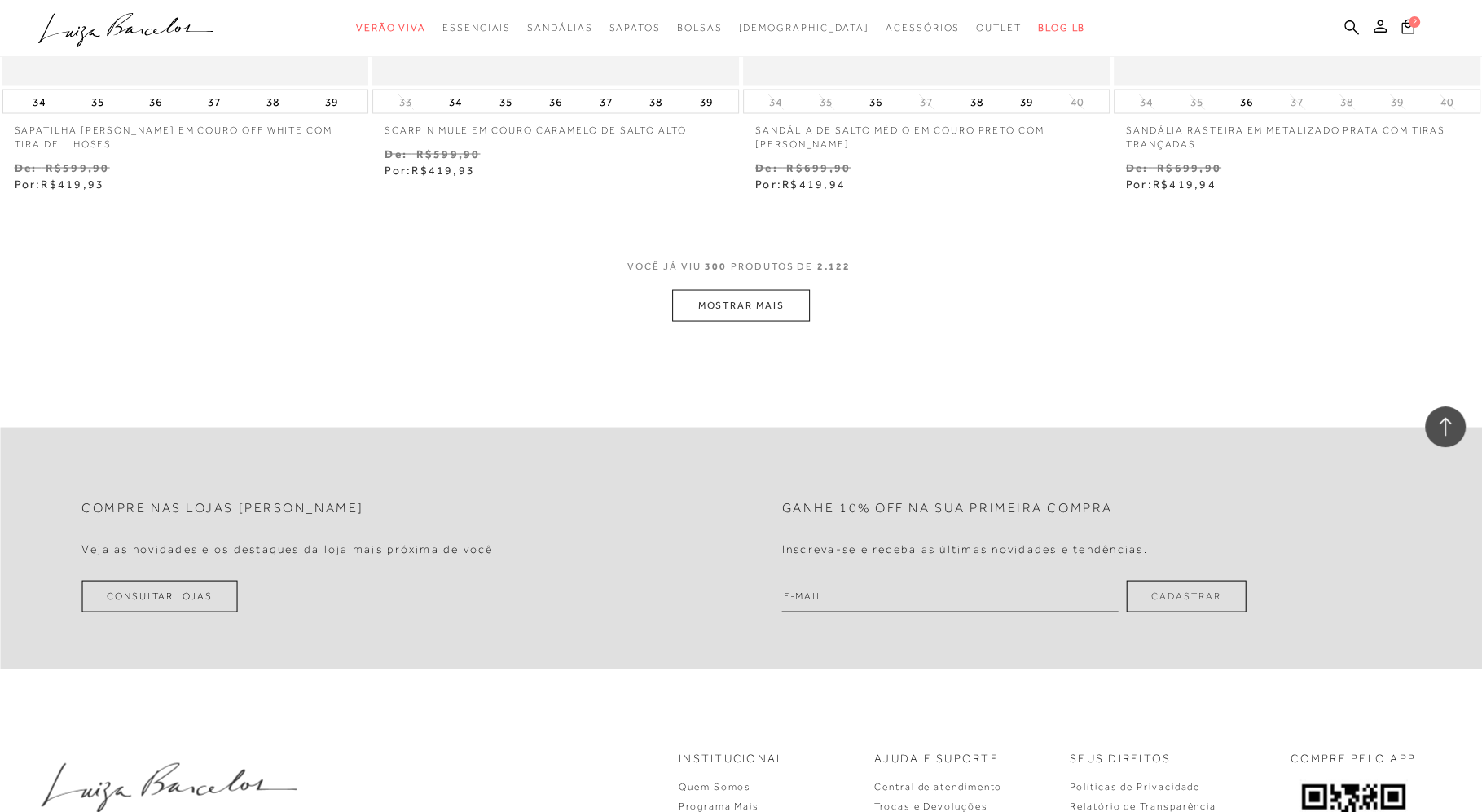
scroll to position [50318, 0]
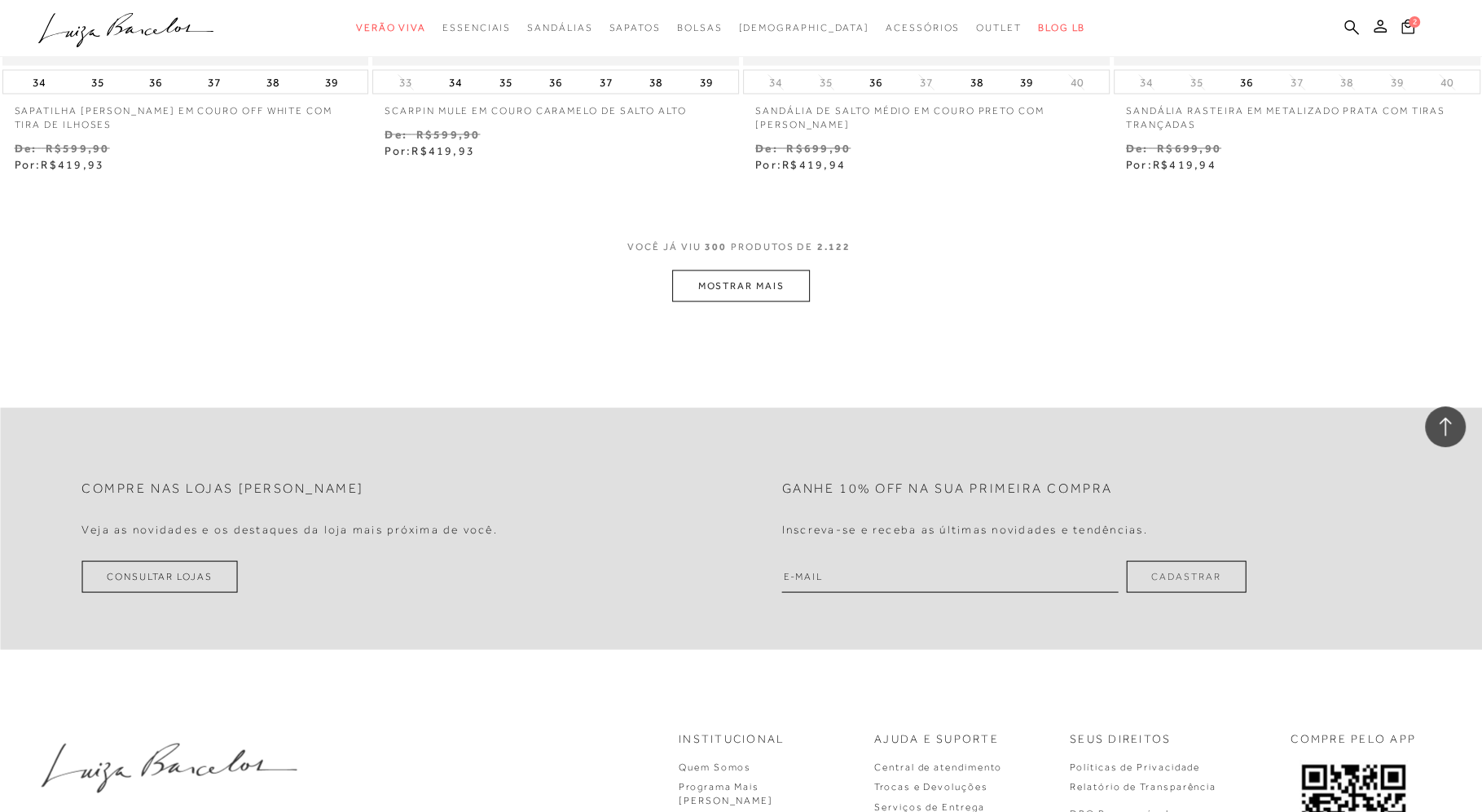
click at [741, 280] on button "MOSTRAR MAIS" at bounding box center [741, 285] width 137 height 32
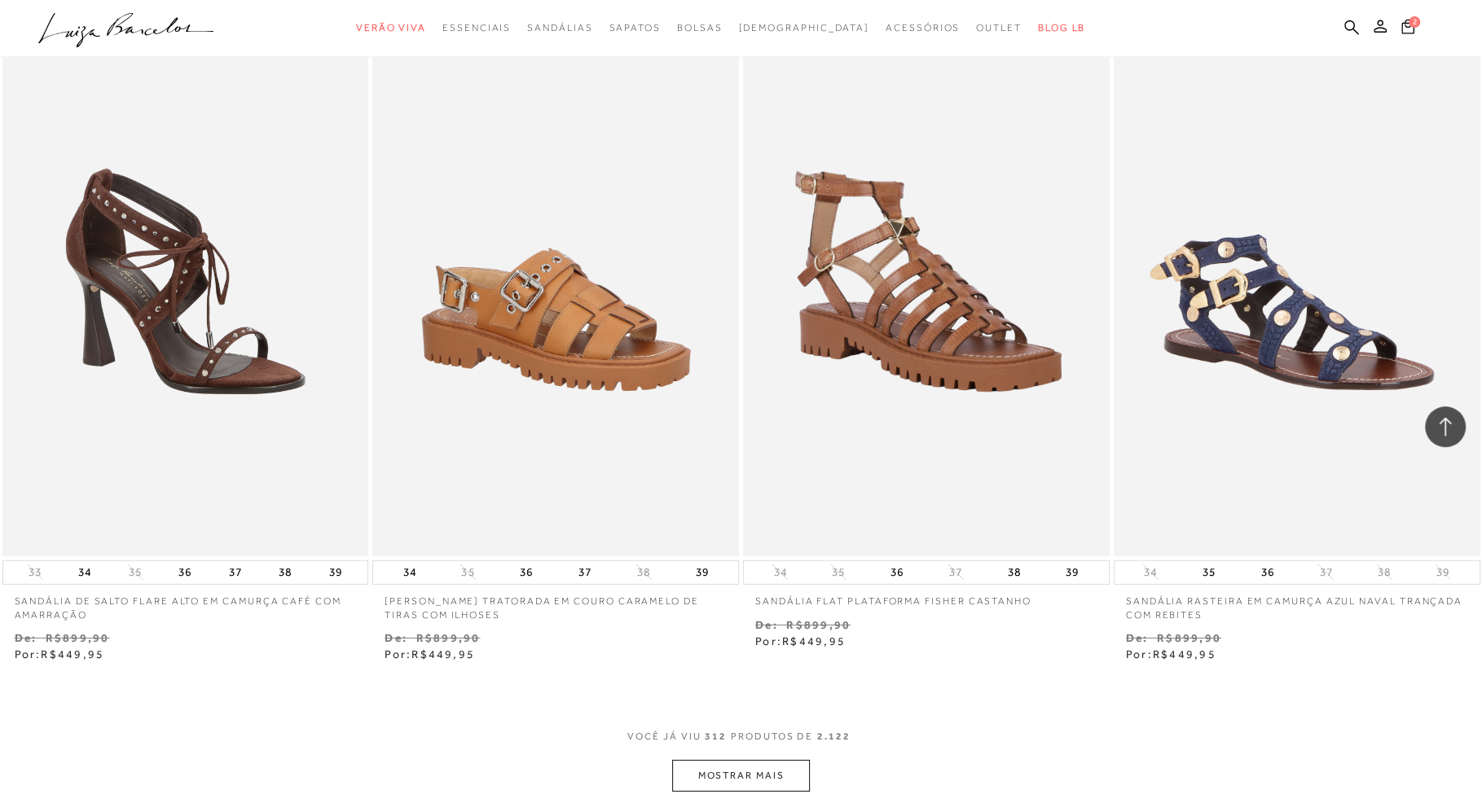
scroll to position [52185, 0]
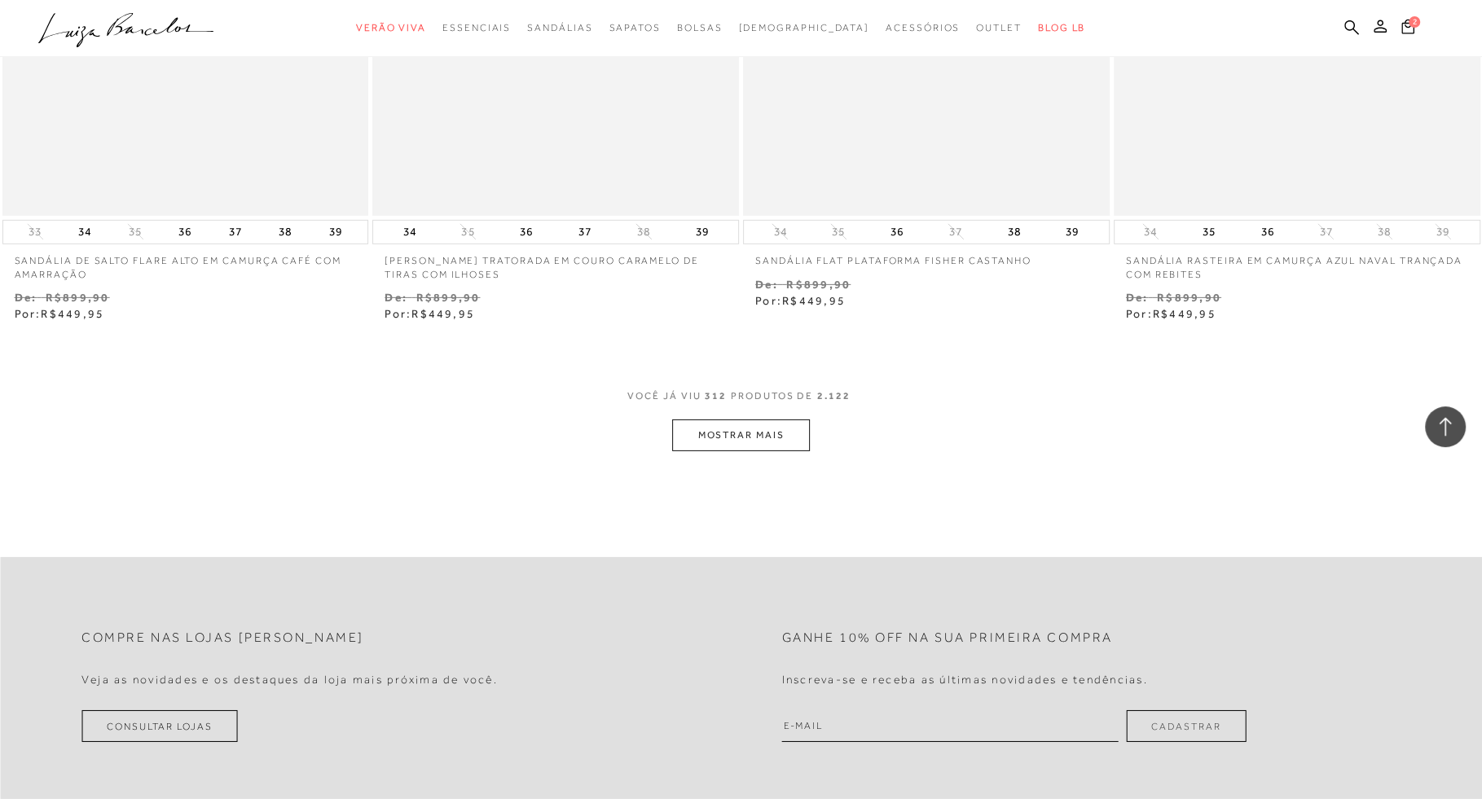
click at [715, 430] on button "MOSTRAR MAIS" at bounding box center [741, 435] width 137 height 32
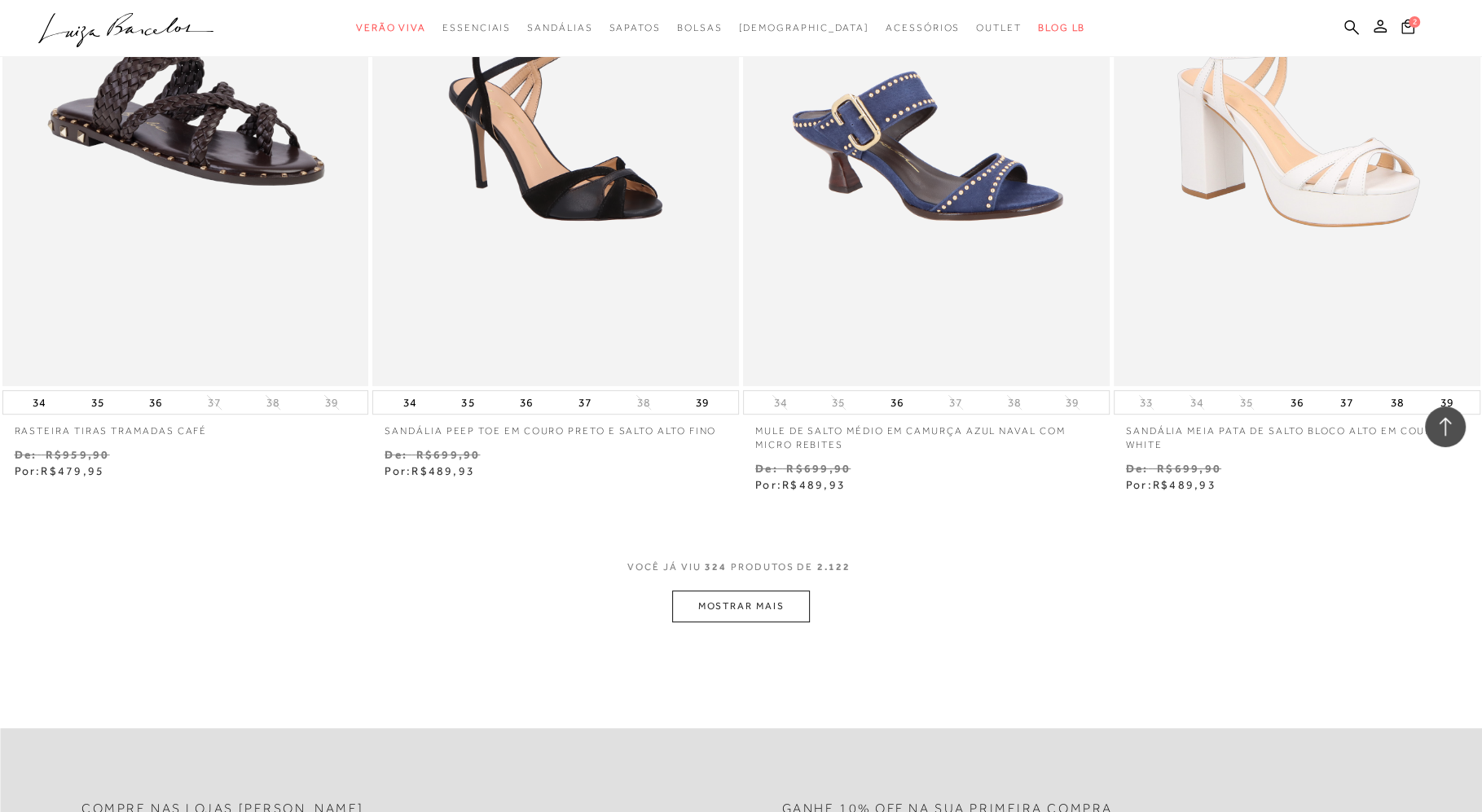
scroll to position [54057, 0]
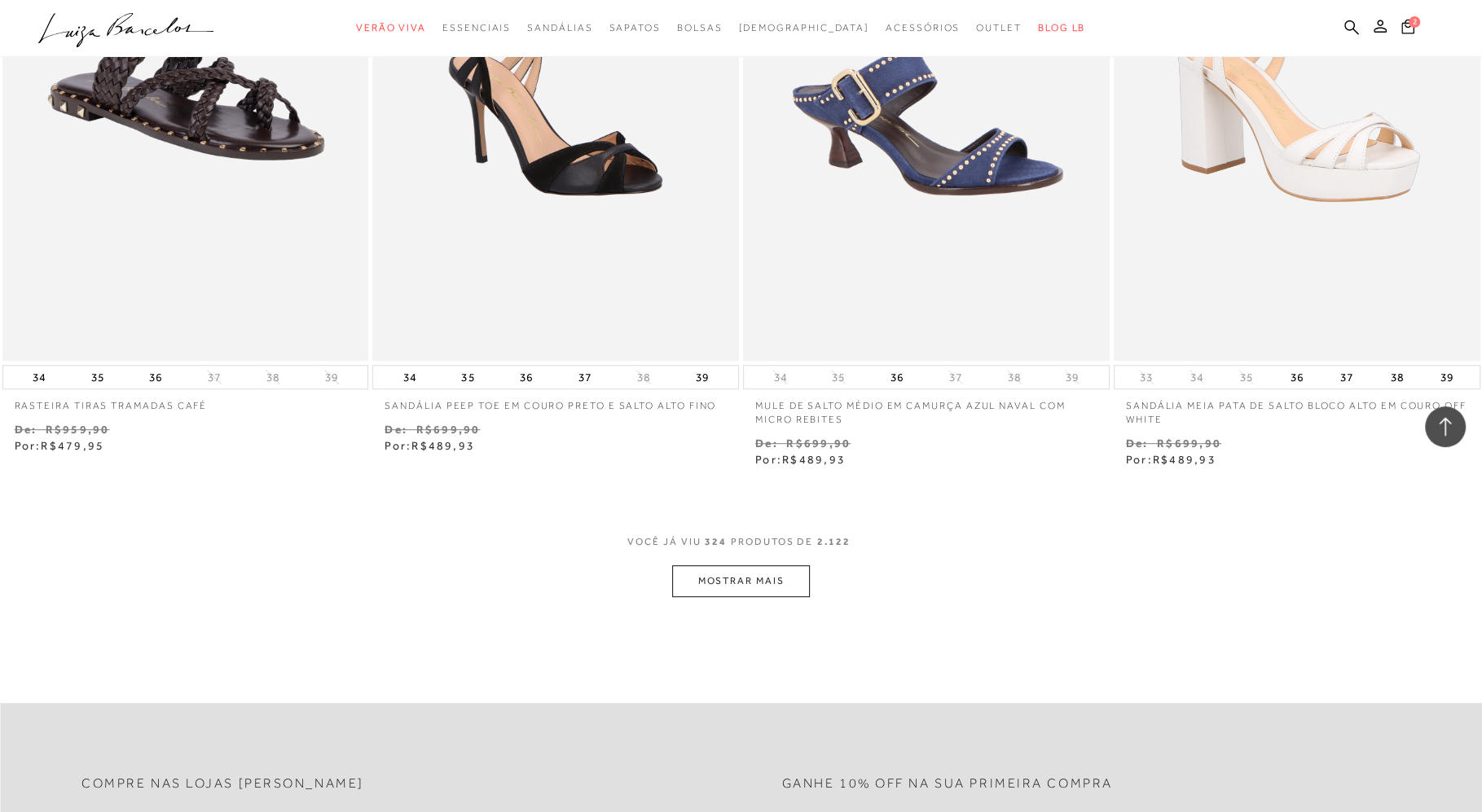
click at [737, 576] on button "MOSTRAR MAIS" at bounding box center [741, 580] width 137 height 32
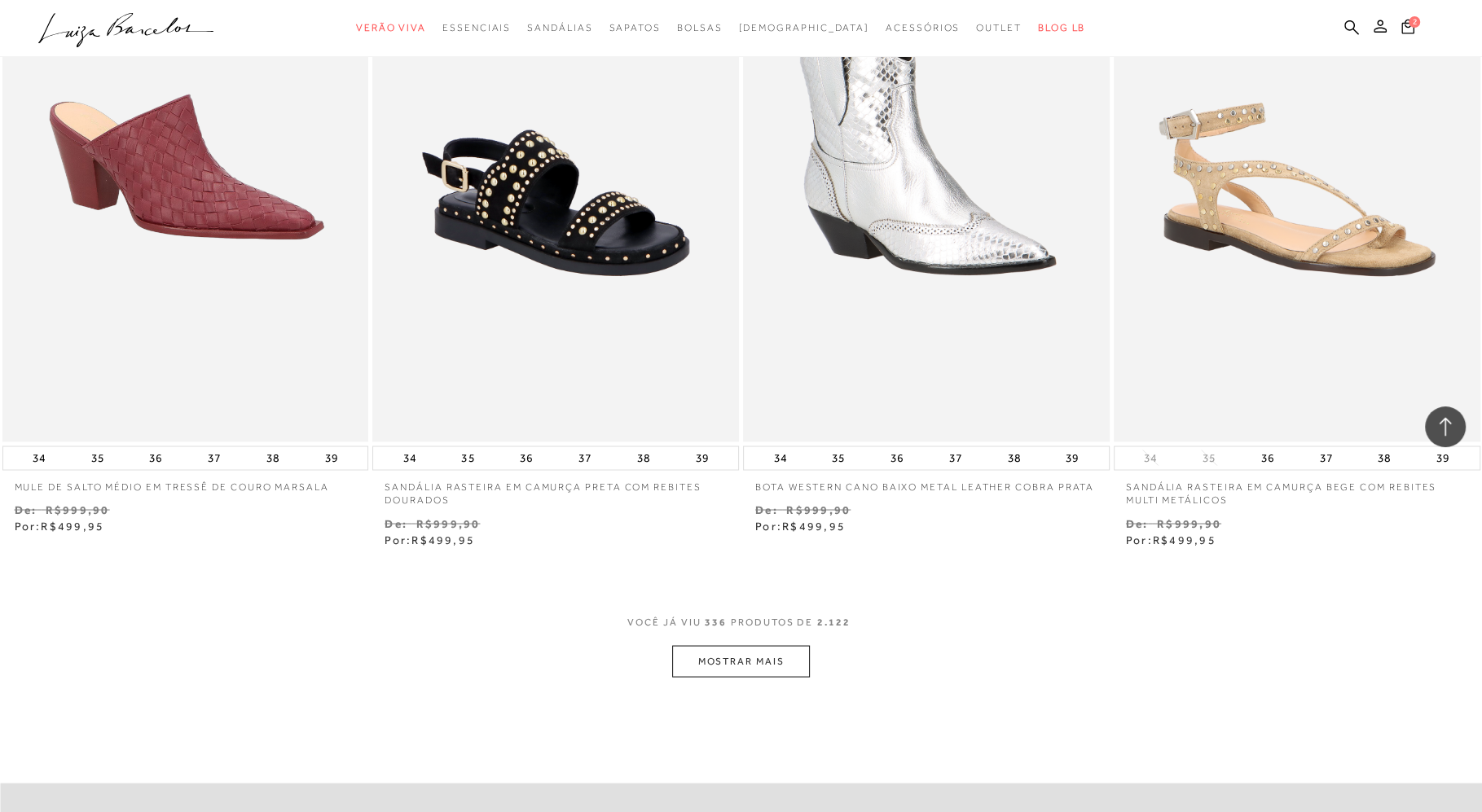
scroll to position [55997, 0]
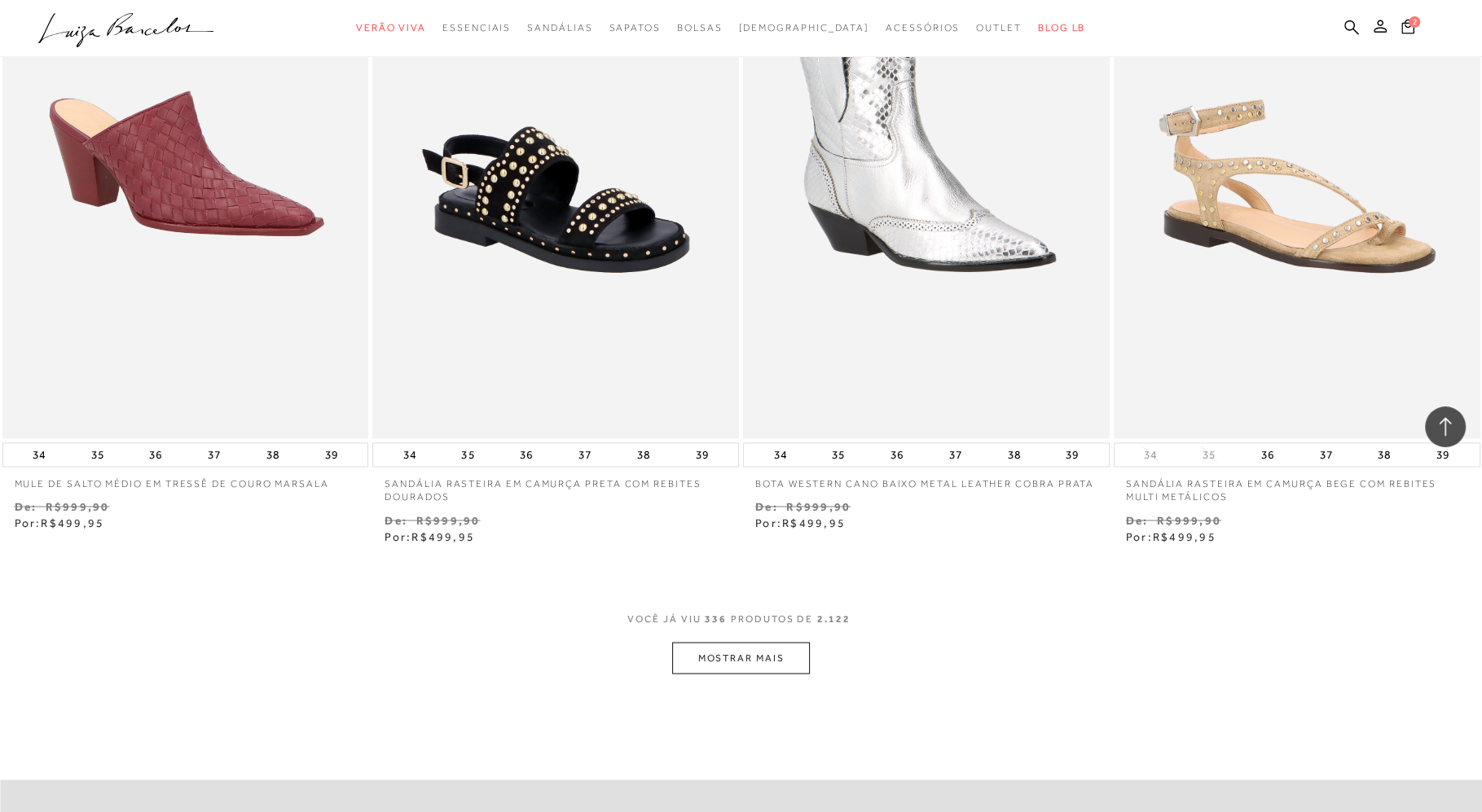
click at [723, 649] on button "MOSTRAR MAIS" at bounding box center [741, 657] width 137 height 32
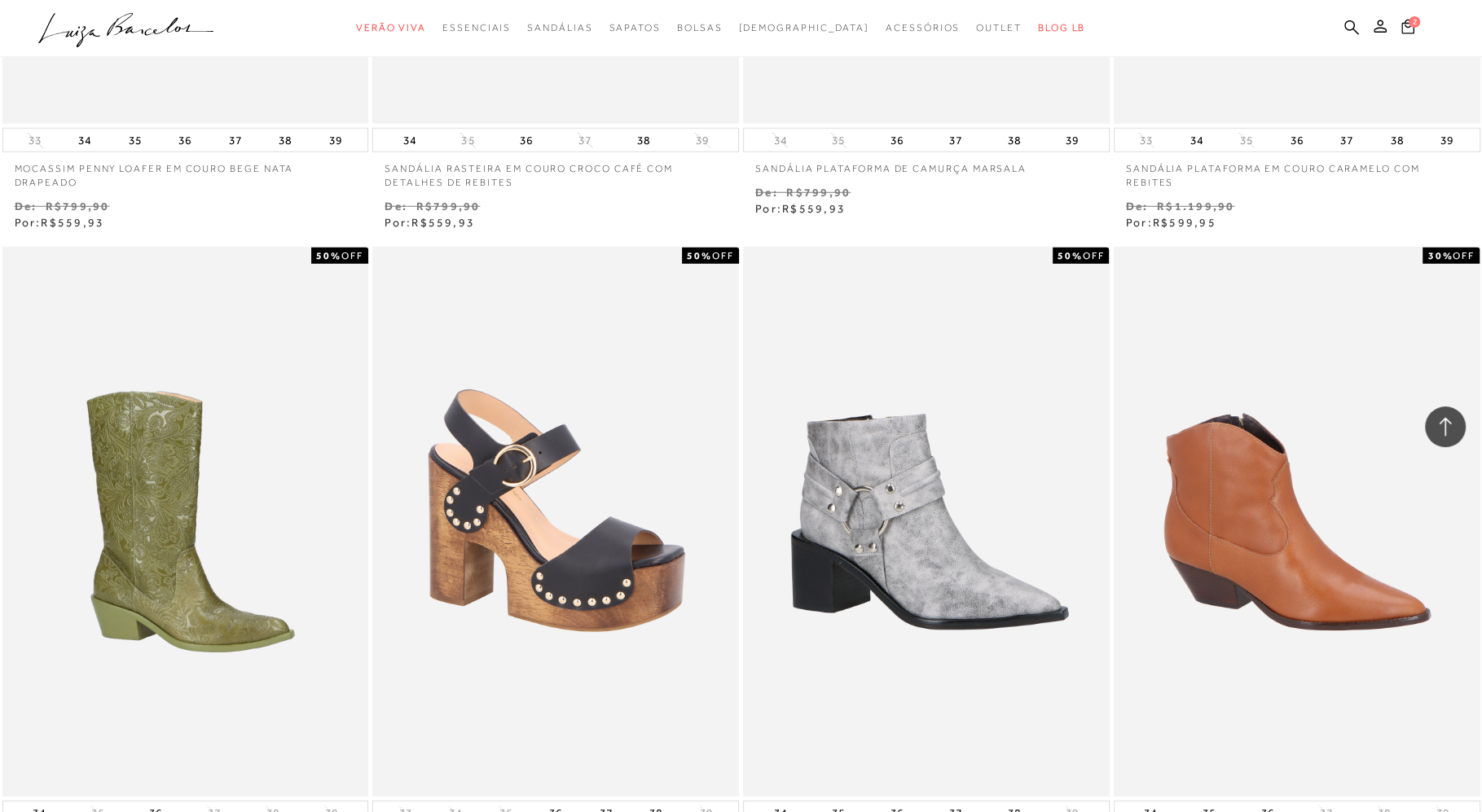
scroll to position [58027, 0]
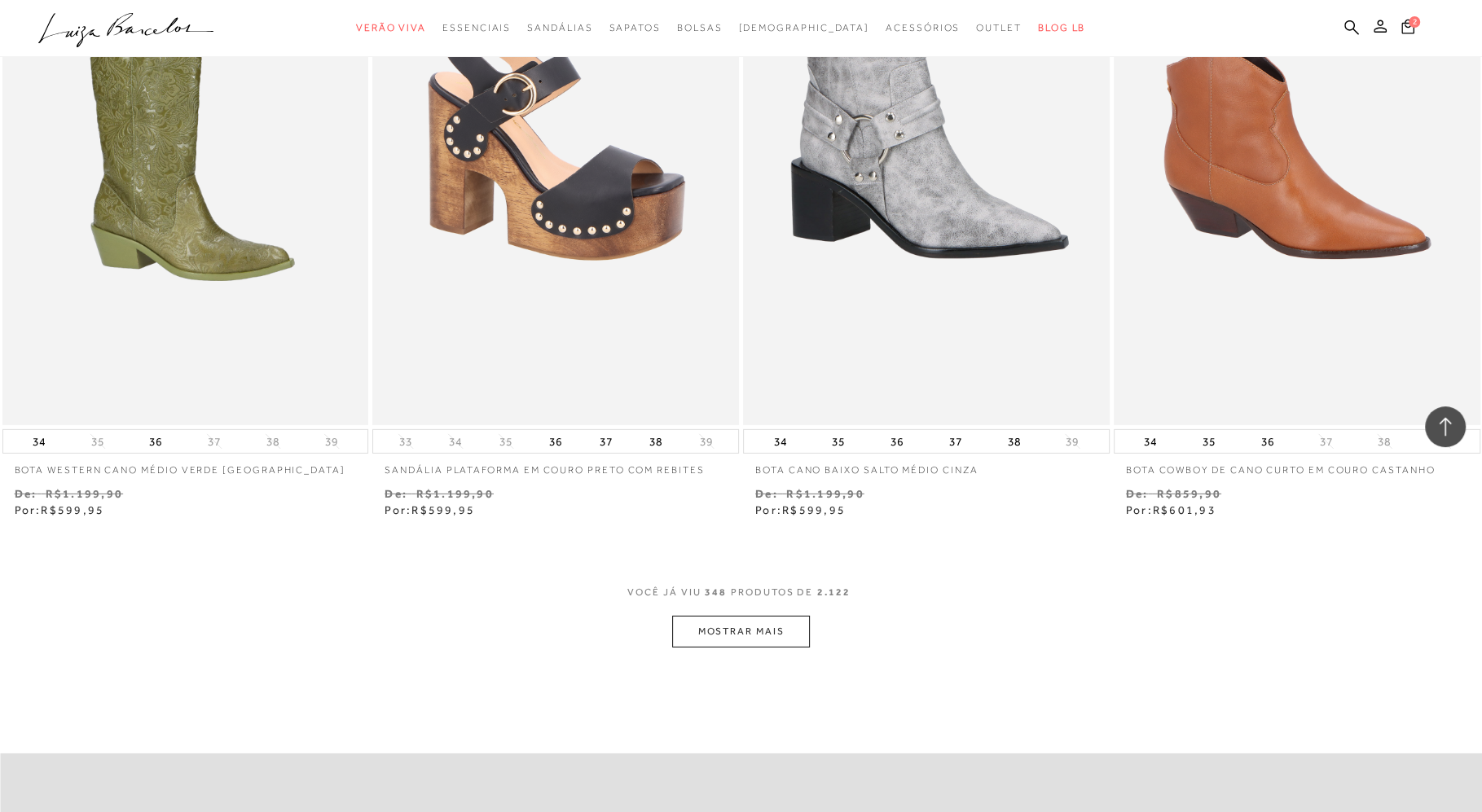
click at [722, 626] on button "MOSTRAR MAIS" at bounding box center [741, 631] width 137 height 32
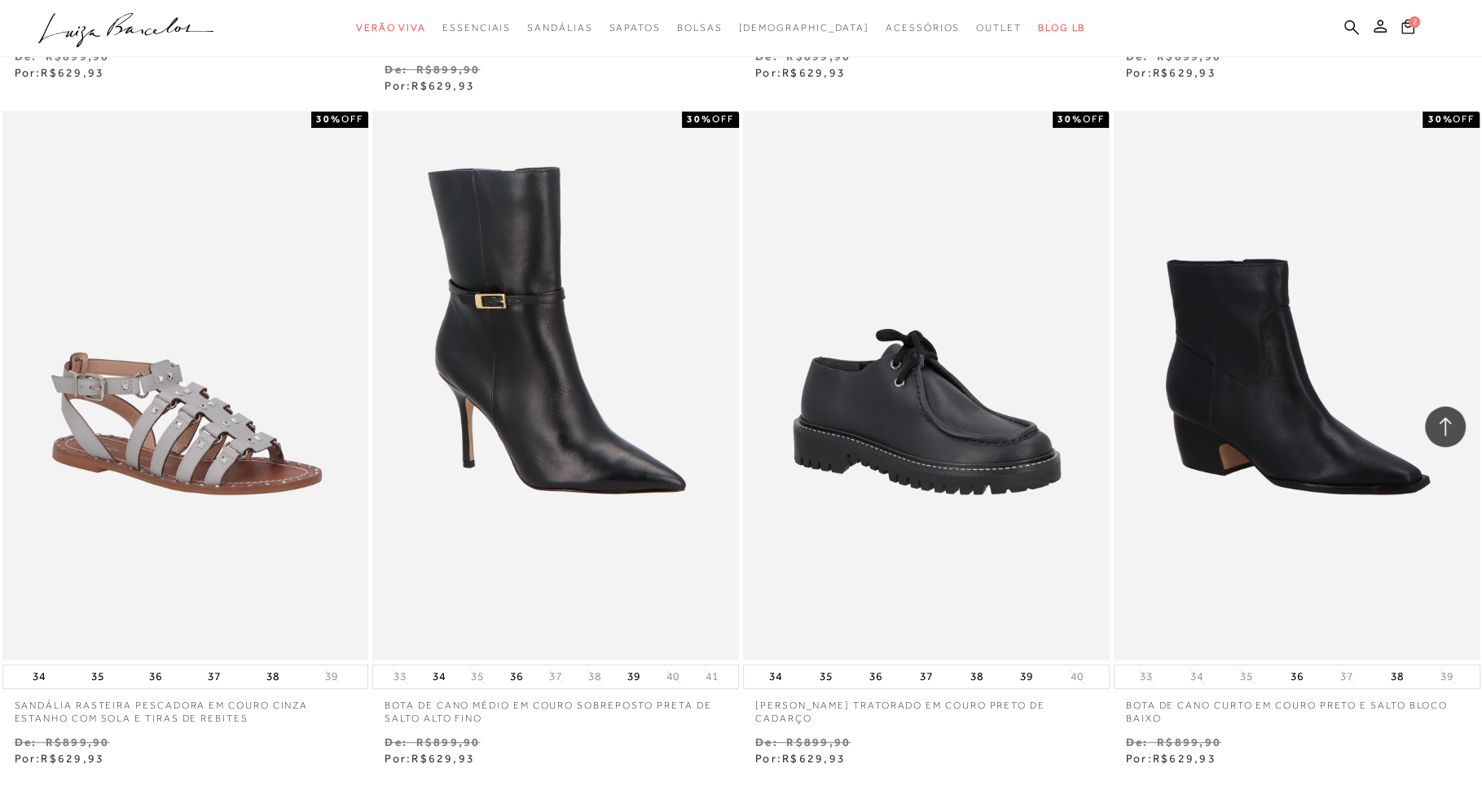
scroll to position [60228, 0]
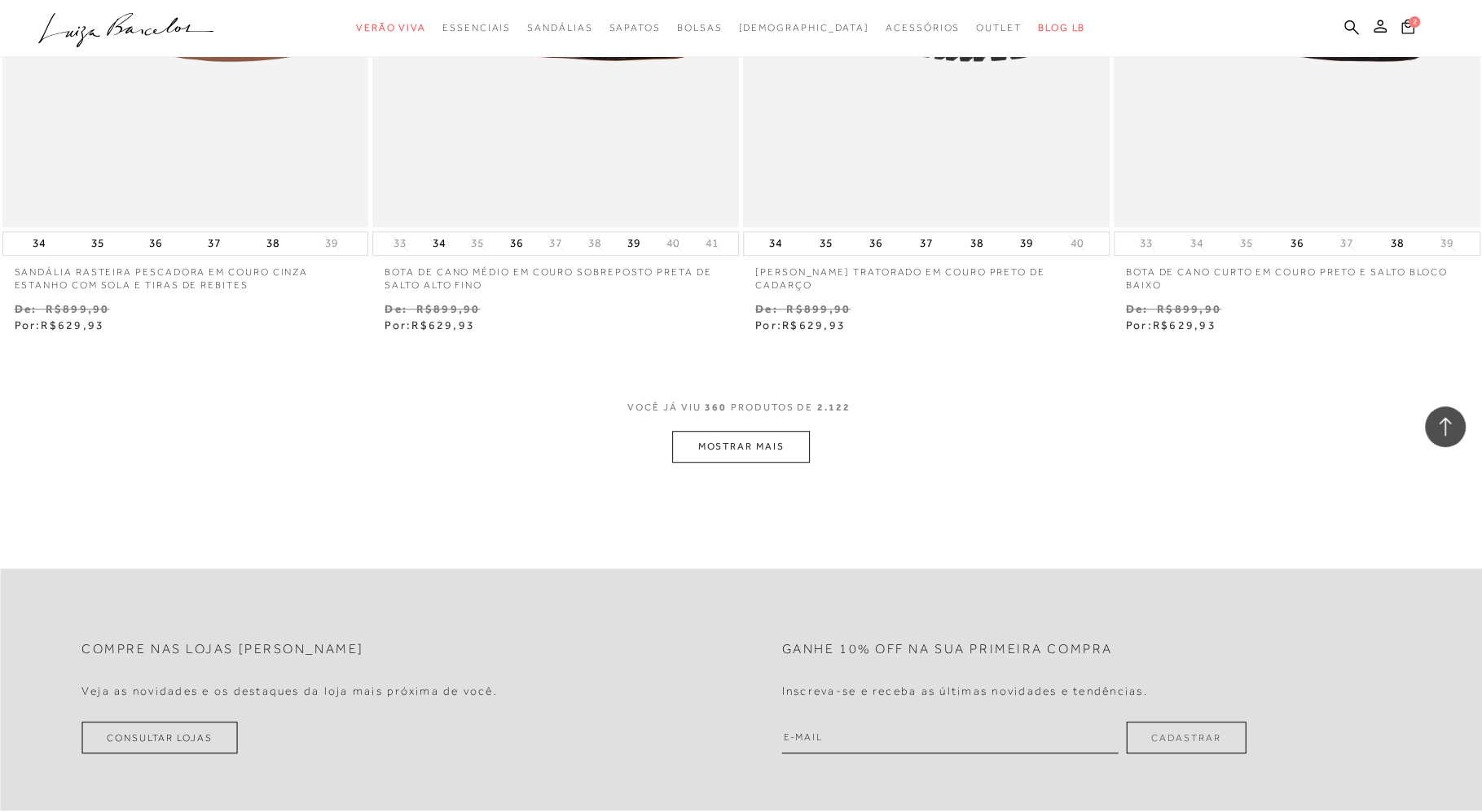
click at [757, 448] on button "MOSTRAR MAIS" at bounding box center [741, 446] width 137 height 32
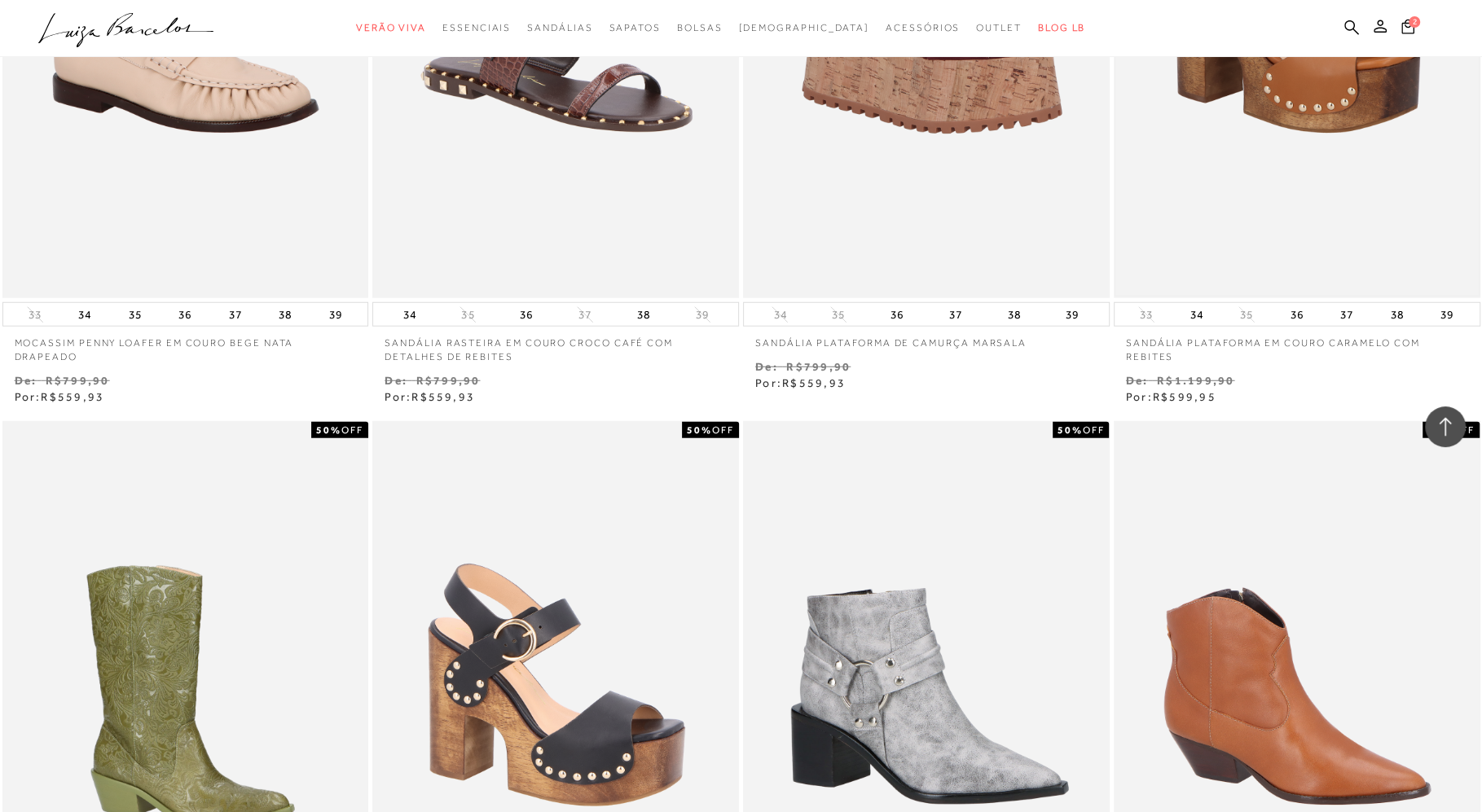
scroll to position [57143, 0]
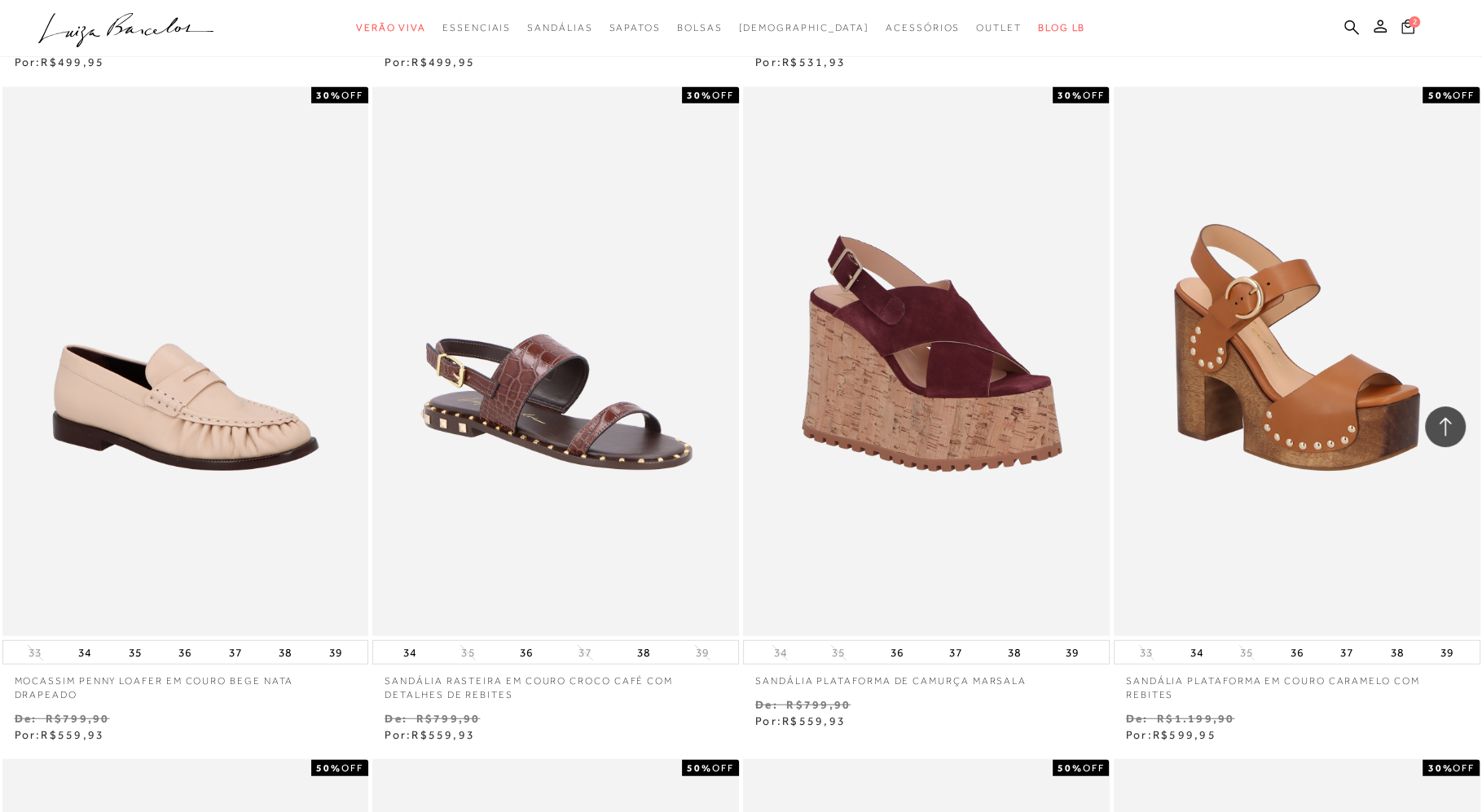
click at [1405, 25] on icon at bounding box center [1408, 26] width 13 height 15
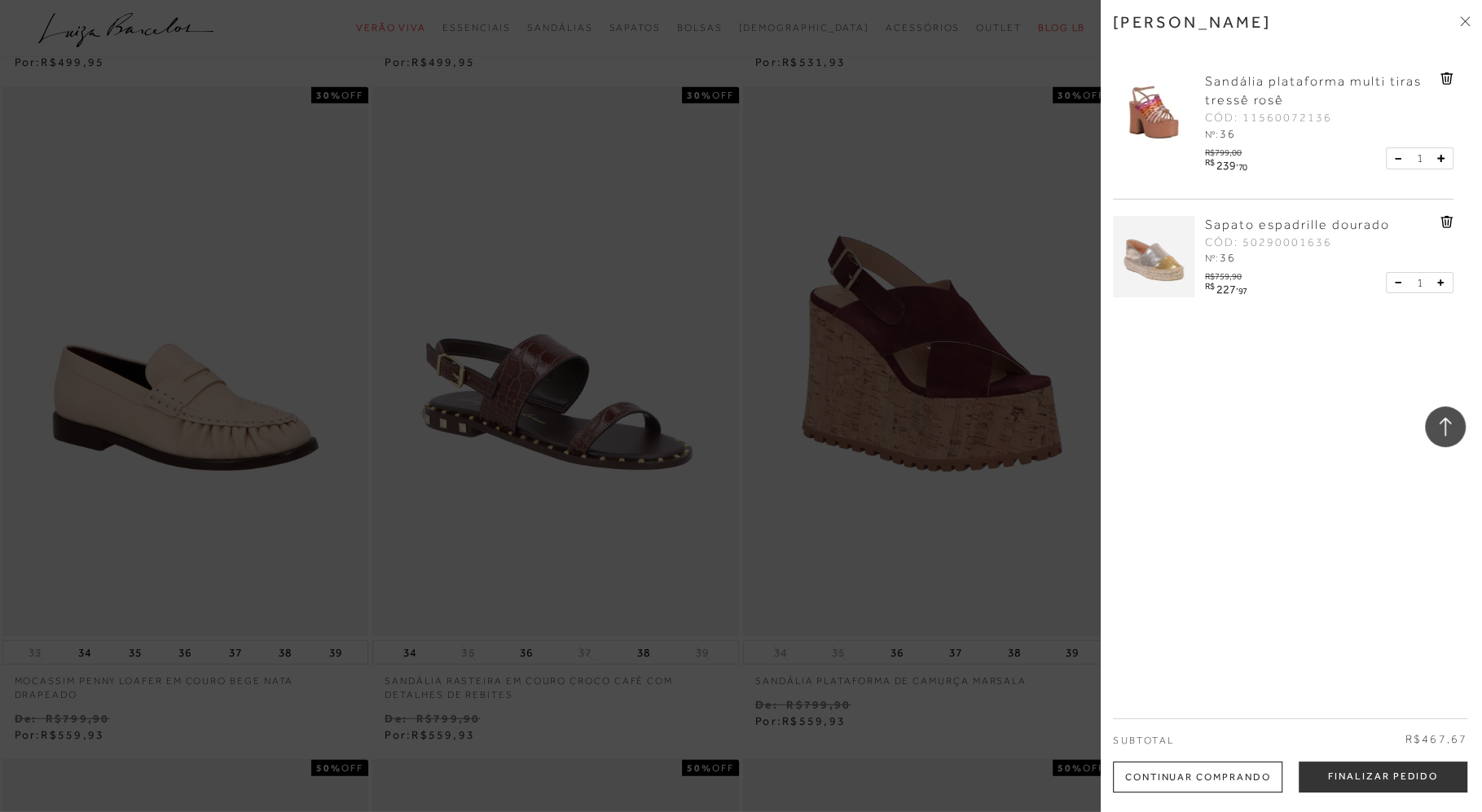
click at [799, 501] on div at bounding box center [741, 406] width 1482 height 812
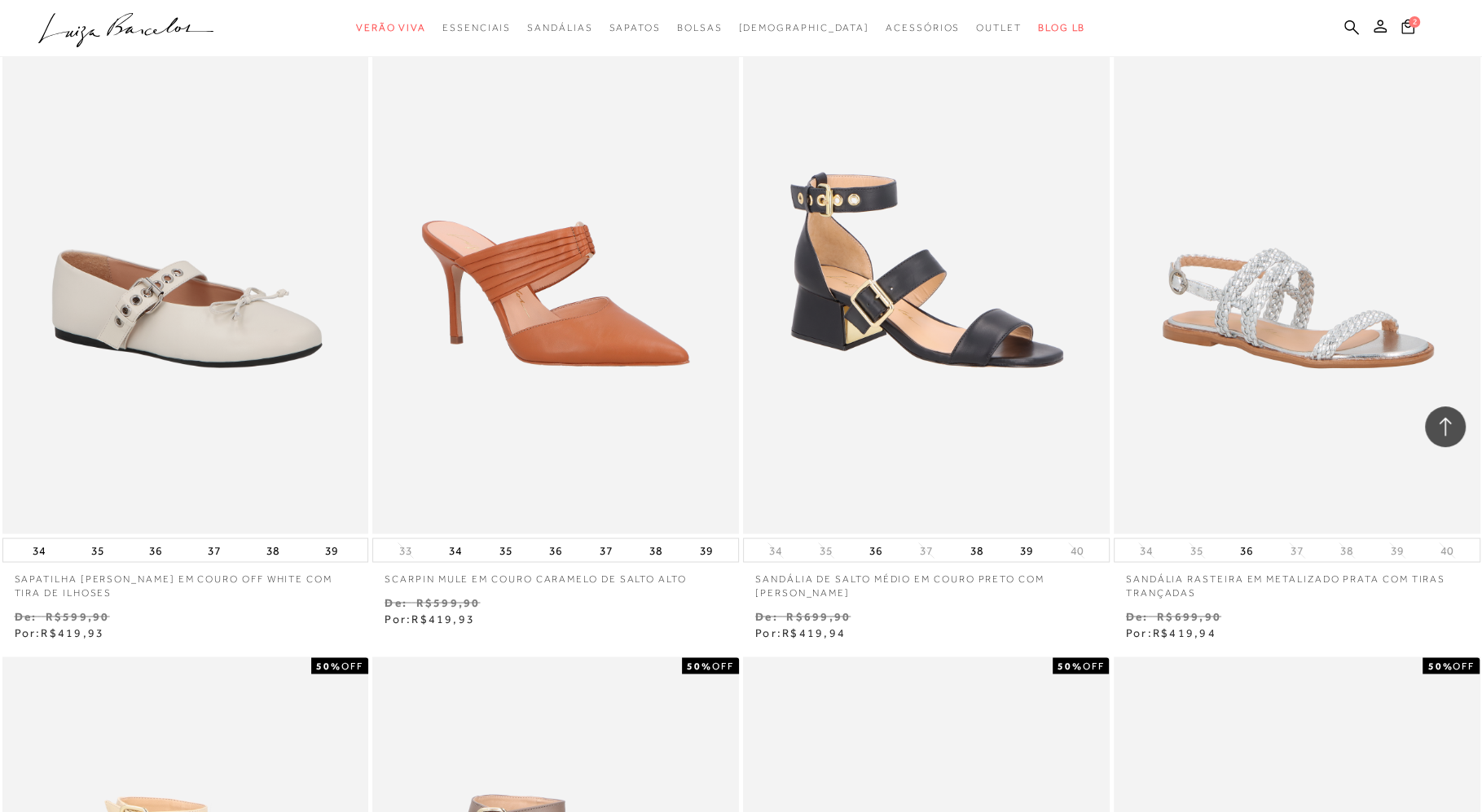
scroll to position [49481, 0]
